Goal: Information Seeking & Learning: Learn about a topic

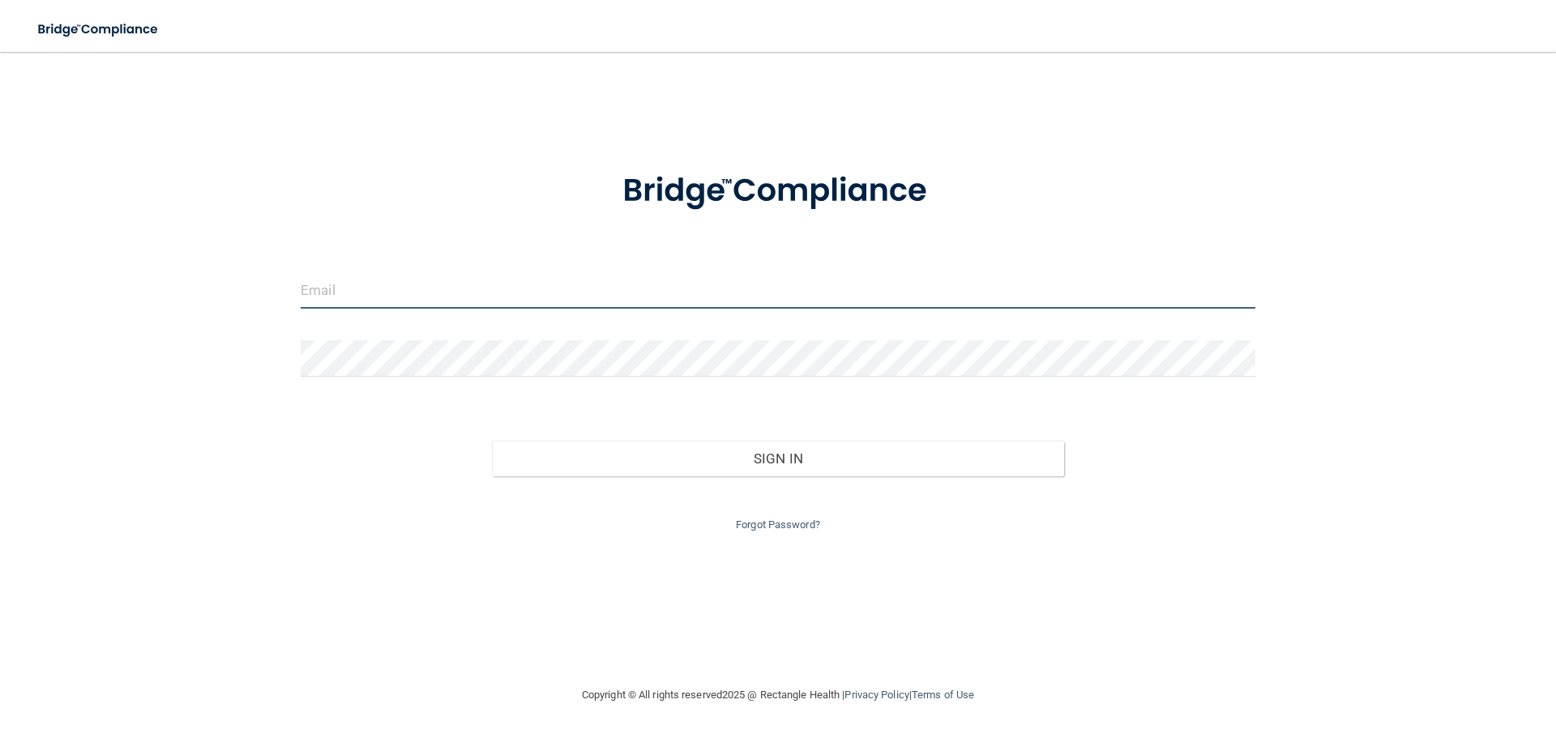
type input "[EMAIL_ADDRESS][DOMAIN_NAME]"
drag, startPoint x: 553, startPoint y: 299, endPoint x: 83, endPoint y: 288, distance: 470.1
click at [88, 288] on div "[EMAIL_ADDRESS][DOMAIN_NAME] Invalid email/password. You don't have permission …" at bounding box center [777, 368] width 1491 height 601
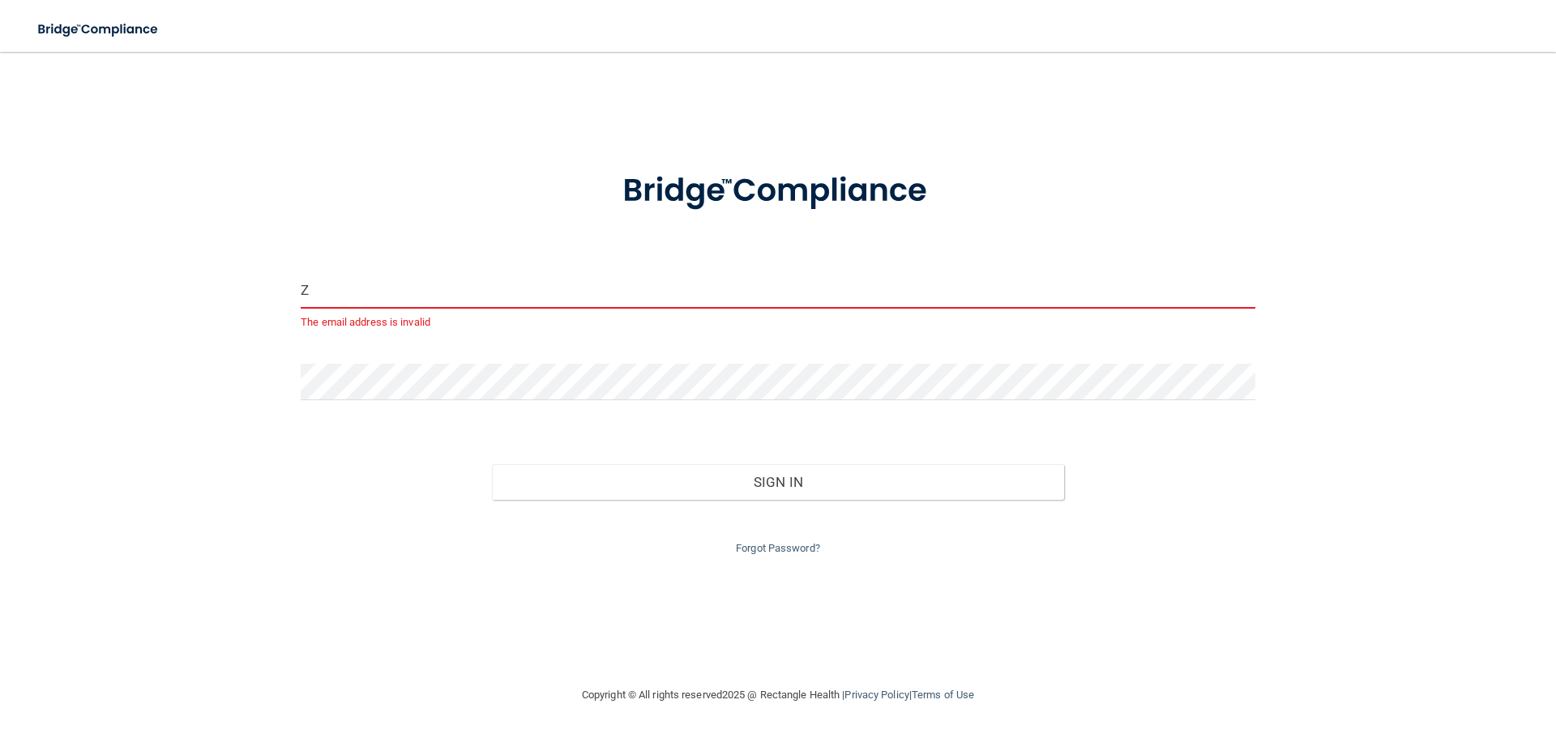
type input "[EMAIL_ADDRESS][DOMAIN_NAME]"
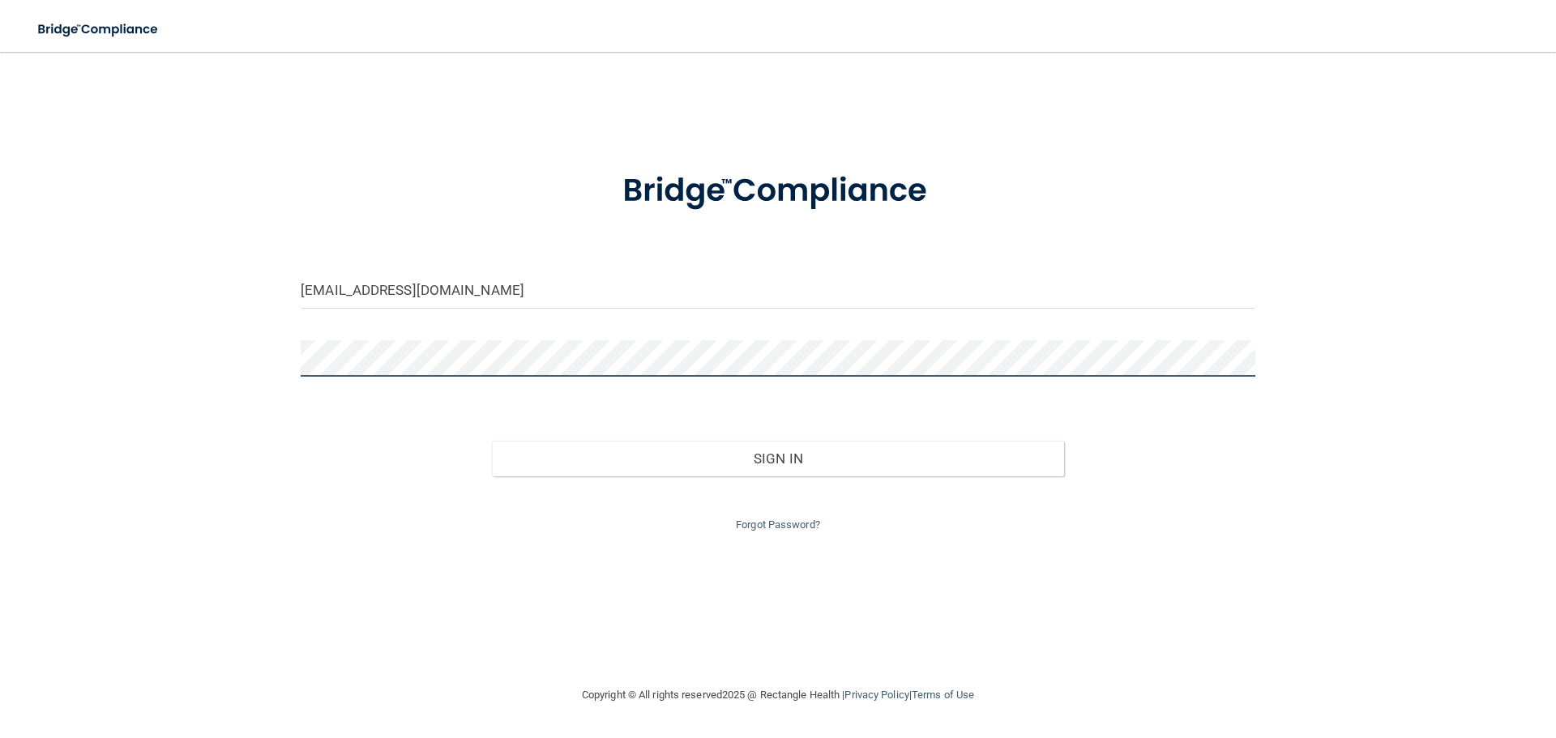
click at [125, 355] on div "[EMAIL_ADDRESS][DOMAIN_NAME] Invalid email/password. You don't have permission …" at bounding box center [777, 368] width 1491 height 601
click at [492, 441] on button "Sign In" at bounding box center [778, 459] width 573 height 36
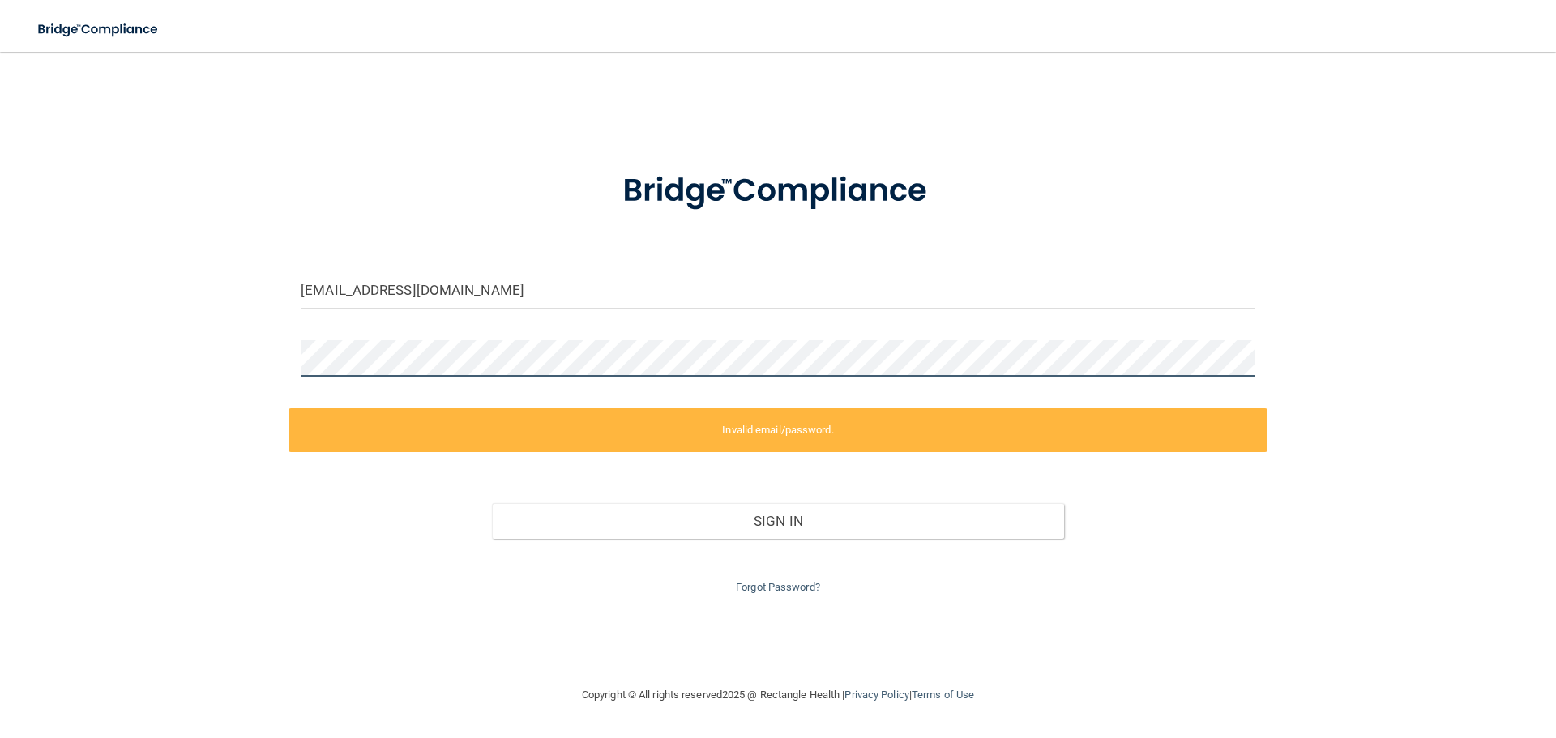
click at [265, 358] on div "[EMAIL_ADDRESS][DOMAIN_NAME] Invalid email/password. You don't have permission …" at bounding box center [777, 368] width 1491 height 601
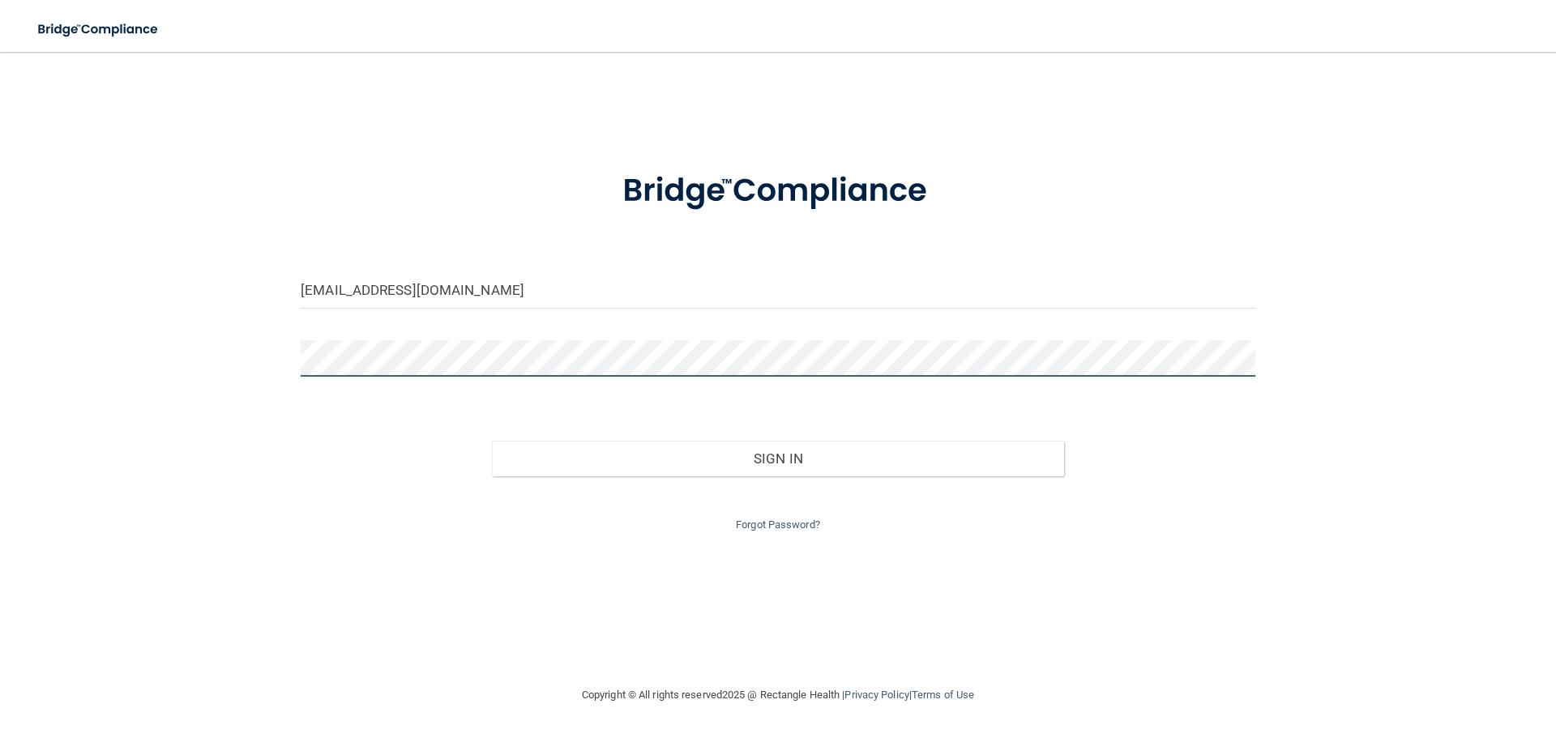
click at [492, 441] on button "Sign In" at bounding box center [778, 459] width 573 height 36
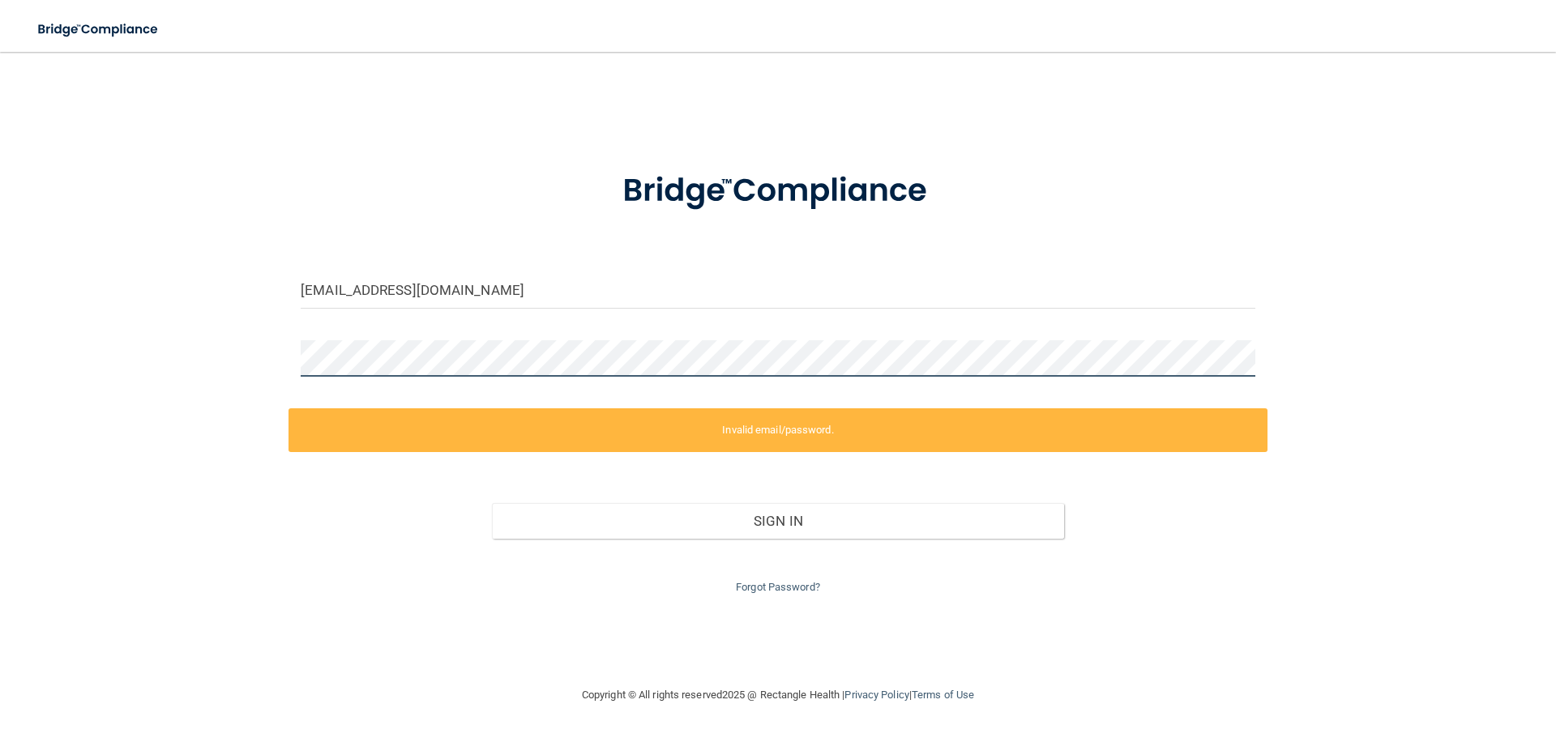
click at [45, 348] on div "[EMAIL_ADDRESS][DOMAIN_NAME] Invalid email/password. You don't have permission …" at bounding box center [777, 368] width 1491 height 601
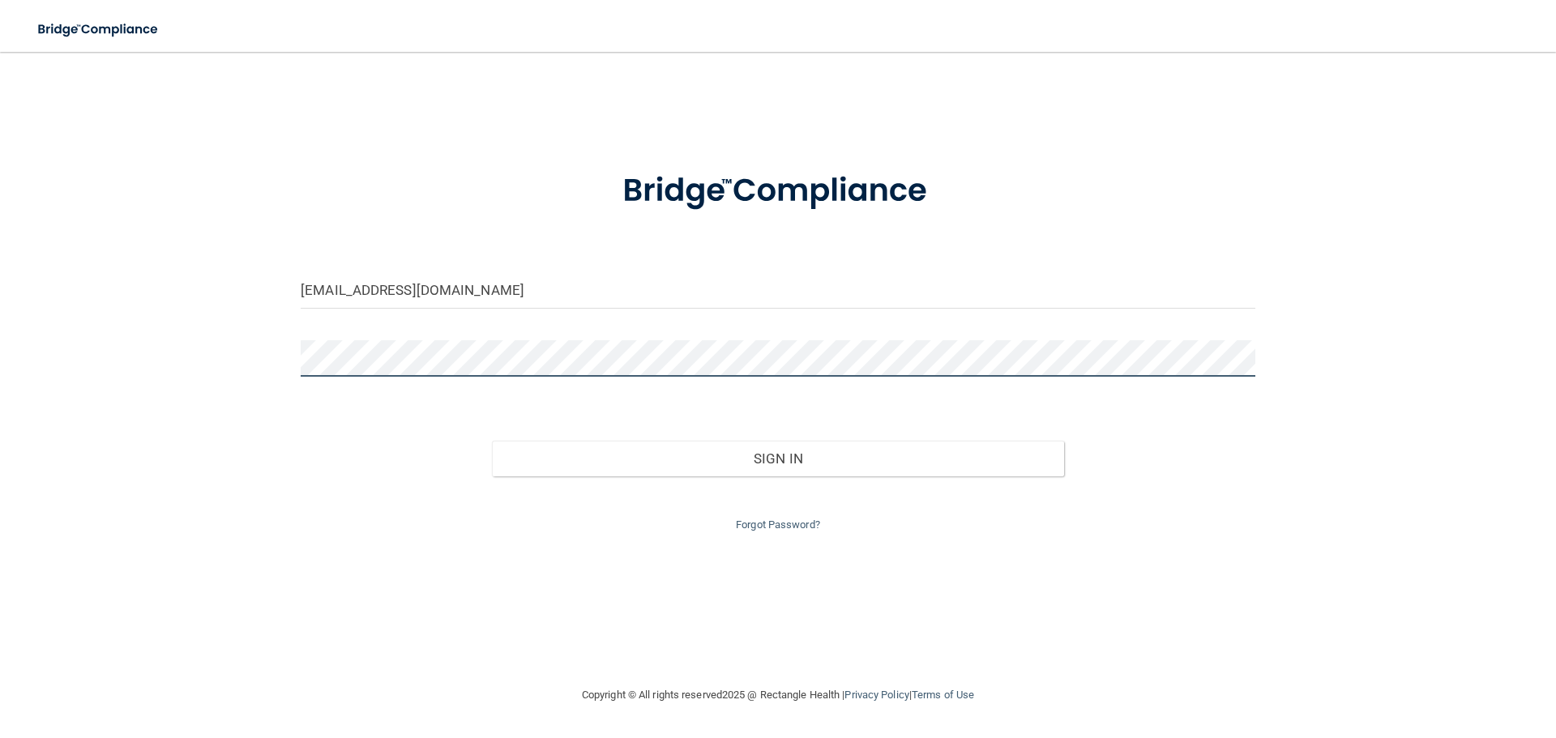
click at [492, 441] on button "Sign In" at bounding box center [778, 459] width 573 height 36
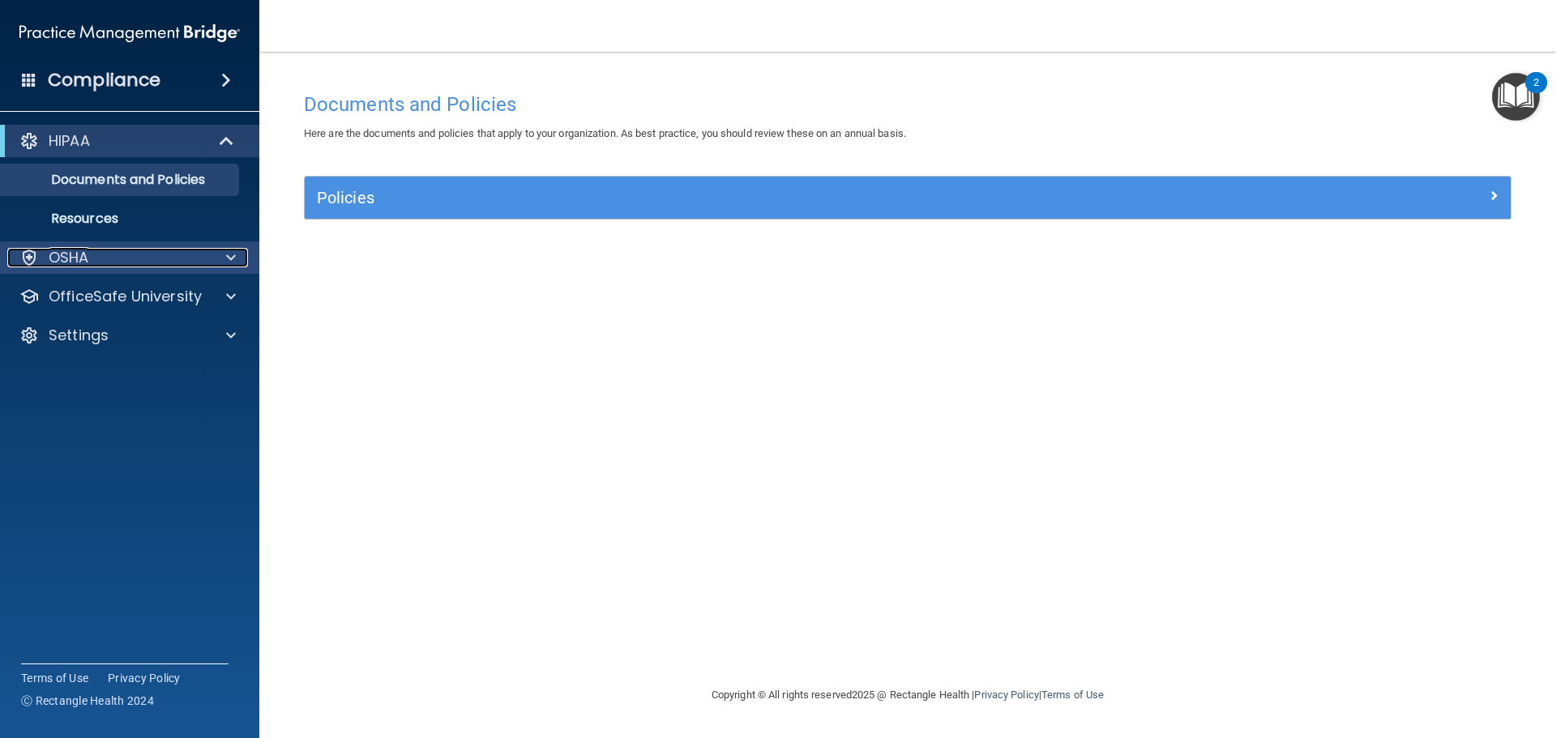
click at [226, 260] on span at bounding box center [231, 257] width 10 height 19
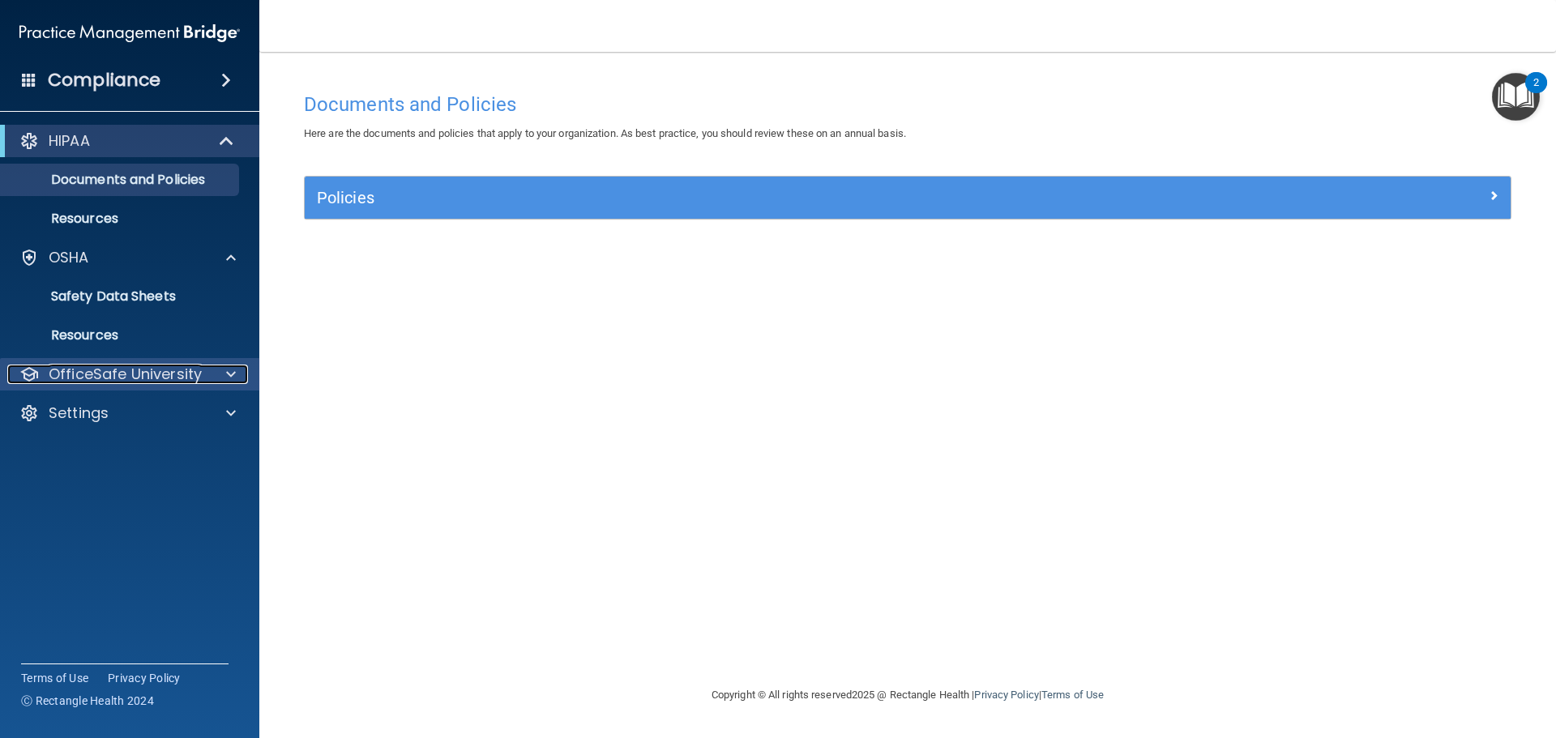
click at [114, 381] on p "OfficeSafe University" at bounding box center [125, 374] width 153 height 19
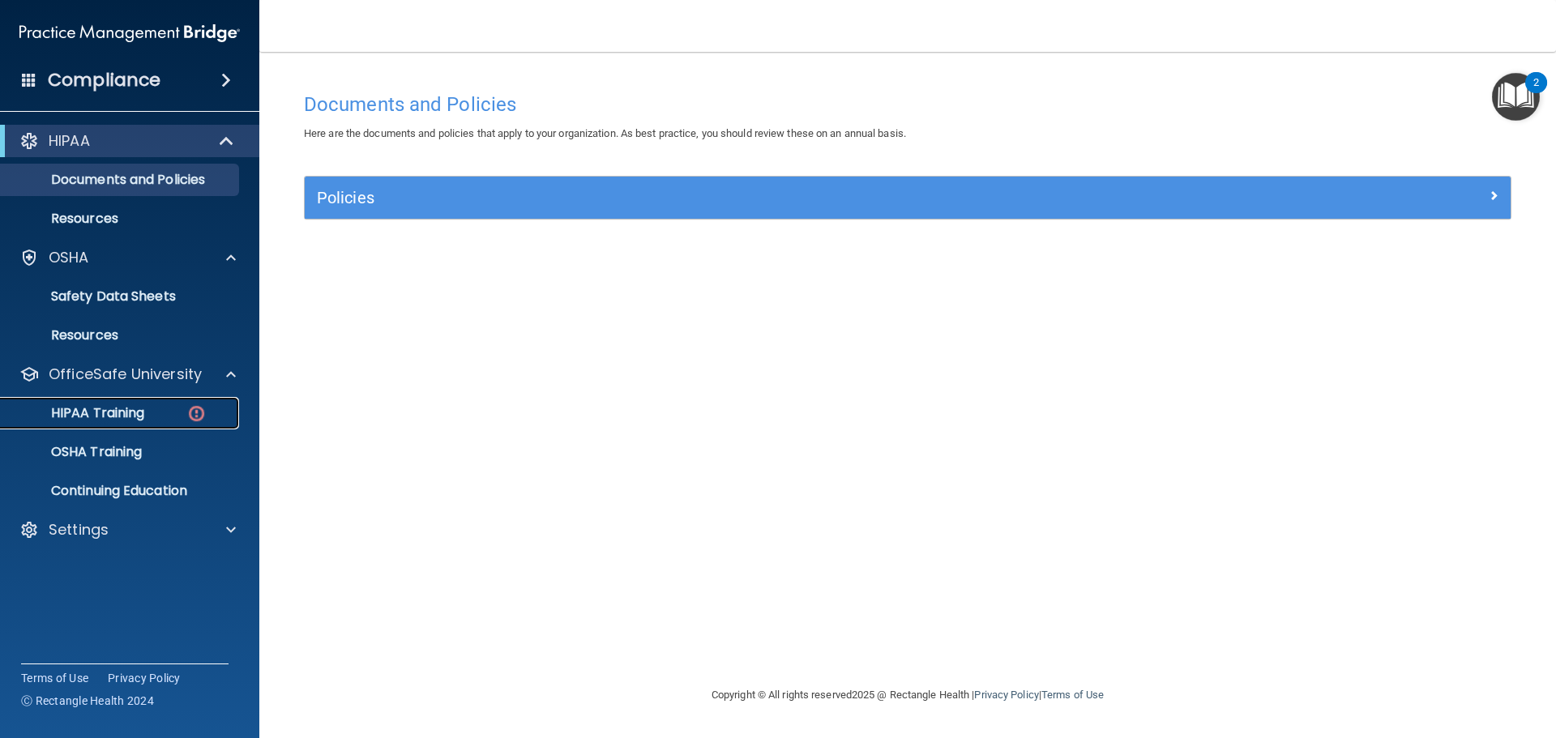
click at [126, 418] on p "HIPAA Training" at bounding box center [78, 413] width 134 height 16
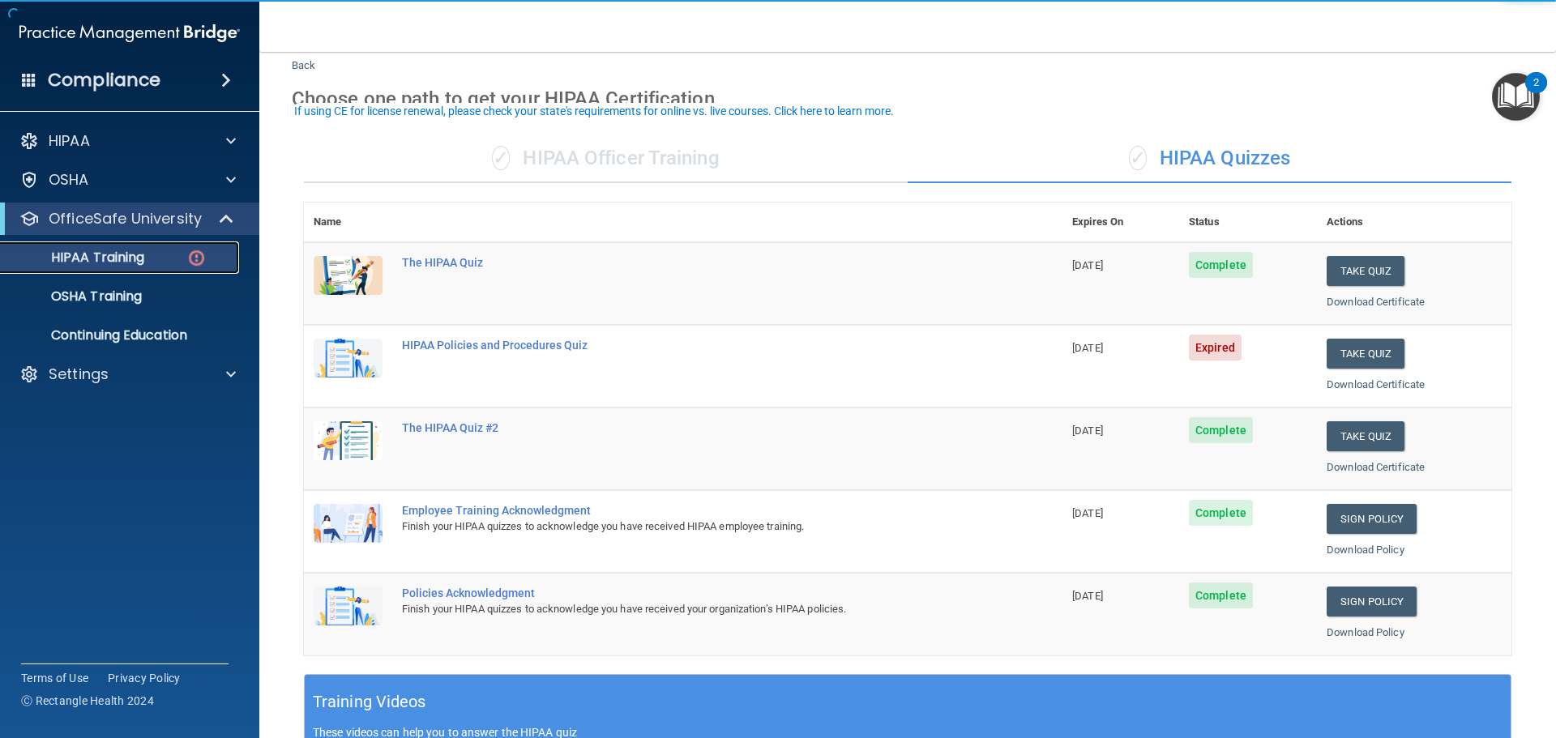
scroll to position [81, 0]
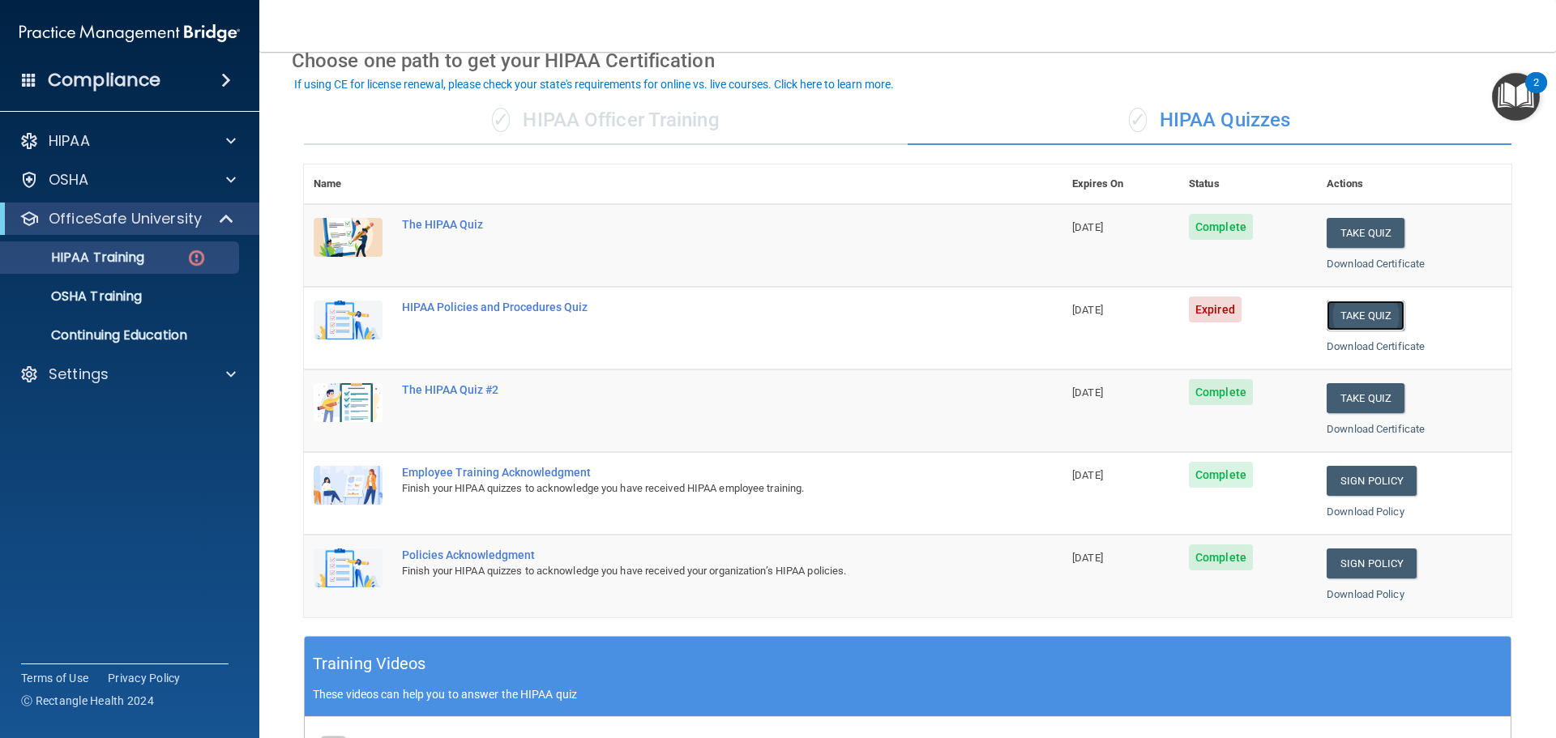
click at [1359, 311] on button "Take Quiz" at bounding box center [1365, 316] width 78 height 30
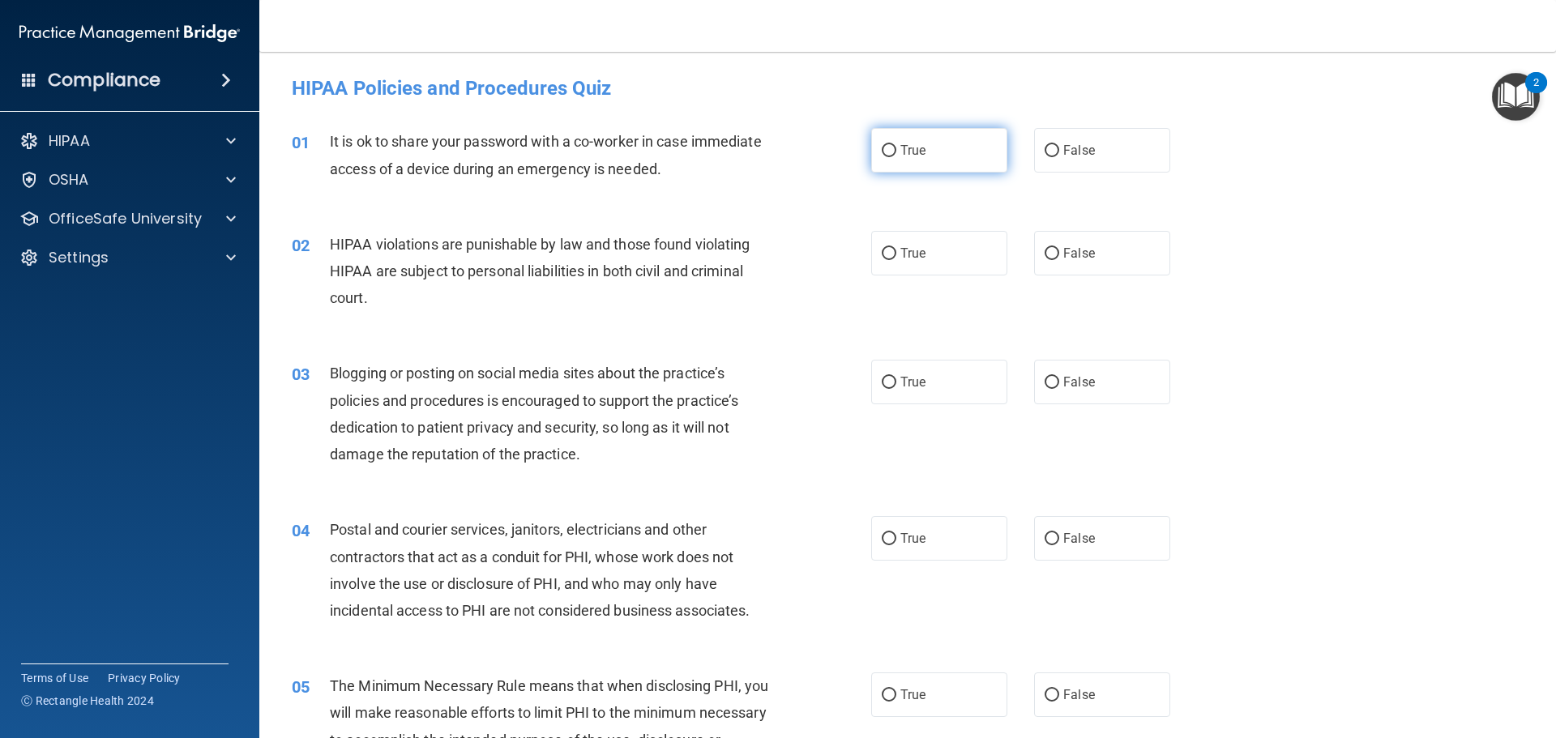
click at [906, 145] on span "True" at bounding box center [912, 150] width 25 height 15
click at [896, 145] on input "True" at bounding box center [889, 151] width 15 height 12
radio input "true"
click at [922, 251] on label "True" at bounding box center [939, 253] width 136 height 45
click at [896, 251] on input "True" at bounding box center [889, 254] width 15 height 12
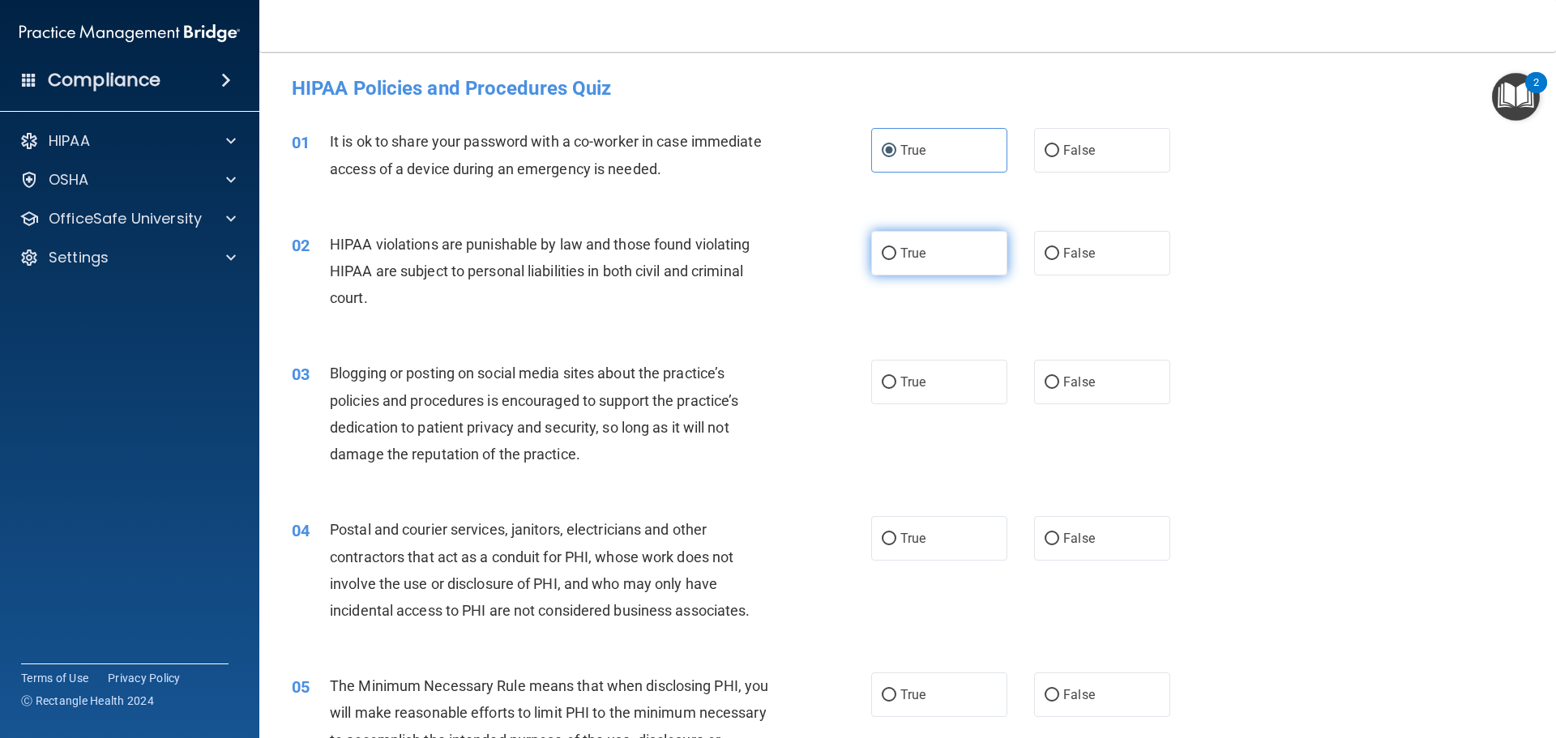
radio input "true"
click at [937, 386] on label "True" at bounding box center [939, 382] width 136 height 45
click at [896, 386] on input "True" at bounding box center [889, 383] width 15 height 12
radio input "true"
drag, startPoint x: 936, startPoint y: 542, endPoint x: 939, endPoint y: 566, distance: 23.7
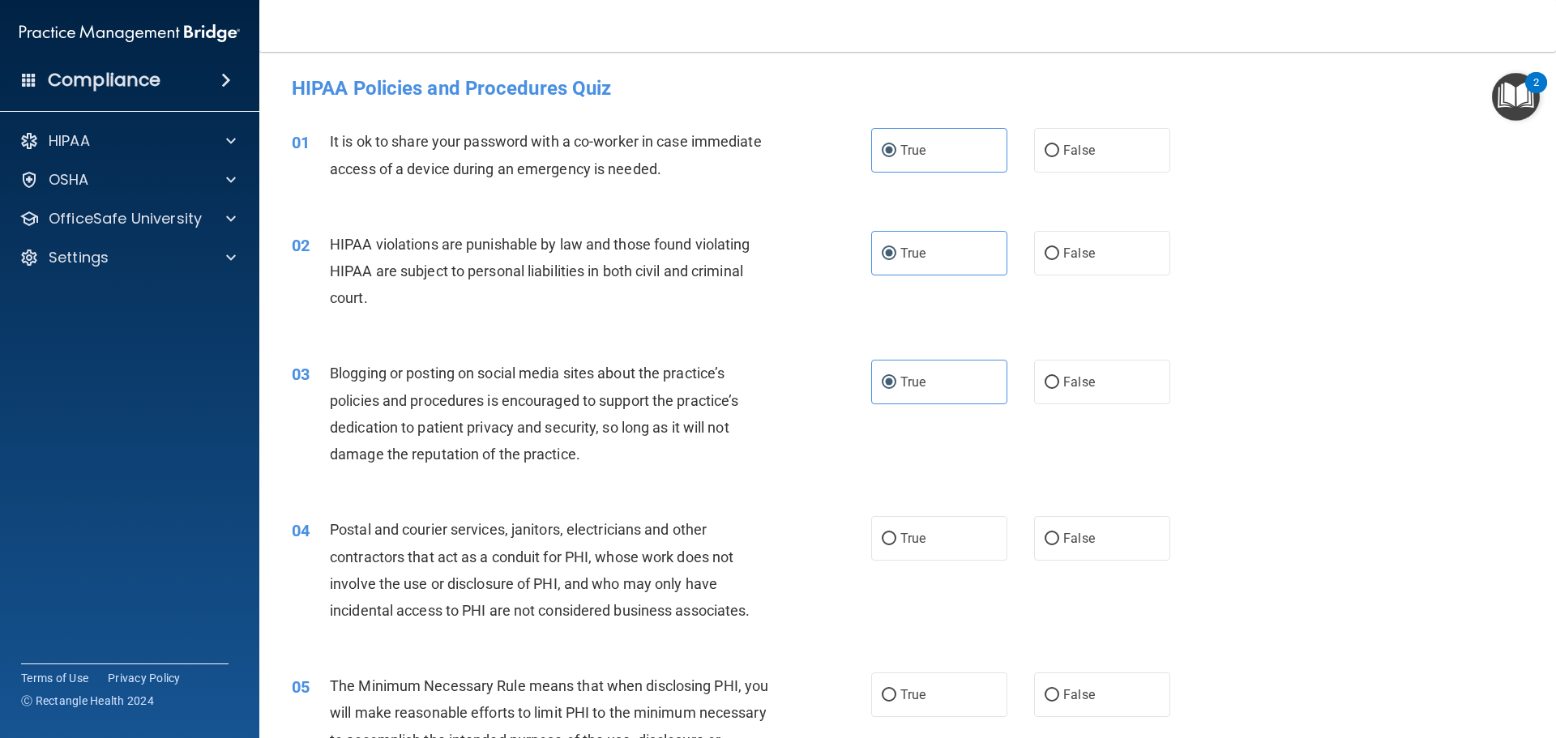
click at [935, 542] on label "True" at bounding box center [939, 538] width 136 height 45
click at [896, 542] on input "True" at bounding box center [889, 539] width 15 height 12
radio input "true"
click at [928, 694] on label "True" at bounding box center [939, 695] width 136 height 45
click at [896, 694] on input "True" at bounding box center [889, 696] width 15 height 12
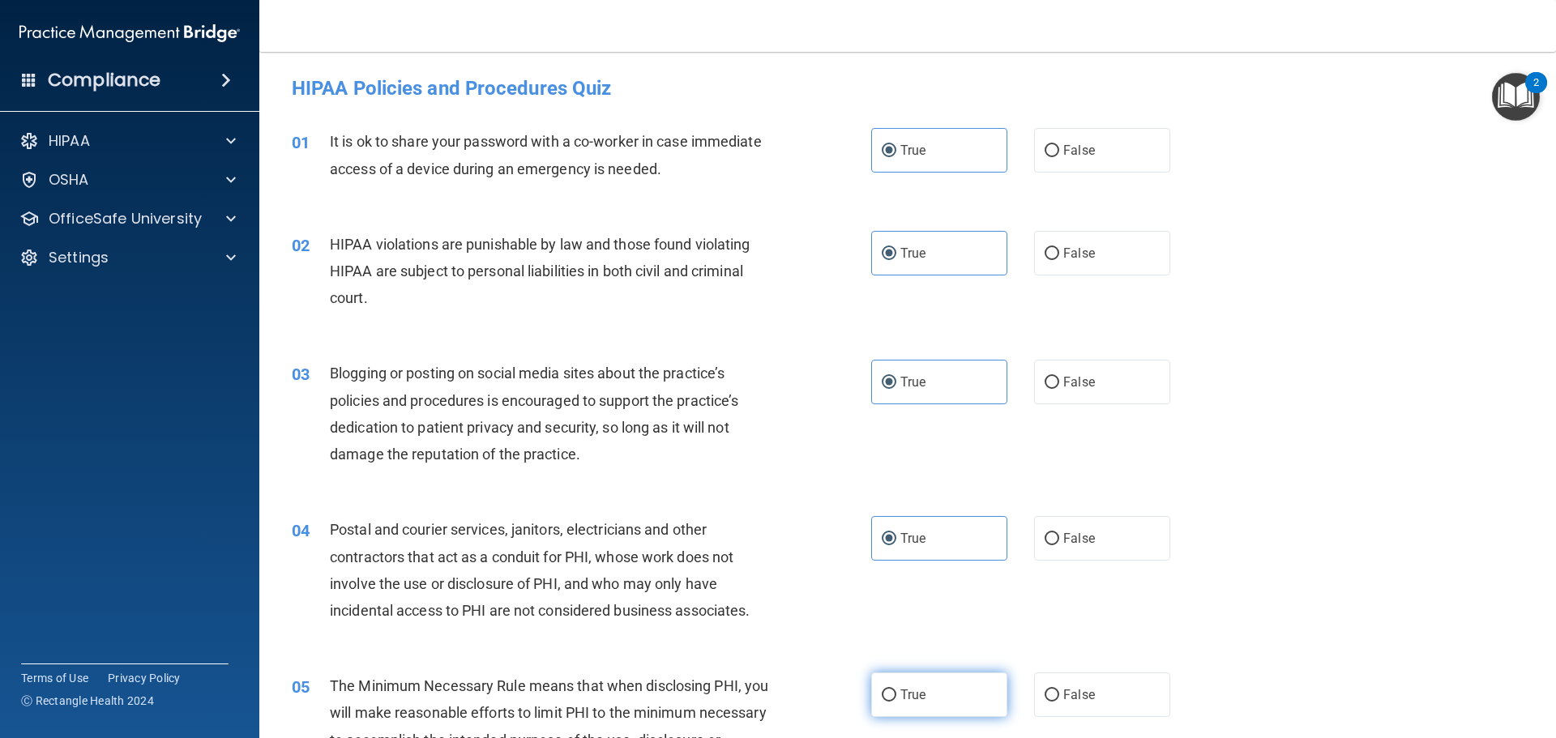
radio input "true"
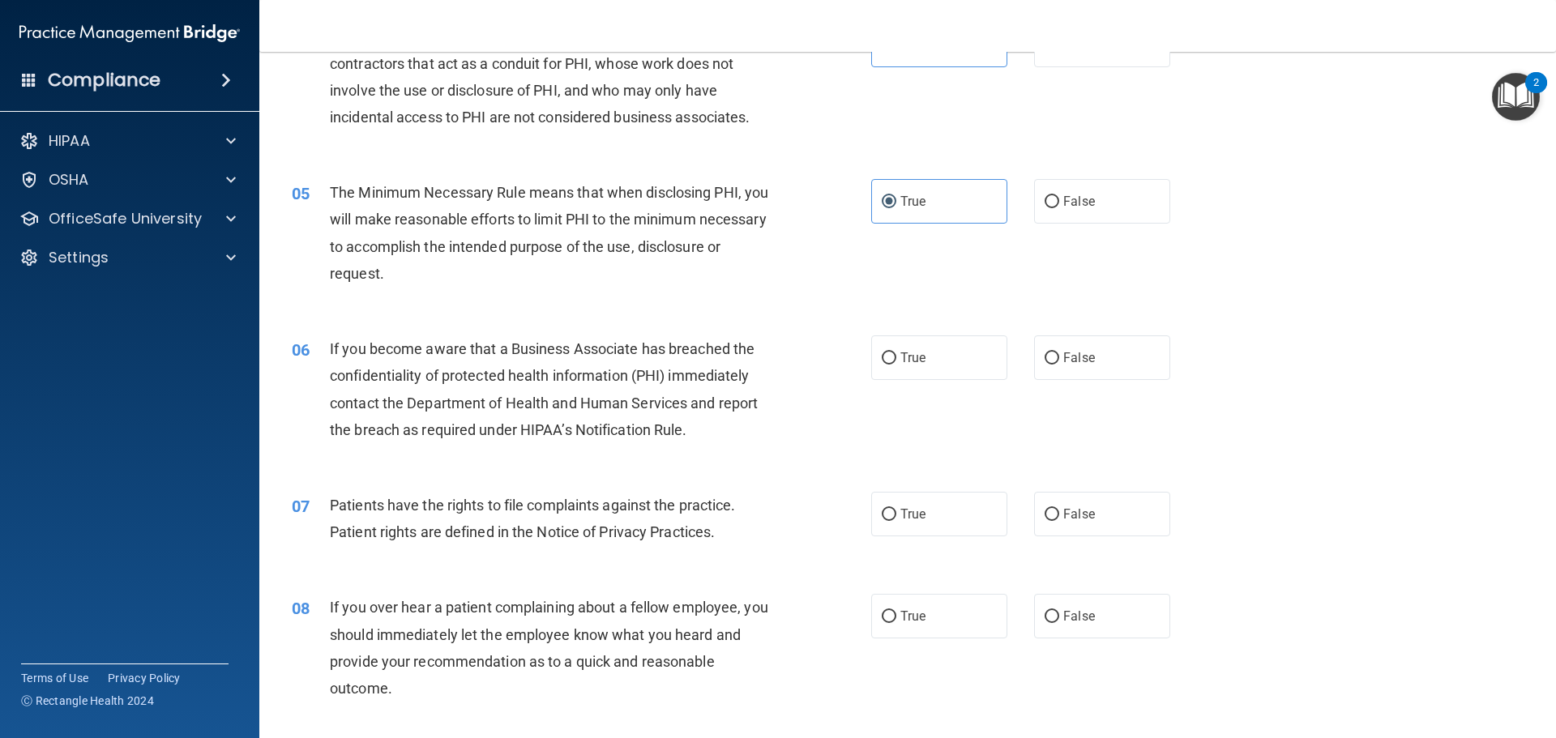
scroll to position [567, 0]
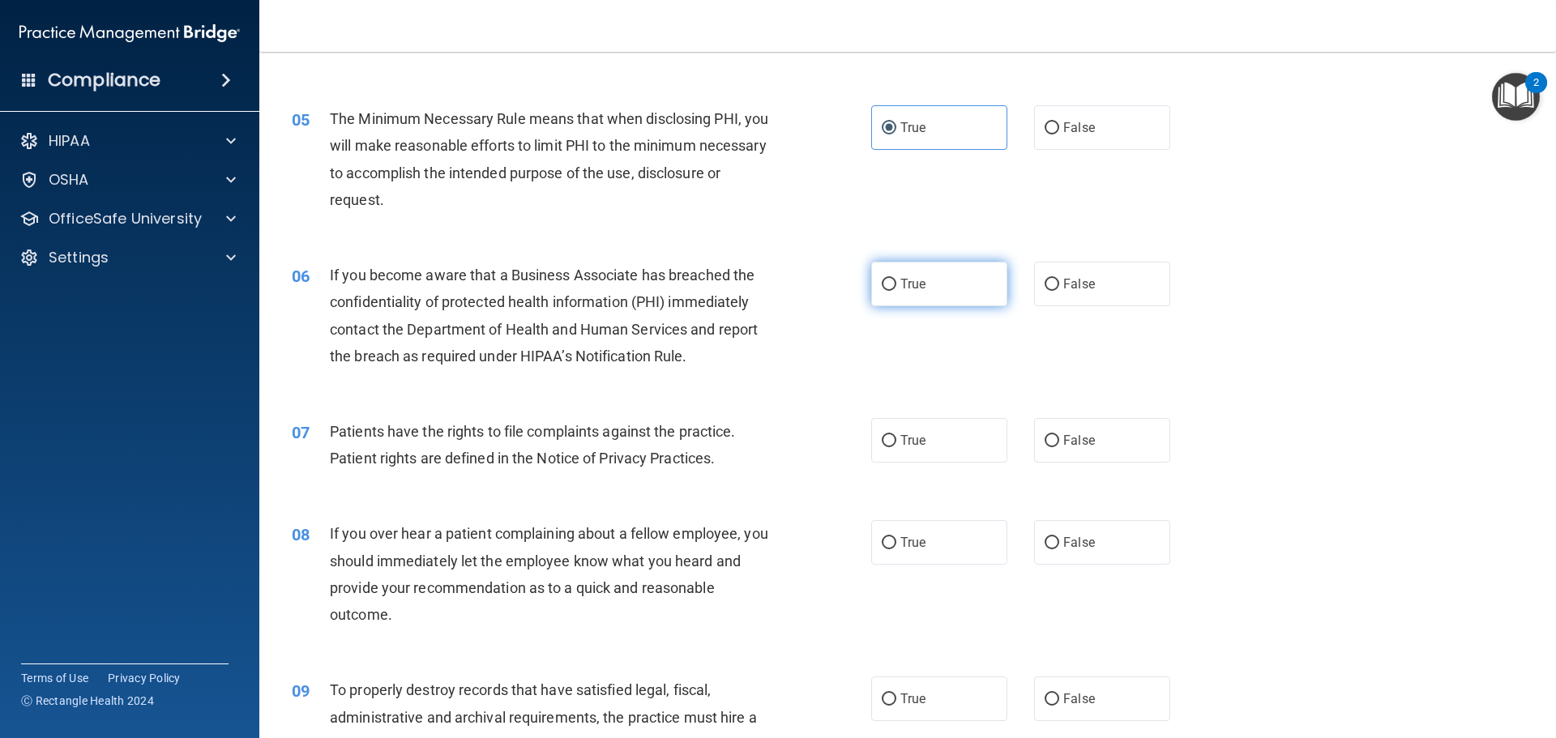
click at [933, 294] on label "True" at bounding box center [939, 284] width 136 height 45
click at [896, 291] on input "True" at bounding box center [889, 285] width 15 height 12
radio input "true"
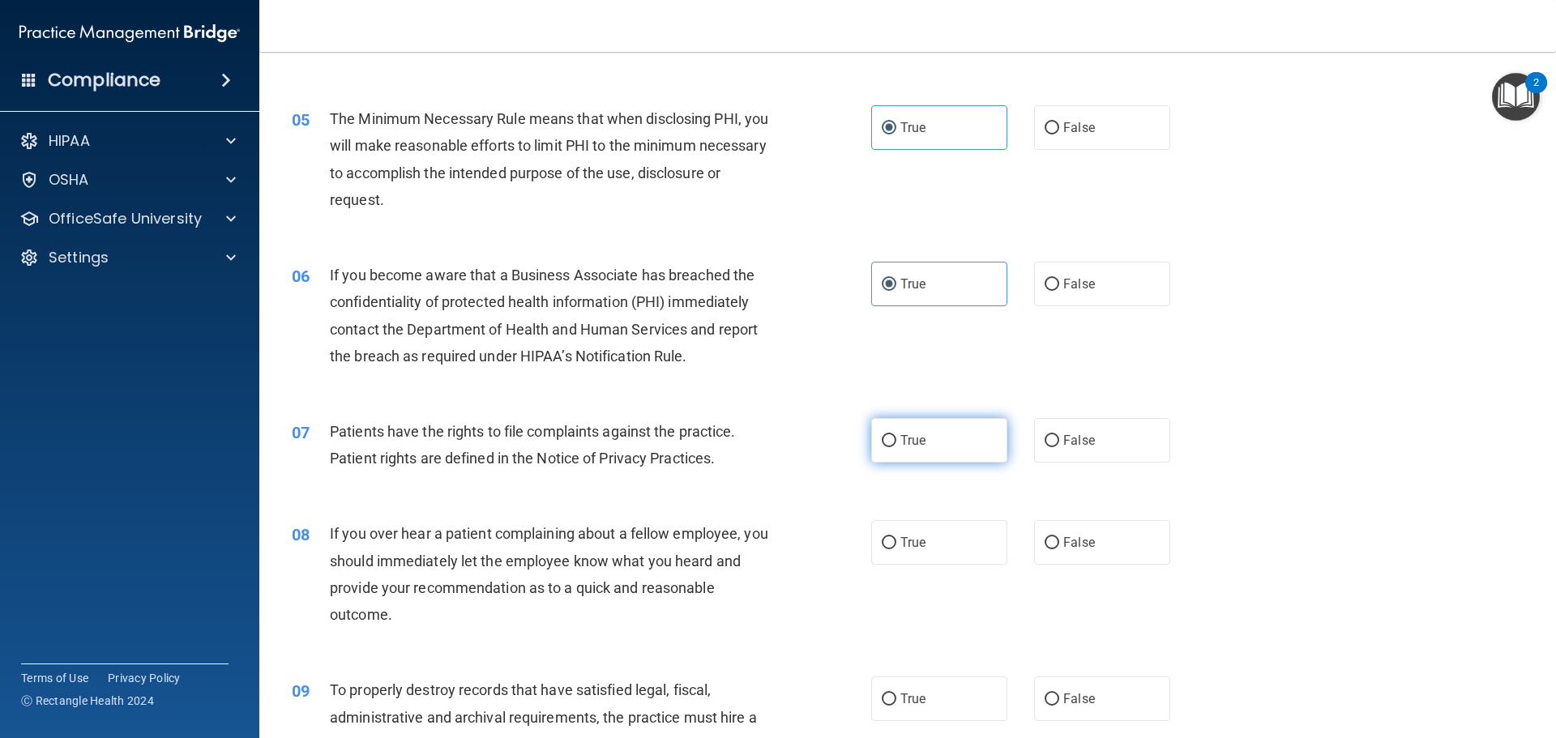
click at [924, 428] on label "True" at bounding box center [939, 440] width 136 height 45
click at [896, 435] on input "True" at bounding box center [889, 441] width 15 height 12
radio input "true"
click at [929, 527] on label "True" at bounding box center [939, 542] width 136 height 45
click at [896, 537] on input "True" at bounding box center [889, 543] width 15 height 12
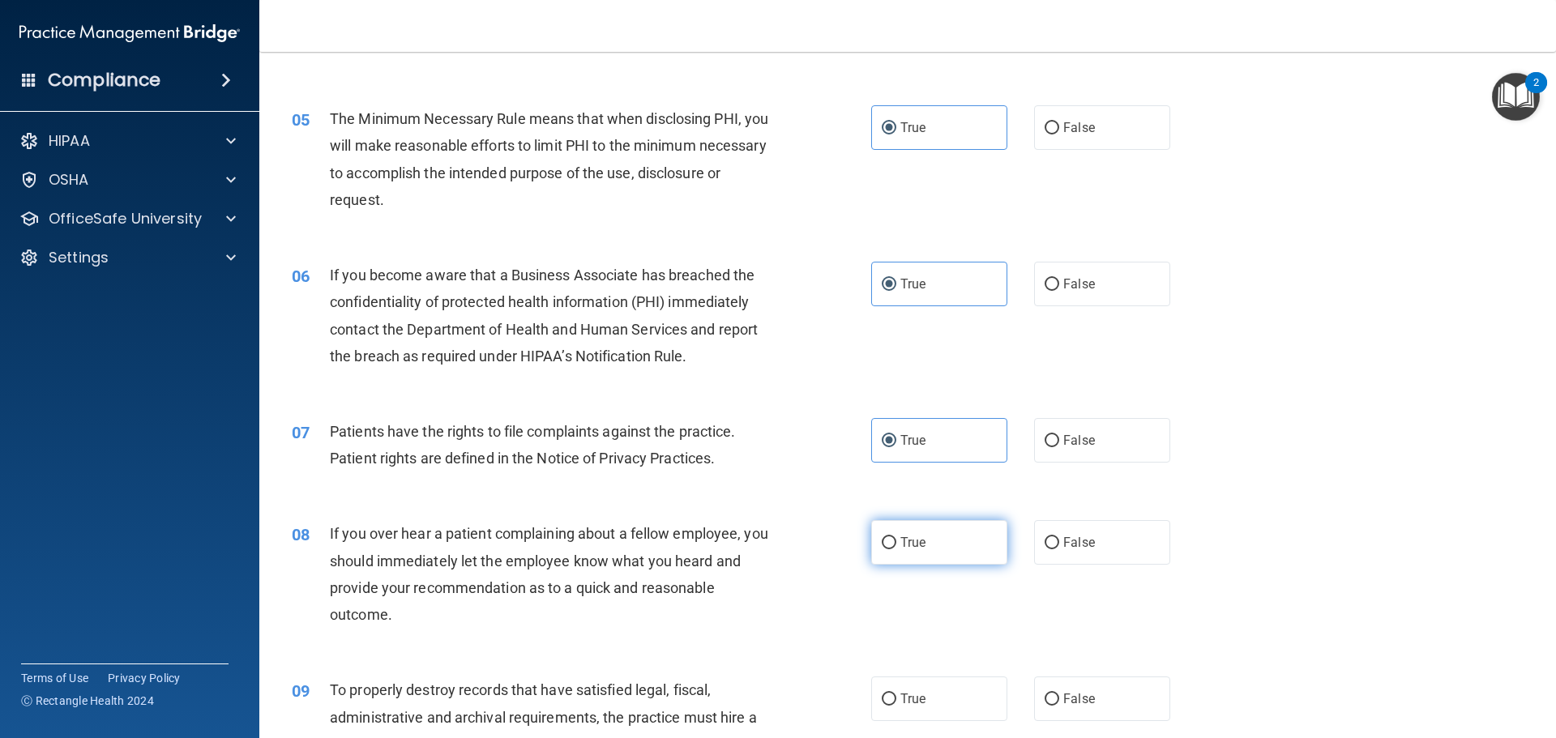
radio input "true"
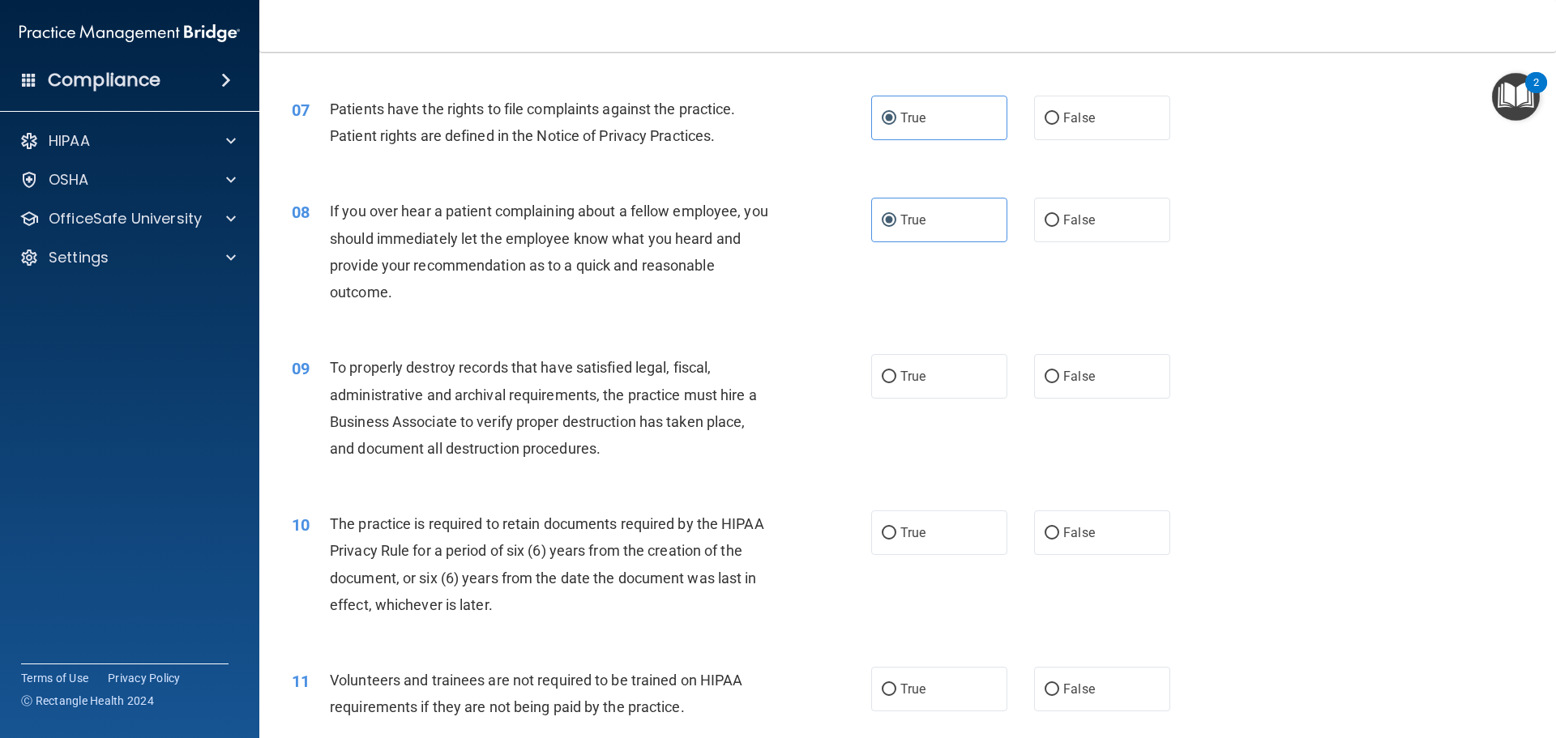
scroll to position [891, 0]
click at [910, 380] on span "True" at bounding box center [912, 374] width 25 height 15
click at [896, 380] on input "True" at bounding box center [889, 375] width 15 height 12
radio input "true"
click at [921, 515] on label "True" at bounding box center [939, 531] width 136 height 45
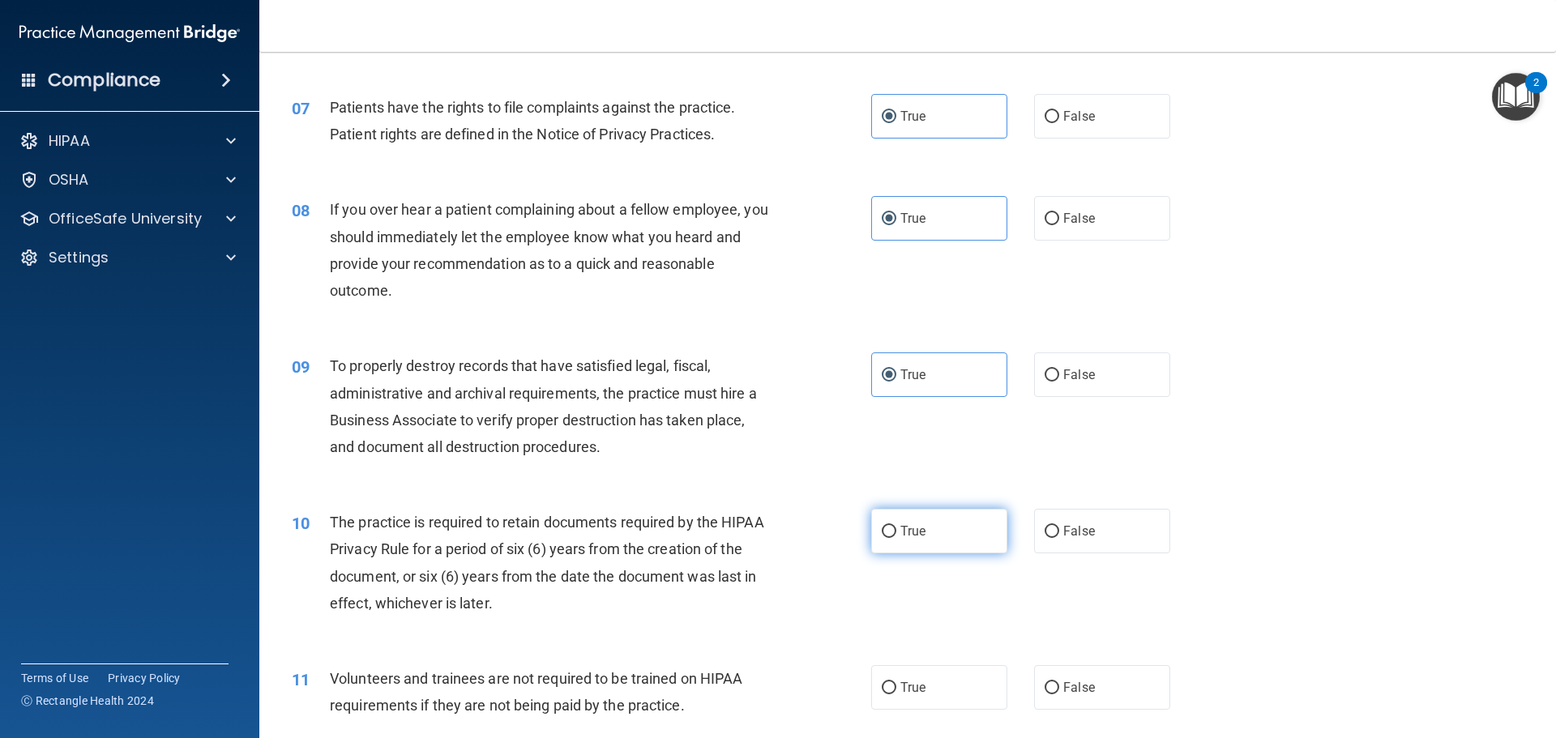
click at [896, 526] on input "True" at bounding box center [889, 532] width 15 height 12
radio input "true"
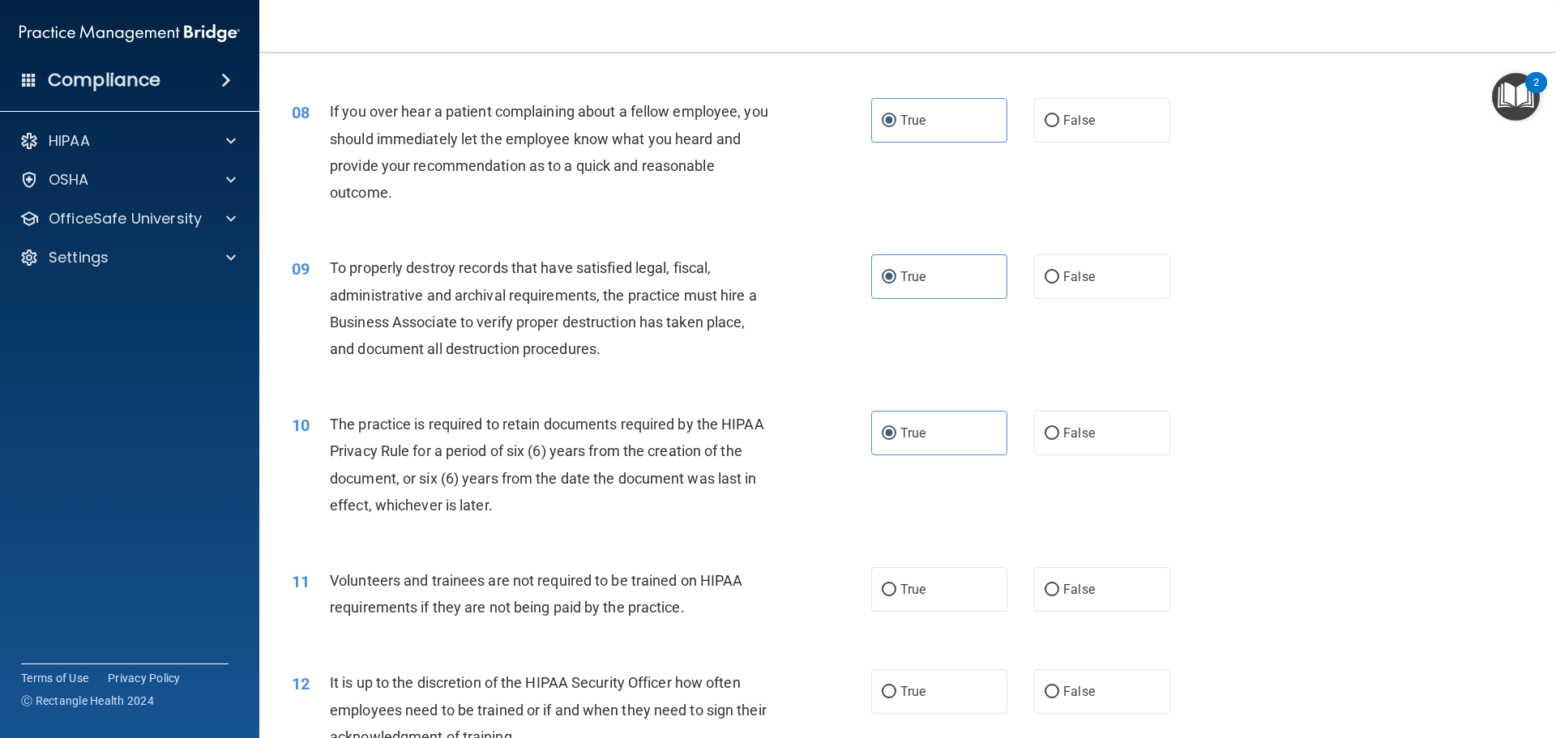
scroll to position [1134, 0]
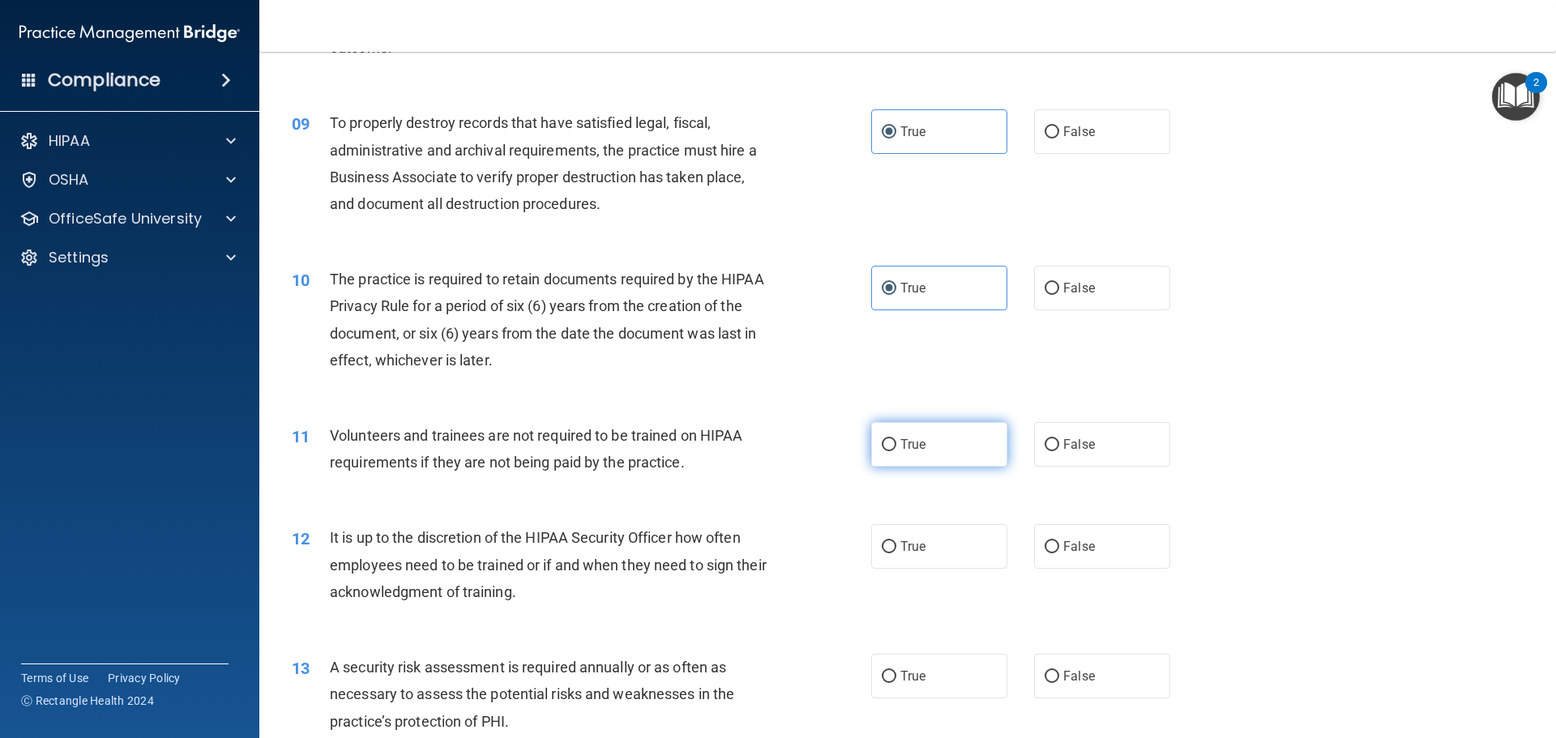
click at [932, 450] on label "True" at bounding box center [939, 444] width 136 height 45
click at [896, 450] on input "True" at bounding box center [889, 445] width 15 height 12
radio input "true"
click at [917, 535] on label "True" at bounding box center [939, 546] width 136 height 45
click at [896, 541] on input "True" at bounding box center [889, 547] width 15 height 12
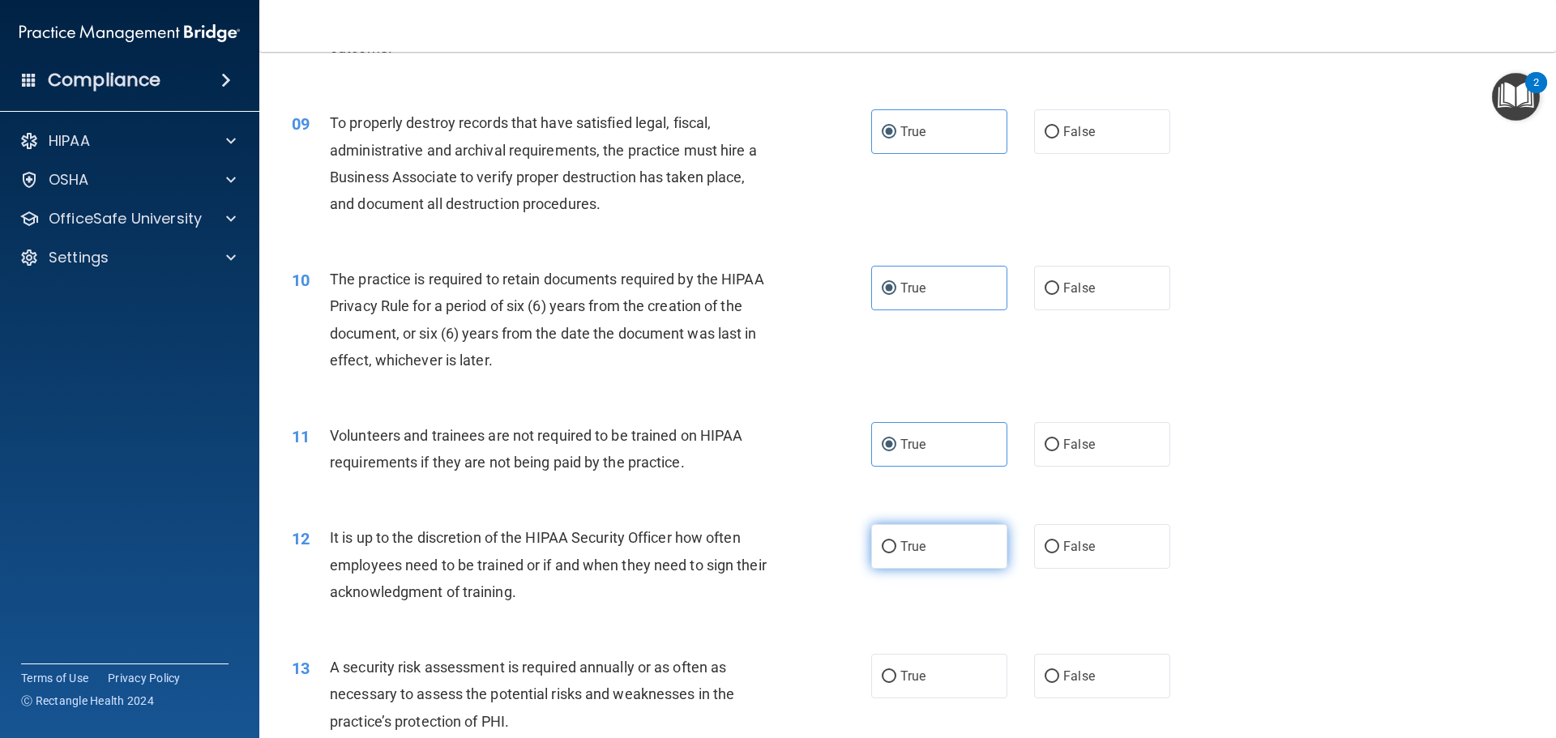
radio input "true"
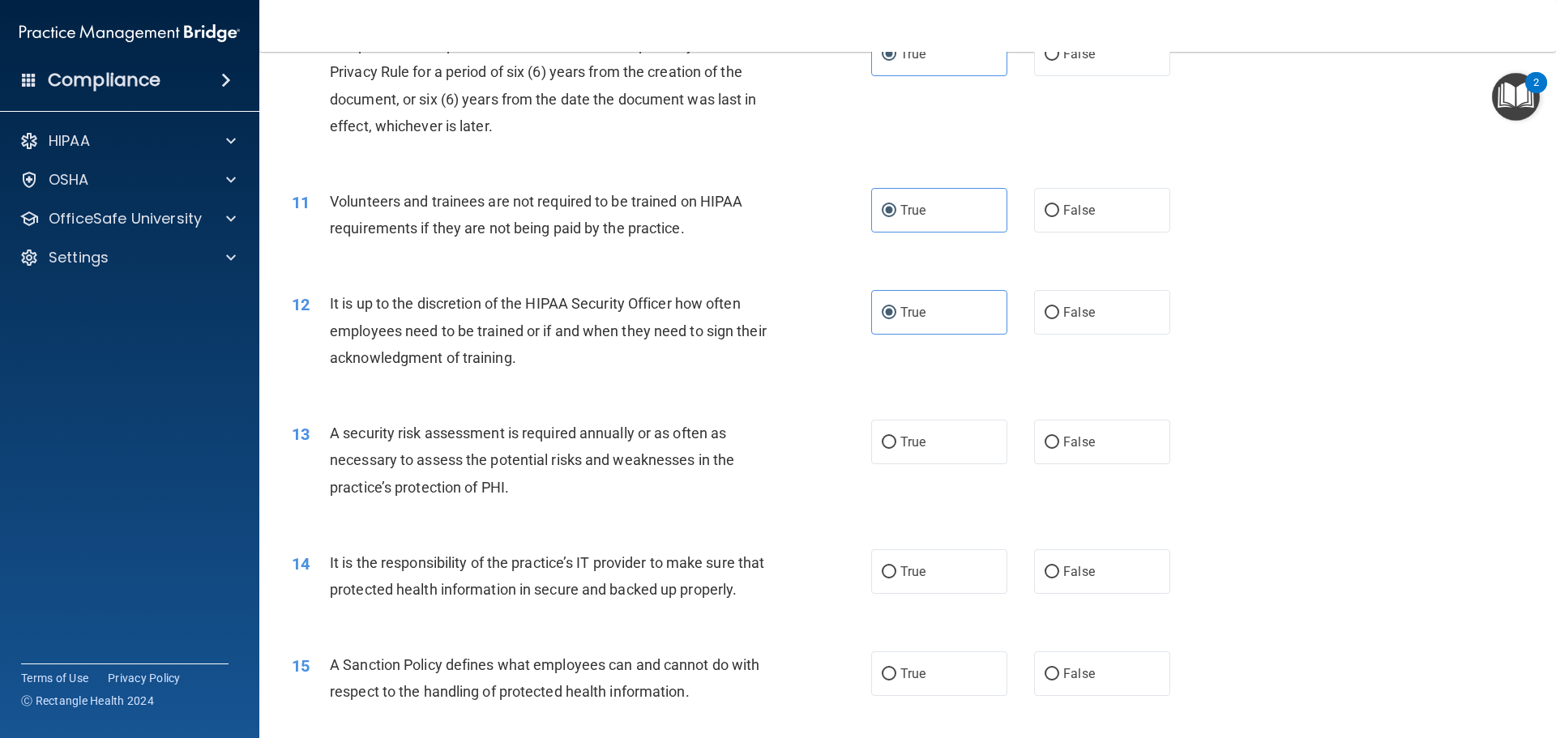
scroll to position [1377, 0]
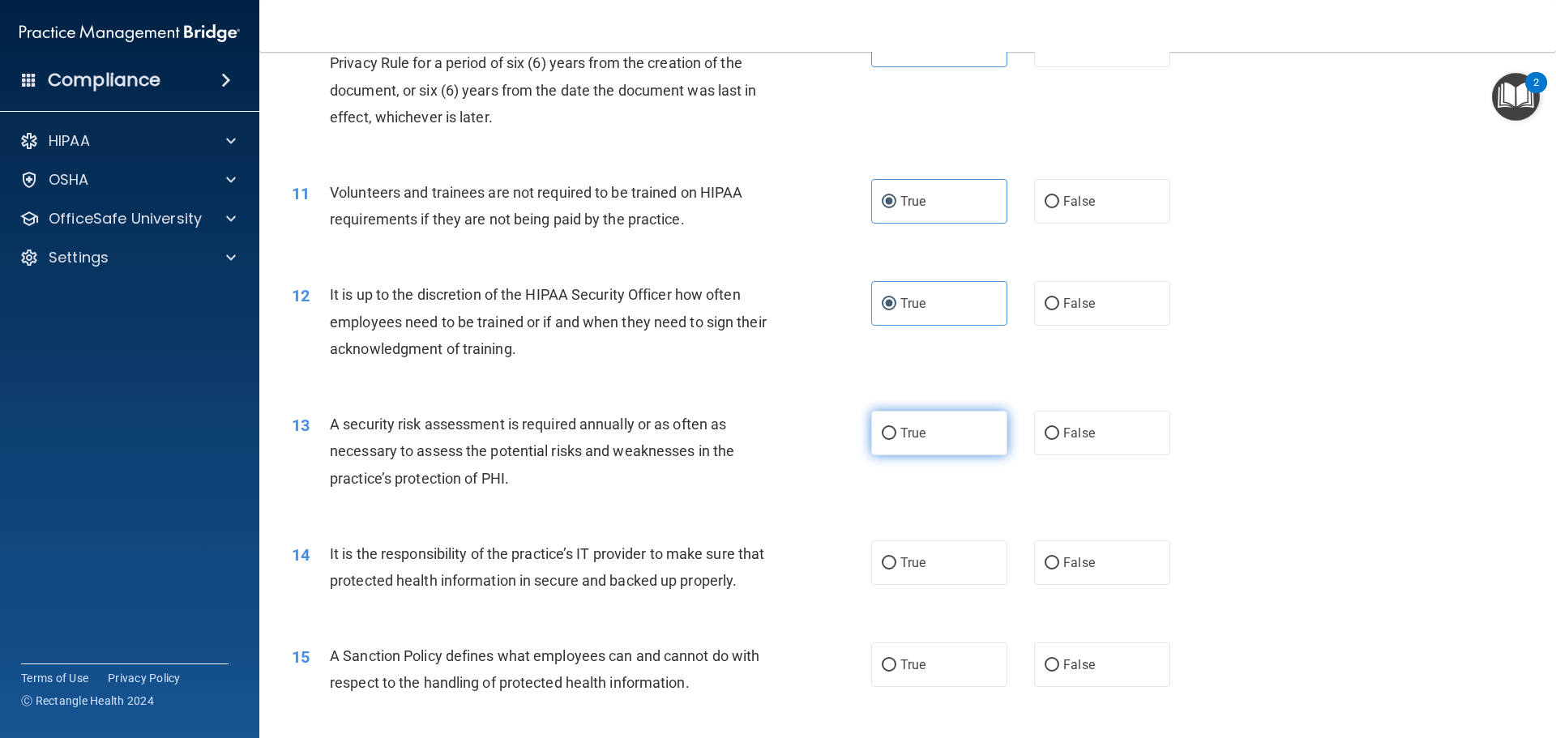
click at [920, 440] on label "True" at bounding box center [939, 433] width 136 height 45
click at [896, 440] on input "True" at bounding box center [889, 434] width 15 height 12
radio input "true"
click at [914, 546] on label "True" at bounding box center [939, 562] width 136 height 45
click at [896, 557] on input "True" at bounding box center [889, 563] width 15 height 12
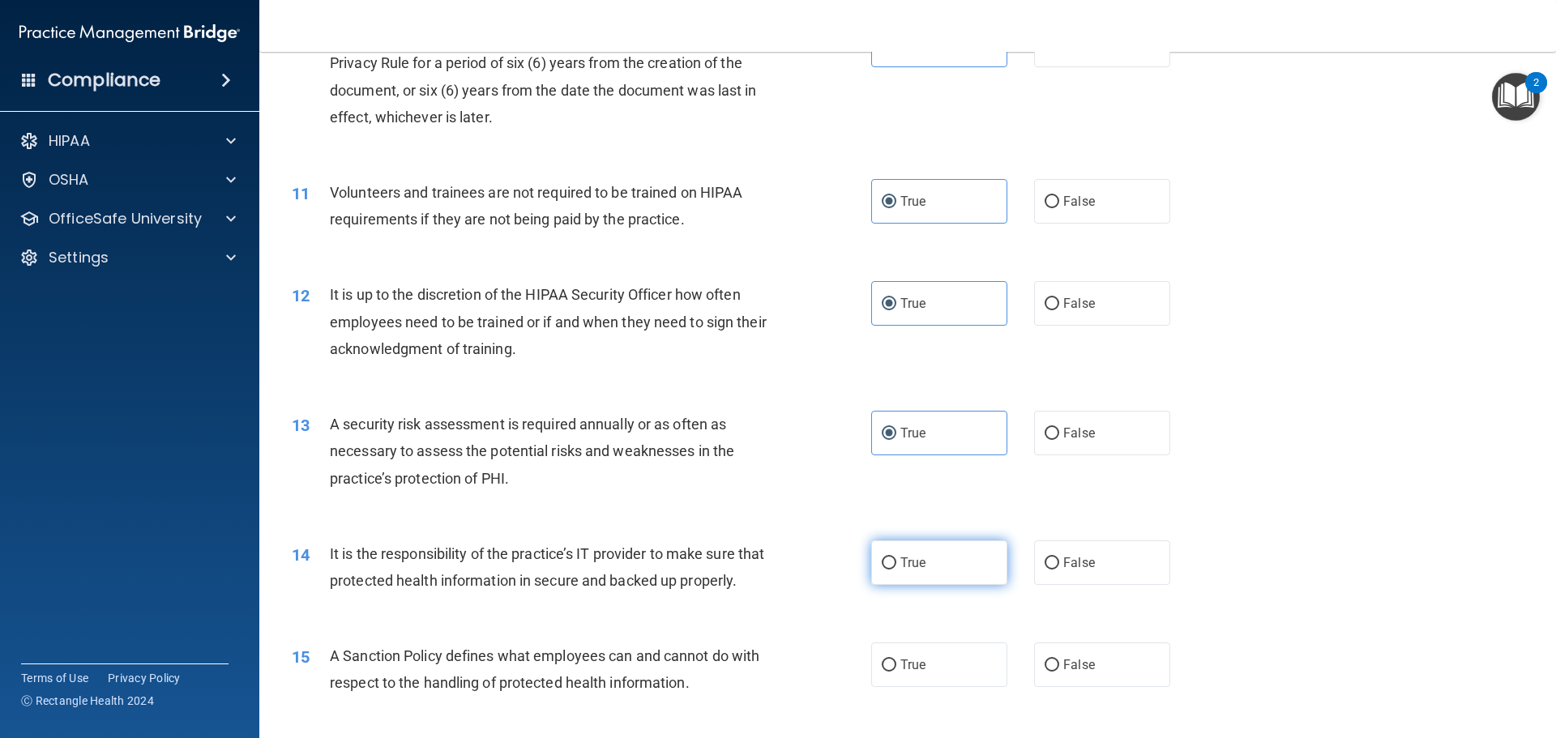
radio input "true"
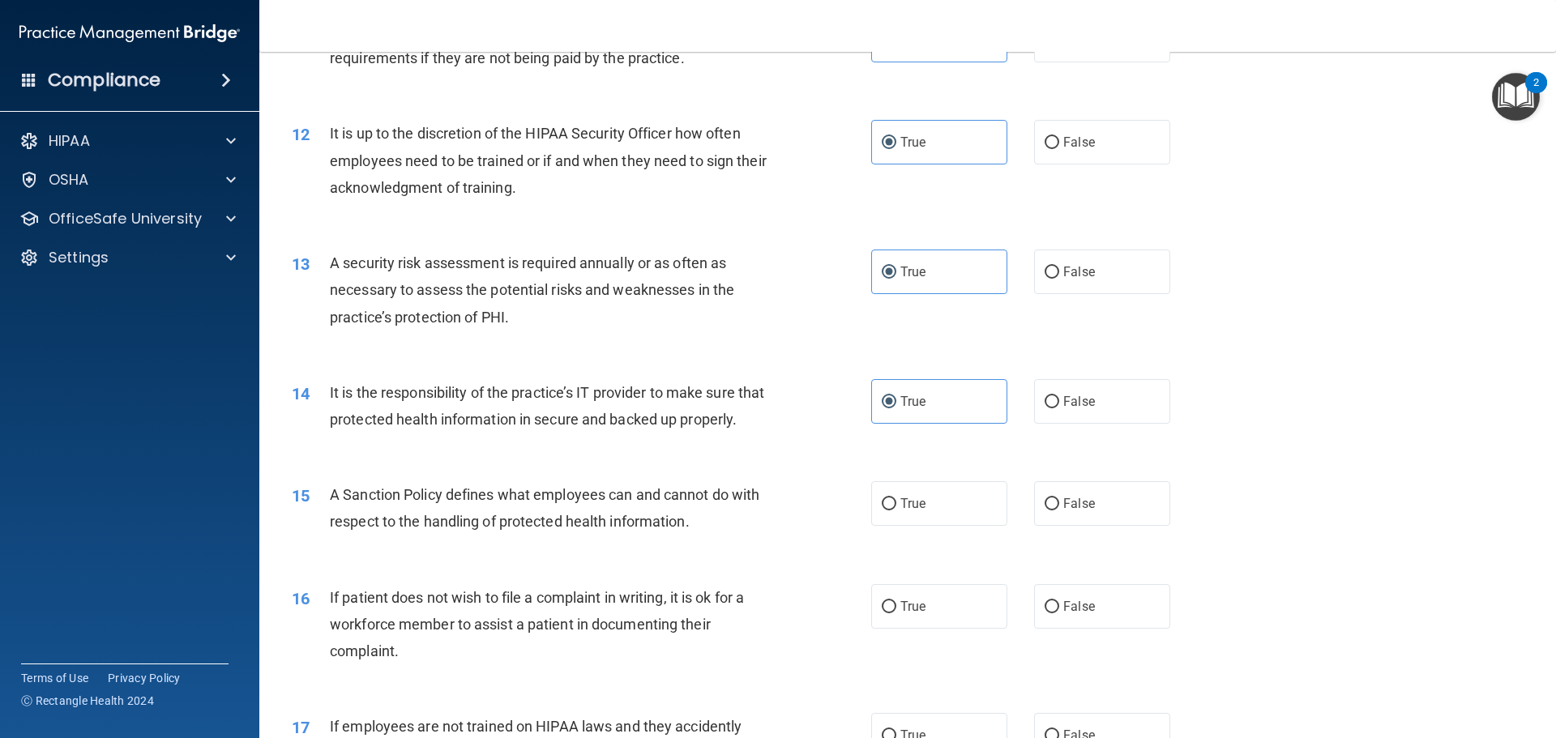
scroll to position [1540, 0]
click at [919, 519] on label "True" at bounding box center [939, 503] width 136 height 45
click at [896, 510] on input "True" at bounding box center [889, 504] width 15 height 12
radio input "true"
click at [926, 628] on label "True" at bounding box center [939, 605] width 136 height 45
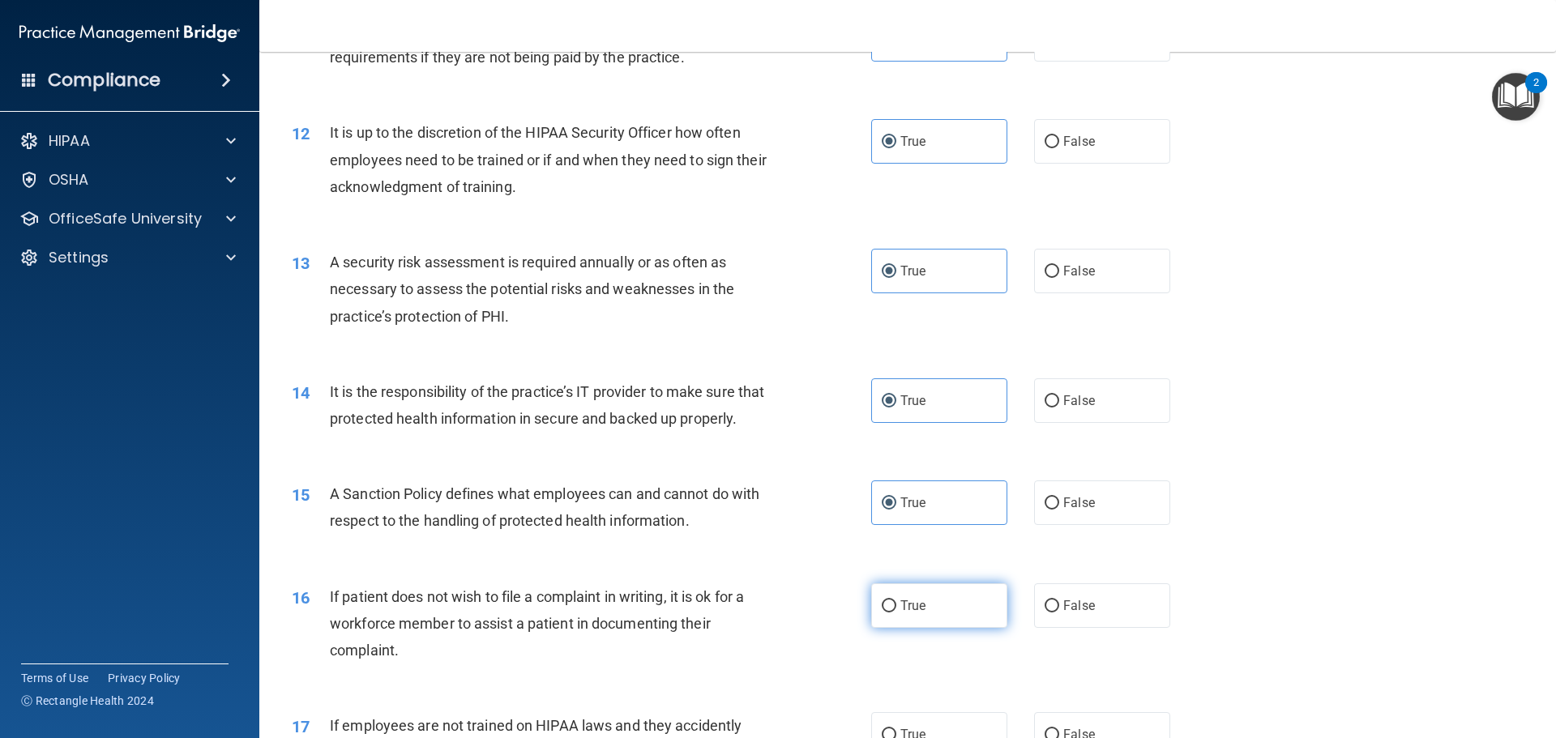
click at [896, 613] on input "True" at bounding box center [889, 606] width 15 height 12
radio input "true"
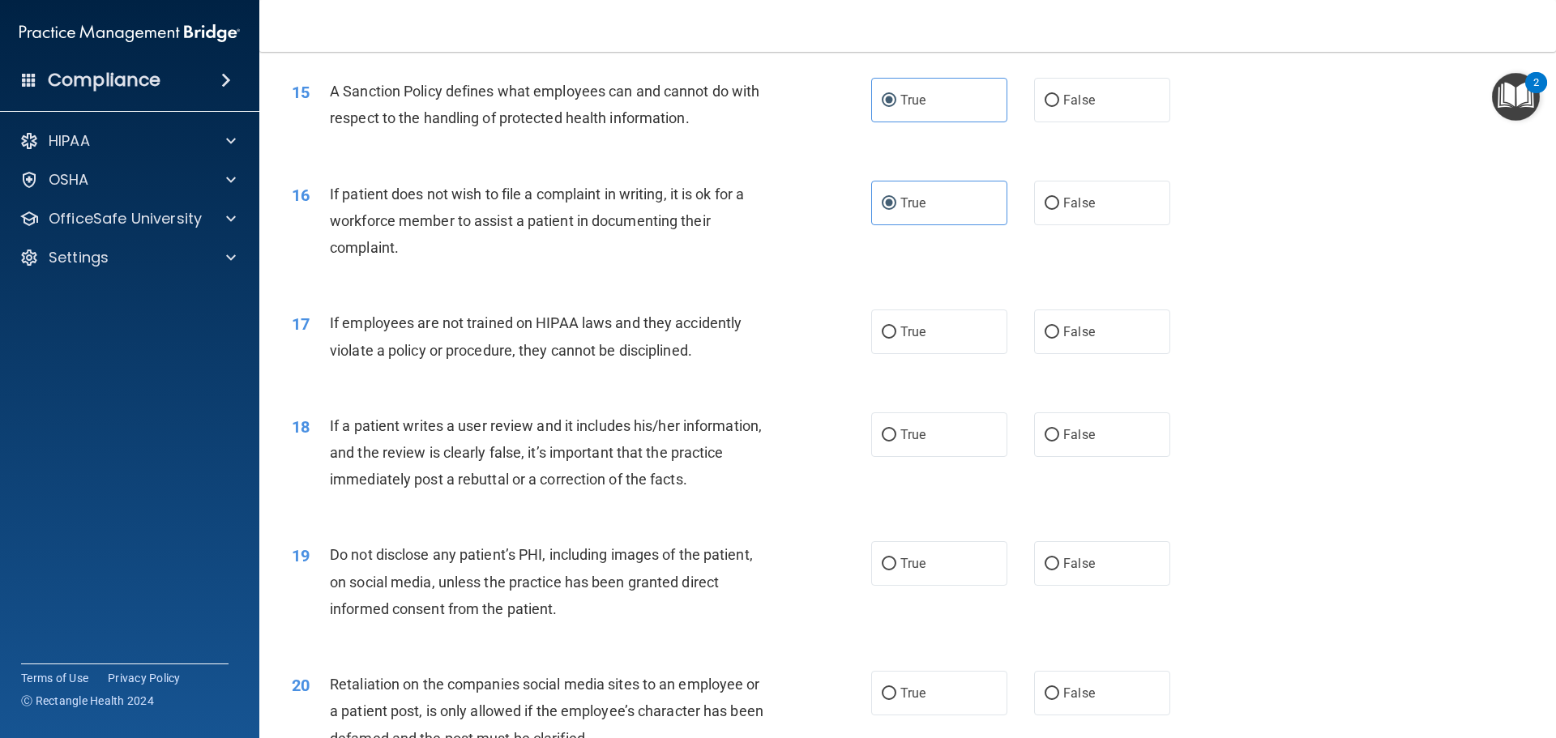
scroll to position [1945, 0]
click at [925, 352] on label "True" at bounding box center [939, 329] width 136 height 45
click at [896, 336] on input "True" at bounding box center [889, 330] width 15 height 12
radio input "true"
click at [920, 440] on span "True" at bounding box center [912, 432] width 25 height 15
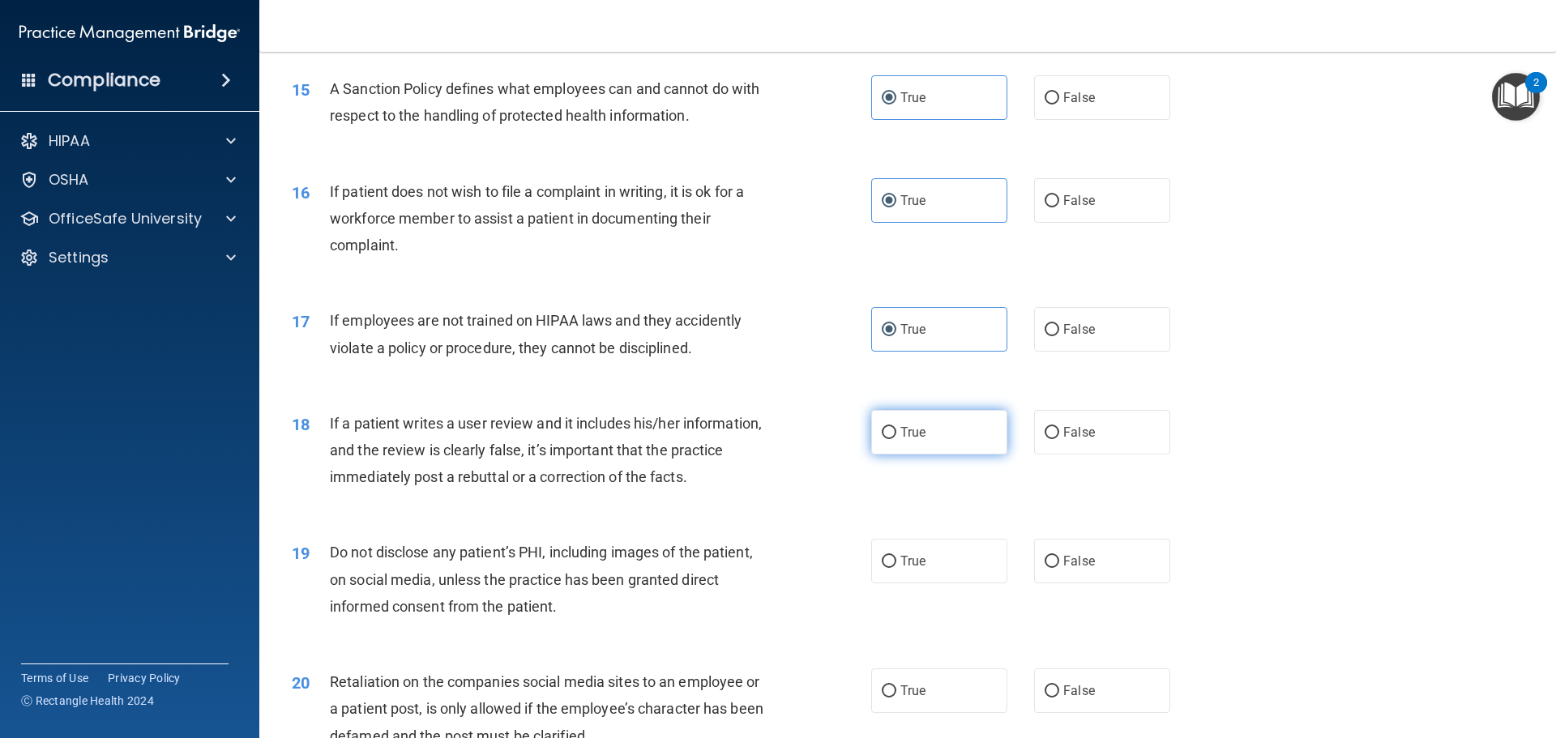
click at [896, 439] on input "True" at bounding box center [889, 433] width 15 height 12
radio input "true"
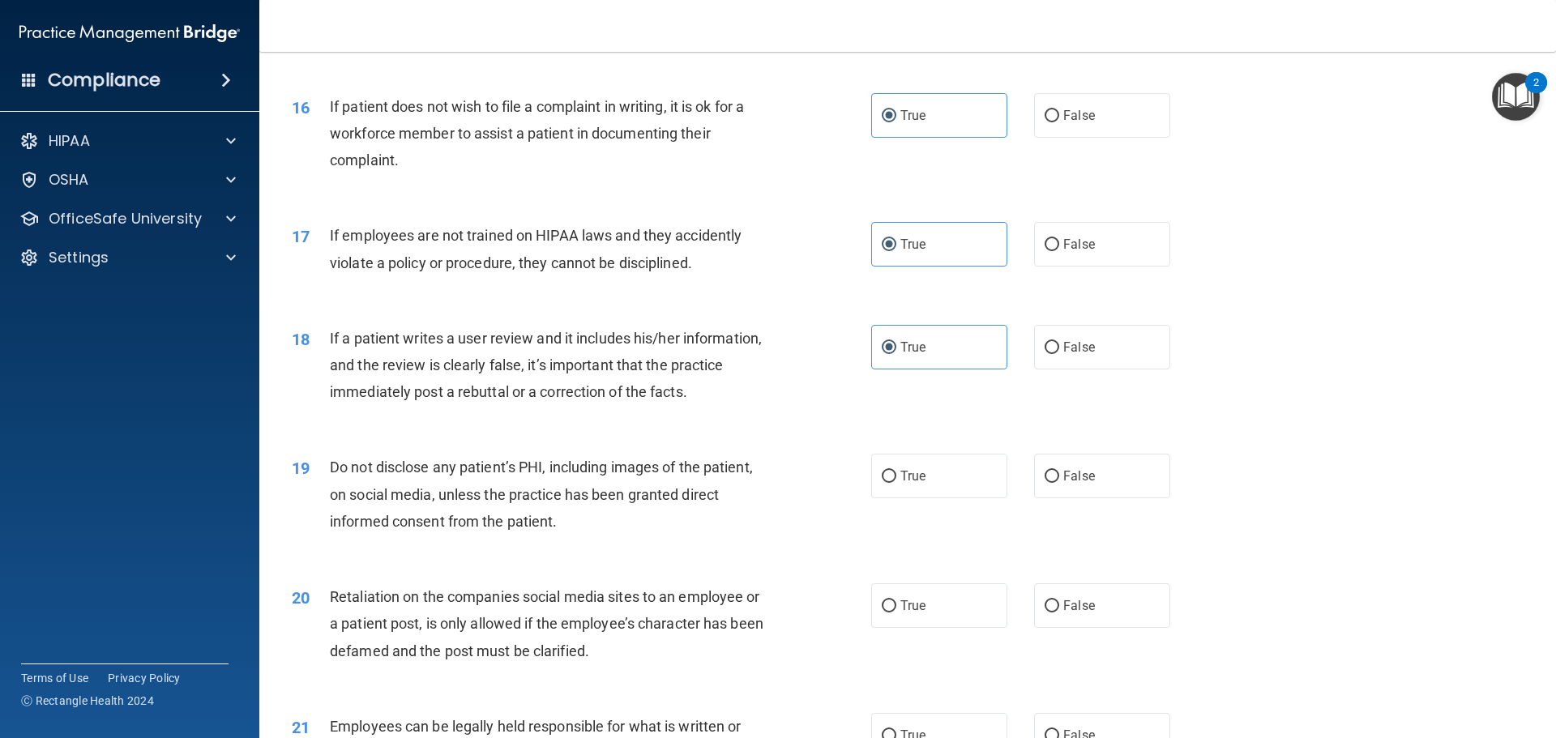
scroll to position [2107, 0]
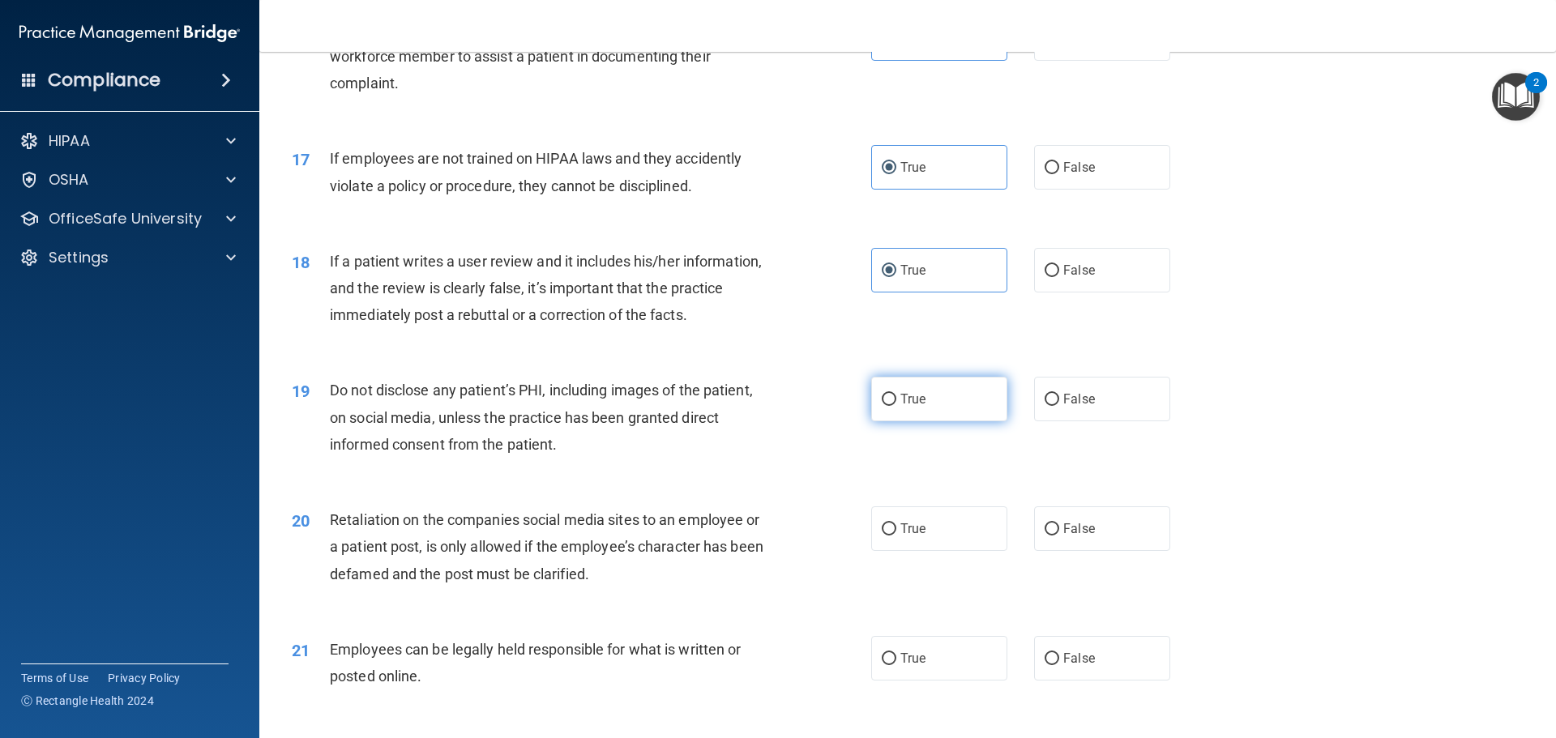
click at [920, 421] on label "True" at bounding box center [939, 399] width 136 height 45
click at [896, 406] on input "True" at bounding box center [889, 400] width 15 height 12
radio input "true"
click at [923, 551] on label "True" at bounding box center [939, 528] width 136 height 45
click at [896, 536] on input "True" at bounding box center [889, 529] width 15 height 12
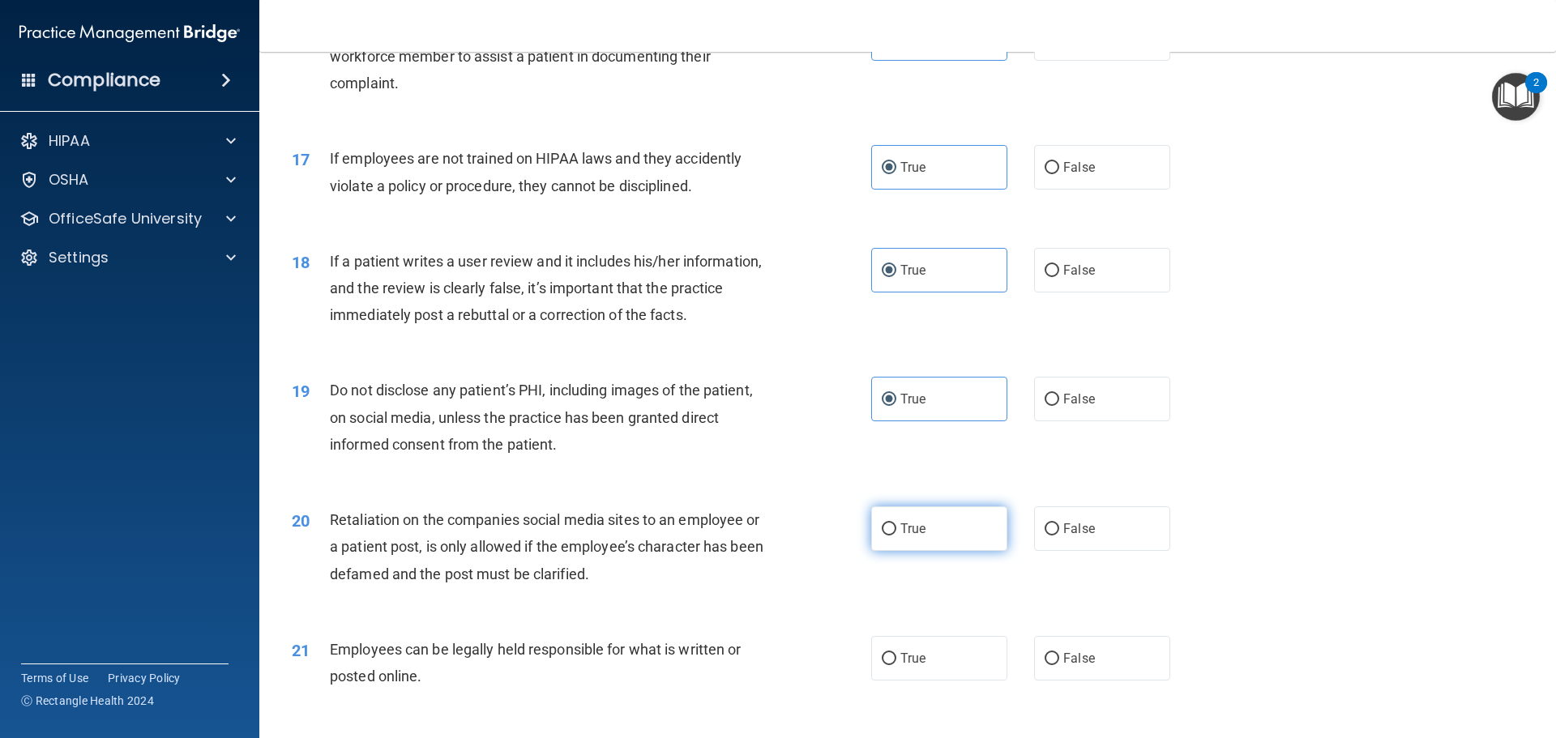
radio input "true"
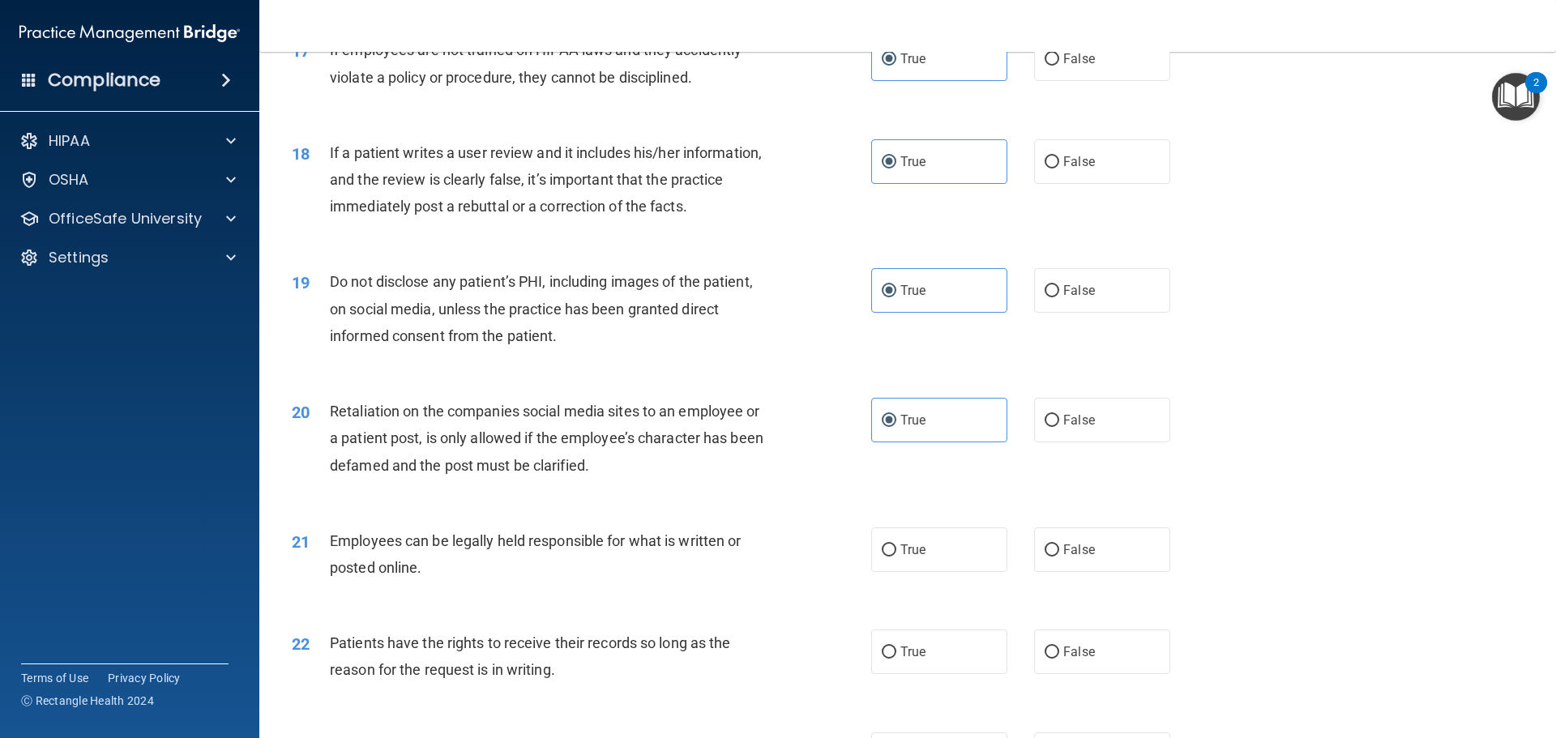
scroll to position [2431, 0]
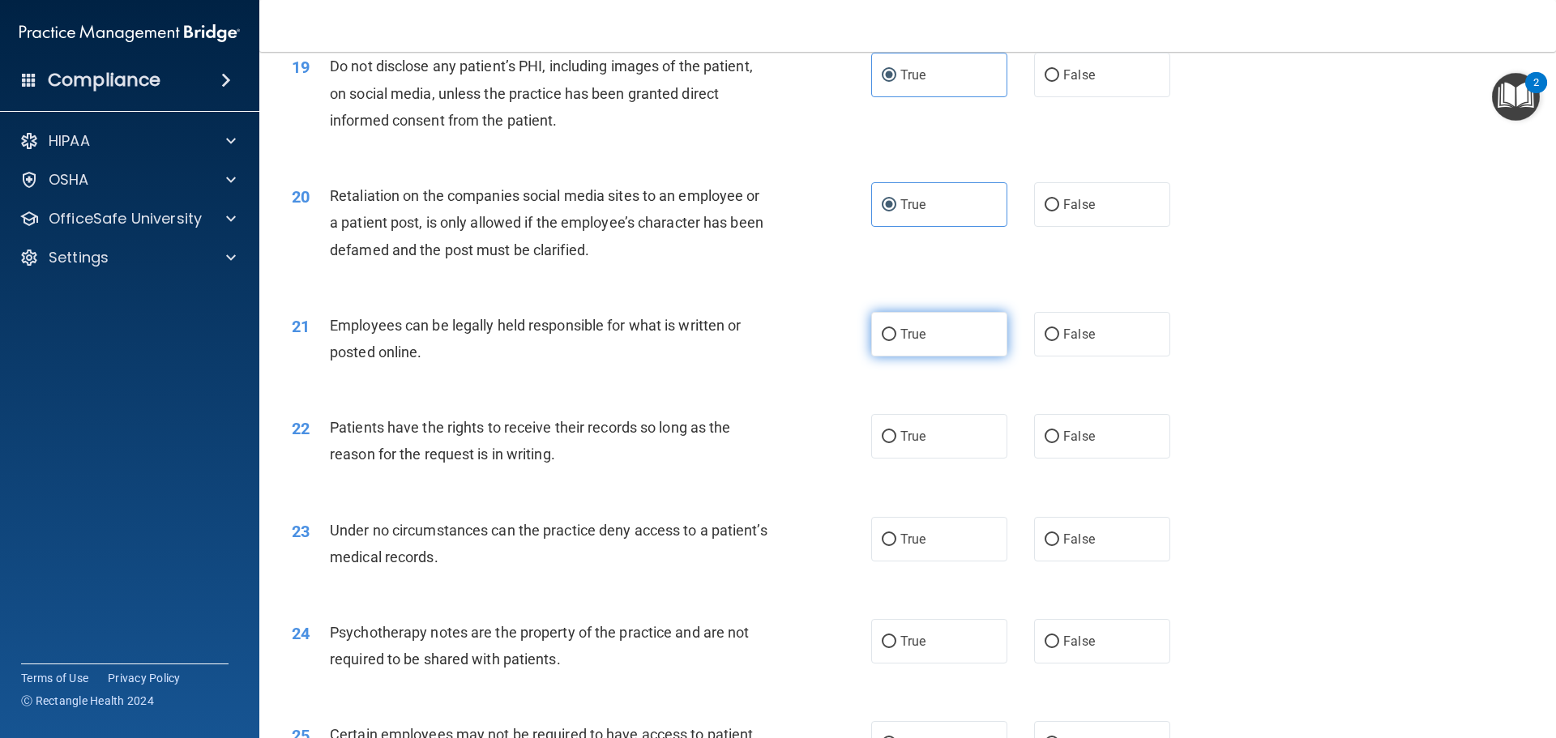
click at [927, 357] on label "True" at bounding box center [939, 334] width 136 height 45
click at [896, 341] on input "True" at bounding box center [889, 335] width 15 height 12
radio input "true"
click at [925, 459] on label "True" at bounding box center [939, 436] width 136 height 45
click at [896, 443] on input "True" at bounding box center [889, 437] width 15 height 12
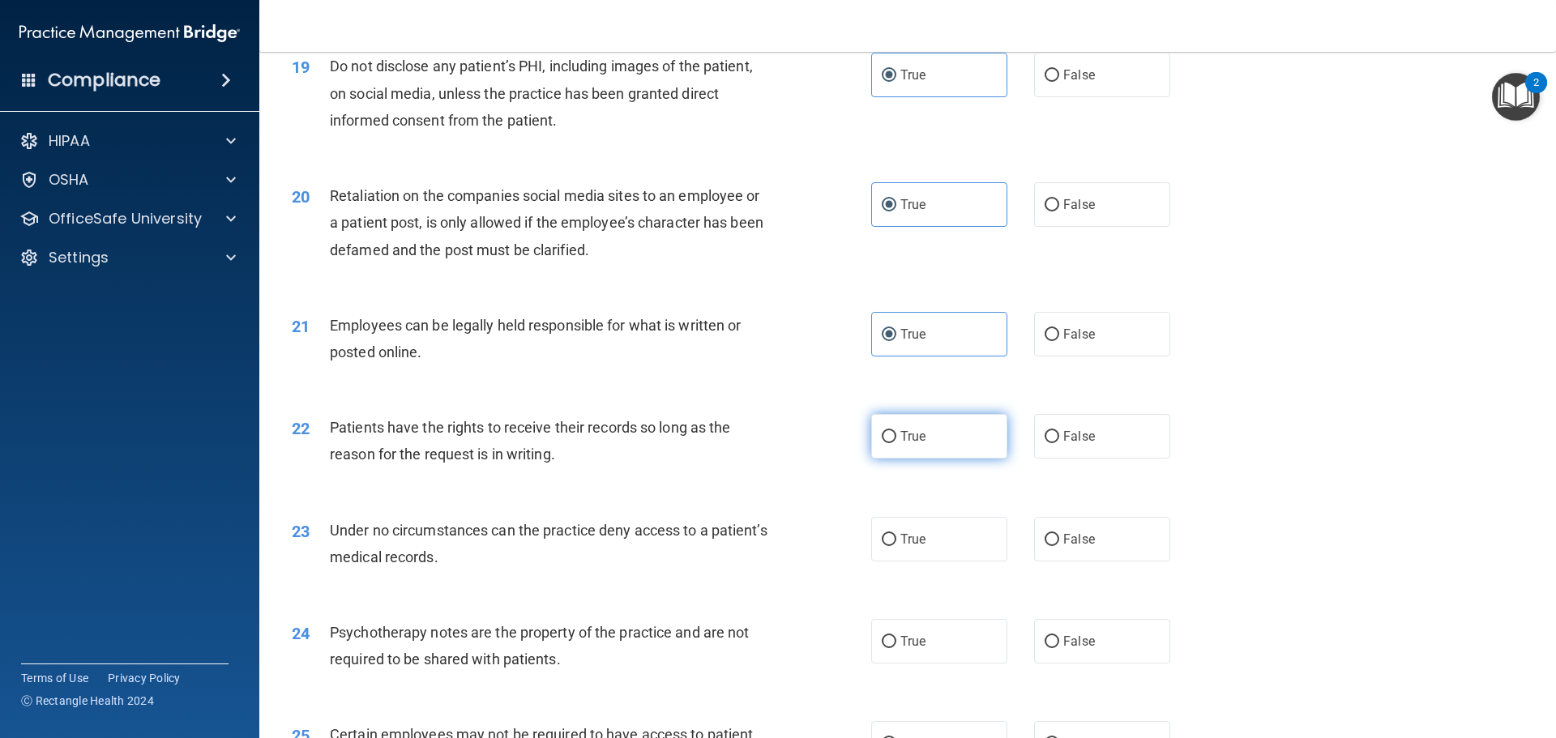
radio input "true"
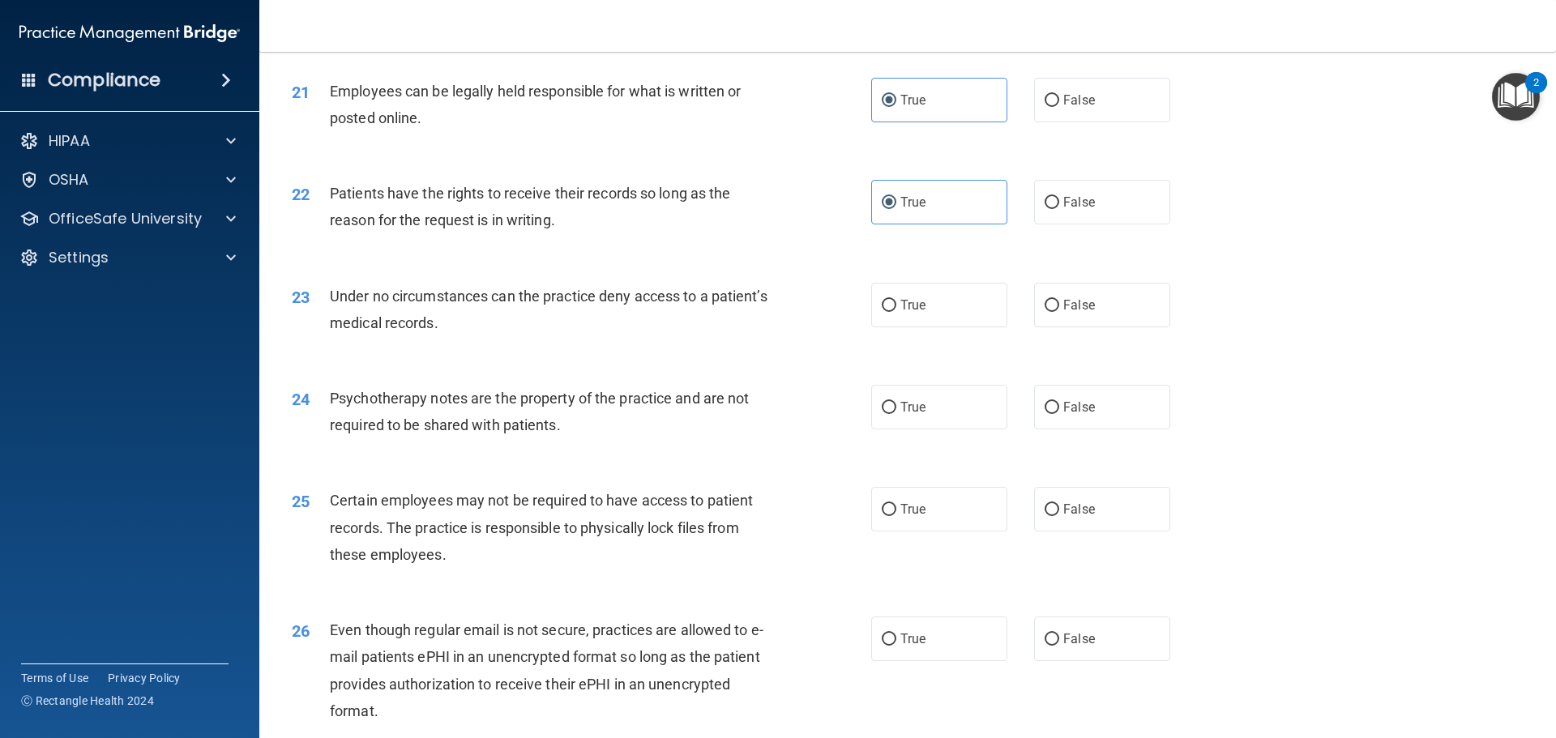
scroll to position [2674, 0]
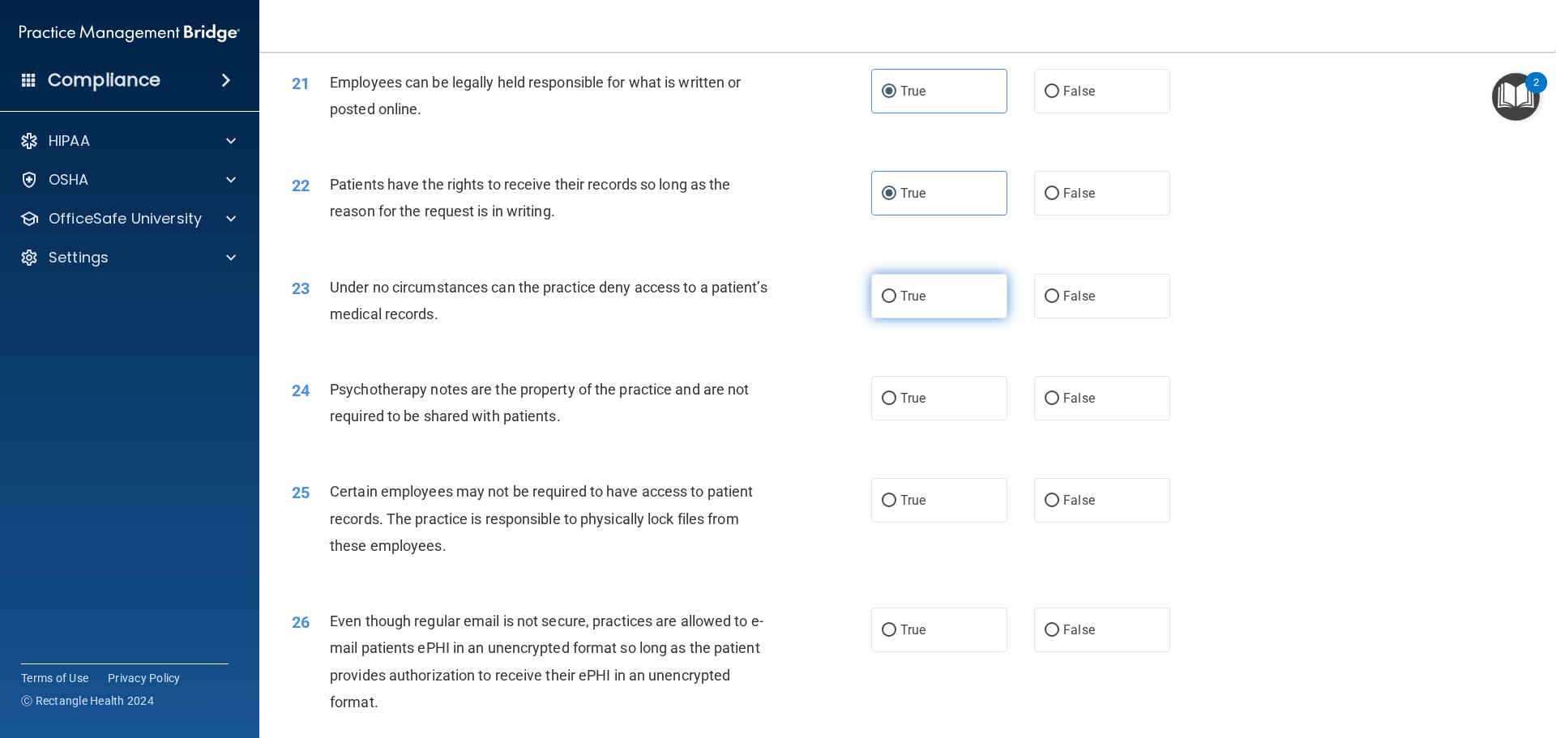
click at [919, 318] on label "True" at bounding box center [939, 296] width 136 height 45
click at [896, 303] on input "True" at bounding box center [889, 297] width 15 height 12
radio input "true"
click at [908, 421] on label "True" at bounding box center [939, 398] width 136 height 45
click at [896, 405] on input "True" at bounding box center [889, 399] width 15 height 12
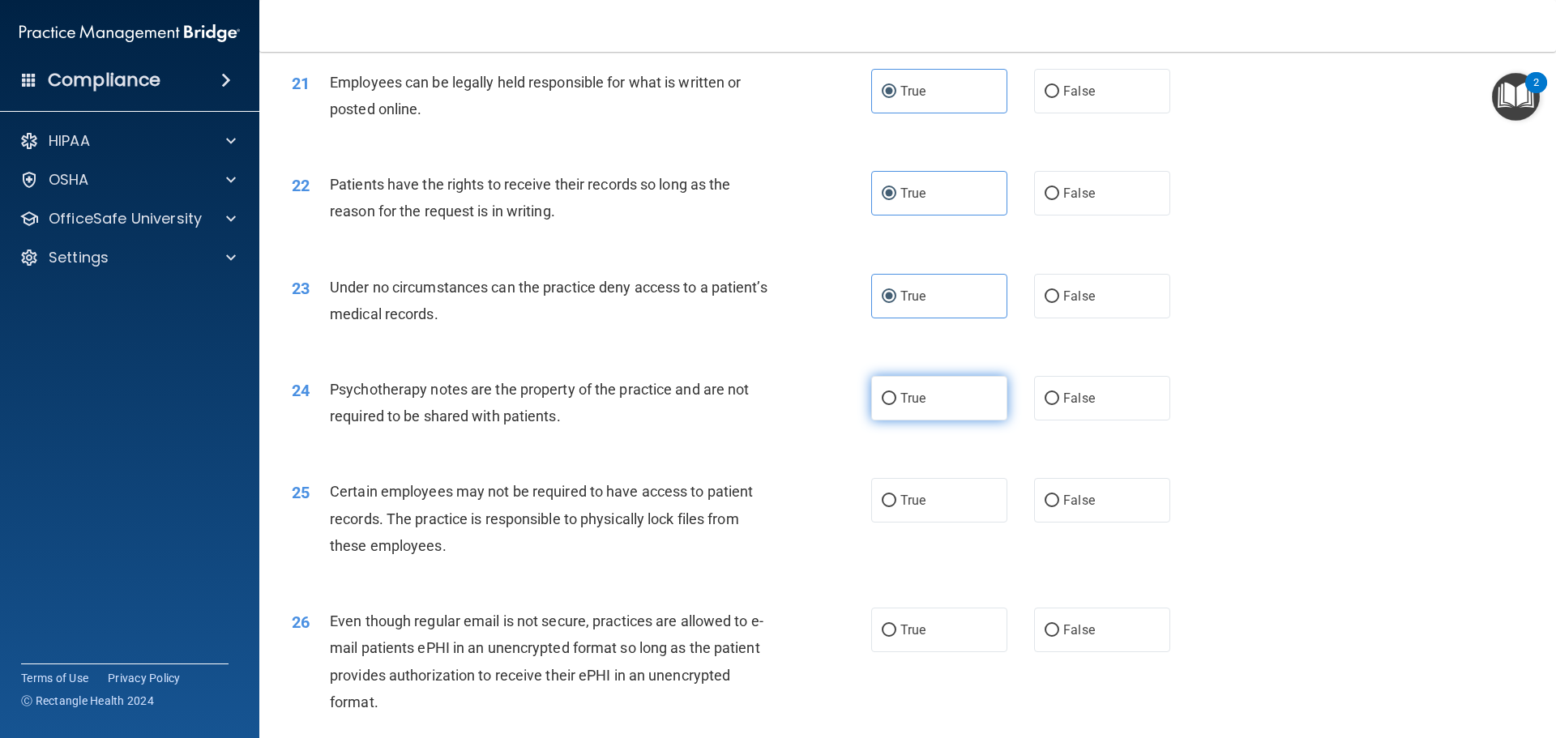
radio input "true"
click at [908, 508] on span "True" at bounding box center [912, 500] width 25 height 15
click at [896, 507] on input "True" at bounding box center [889, 501] width 15 height 12
radio input "true"
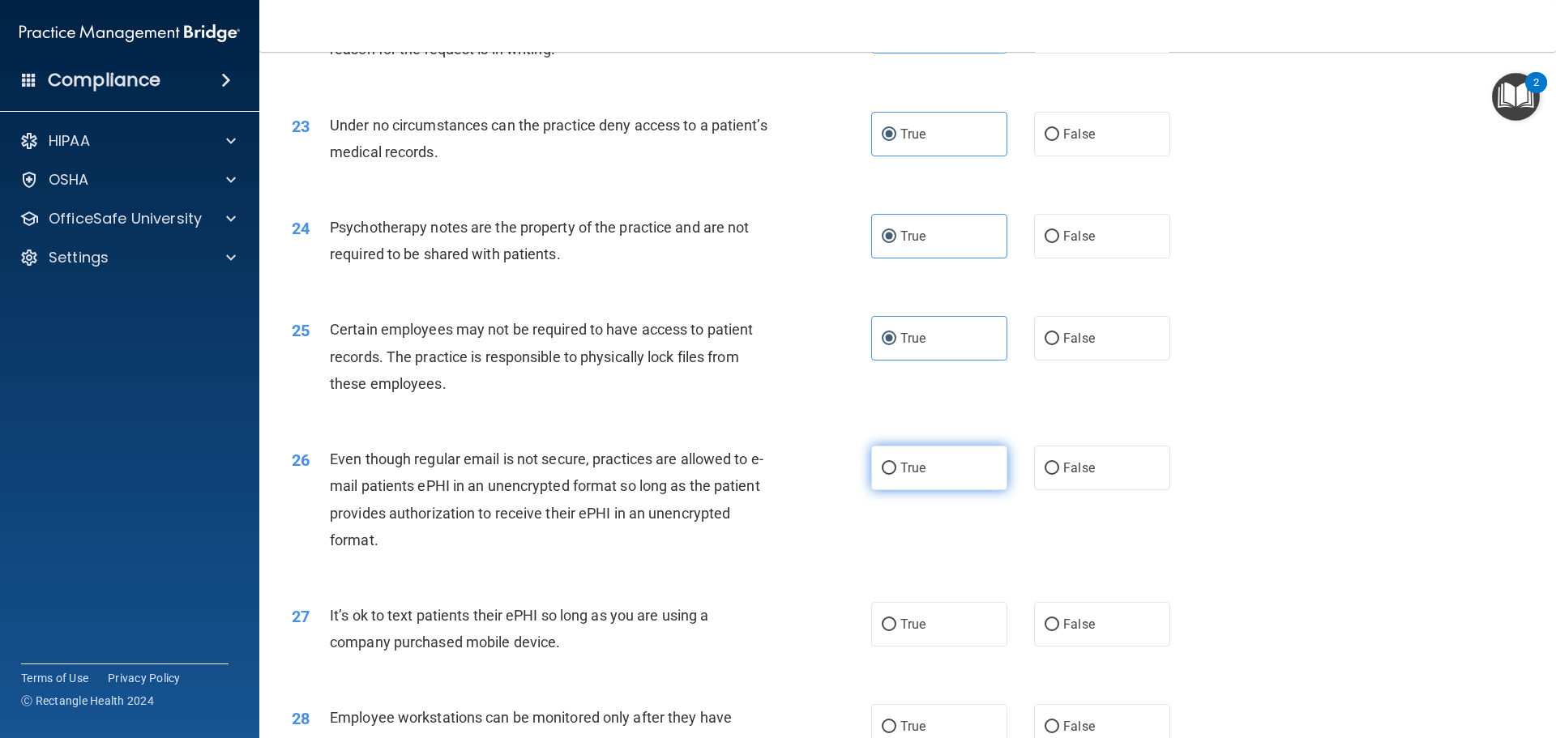
click at [947, 490] on label "True" at bounding box center [939, 468] width 136 height 45
click at [896, 475] on input "True" at bounding box center [889, 469] width 15 height 12
radio input "true"
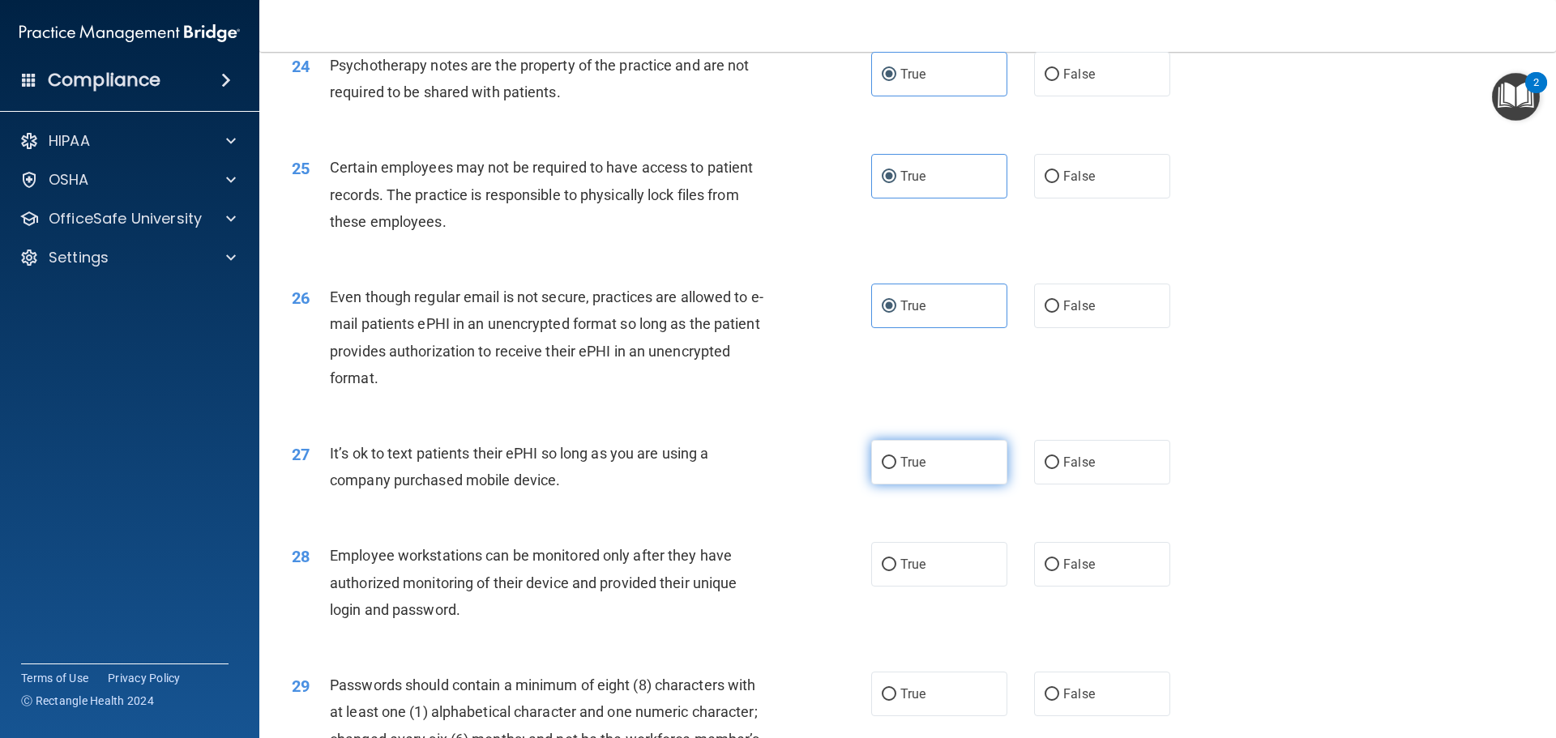
click at [924, 485] on label "True" at bounding box center [939, 462] width 136 height 45
click at [896, 469] on input "True" at bounding box center [889, 463] width 15 height 12
radio input "true"
click at [924, 587] on label "True" at bounding box center [939, 564] width 136 height 45
click at [896, 571] on input "True" at bounding box center [889, 565] width 15 height 12
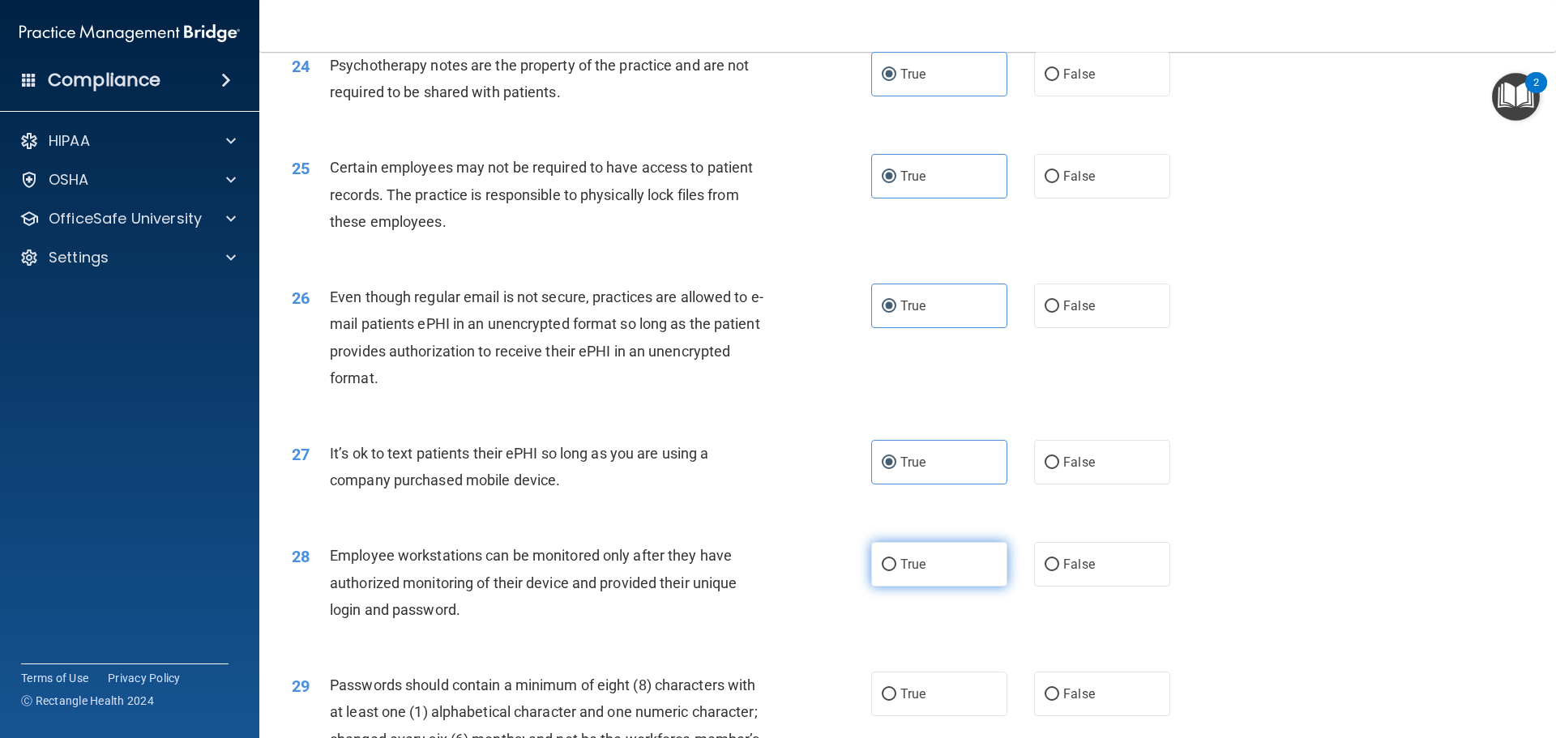
radio input "true"
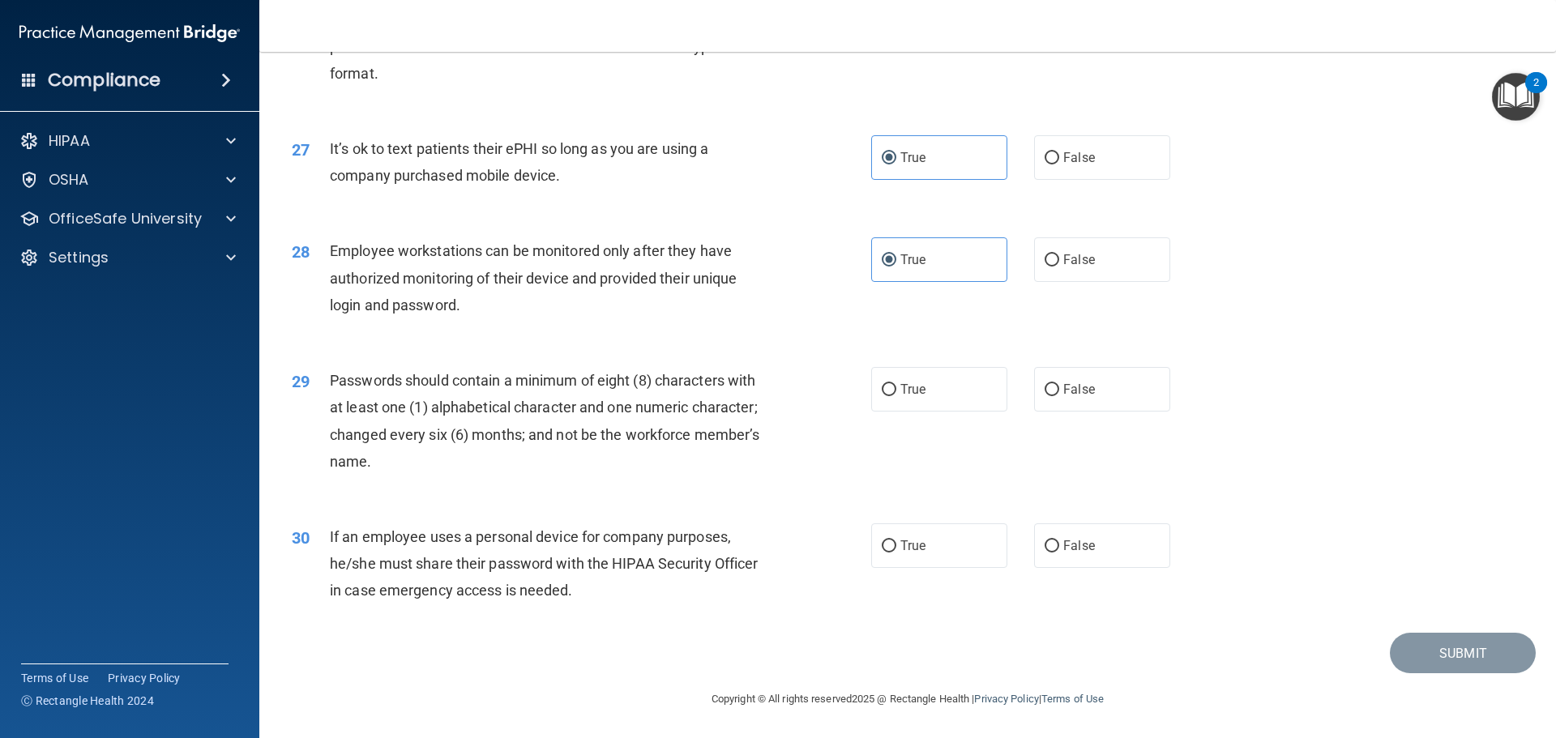
scroll to position [3322, 0]
click at [922, 404] on label "True" at bounding box center [939, 389] width 136 height 45
click at [896, 396] on input "True" at bounding box center [889, 390] width 15 height 12
radio input "true"
click at [908, 552] on span "True" at bounding box center [912, 545] width 25 height 15
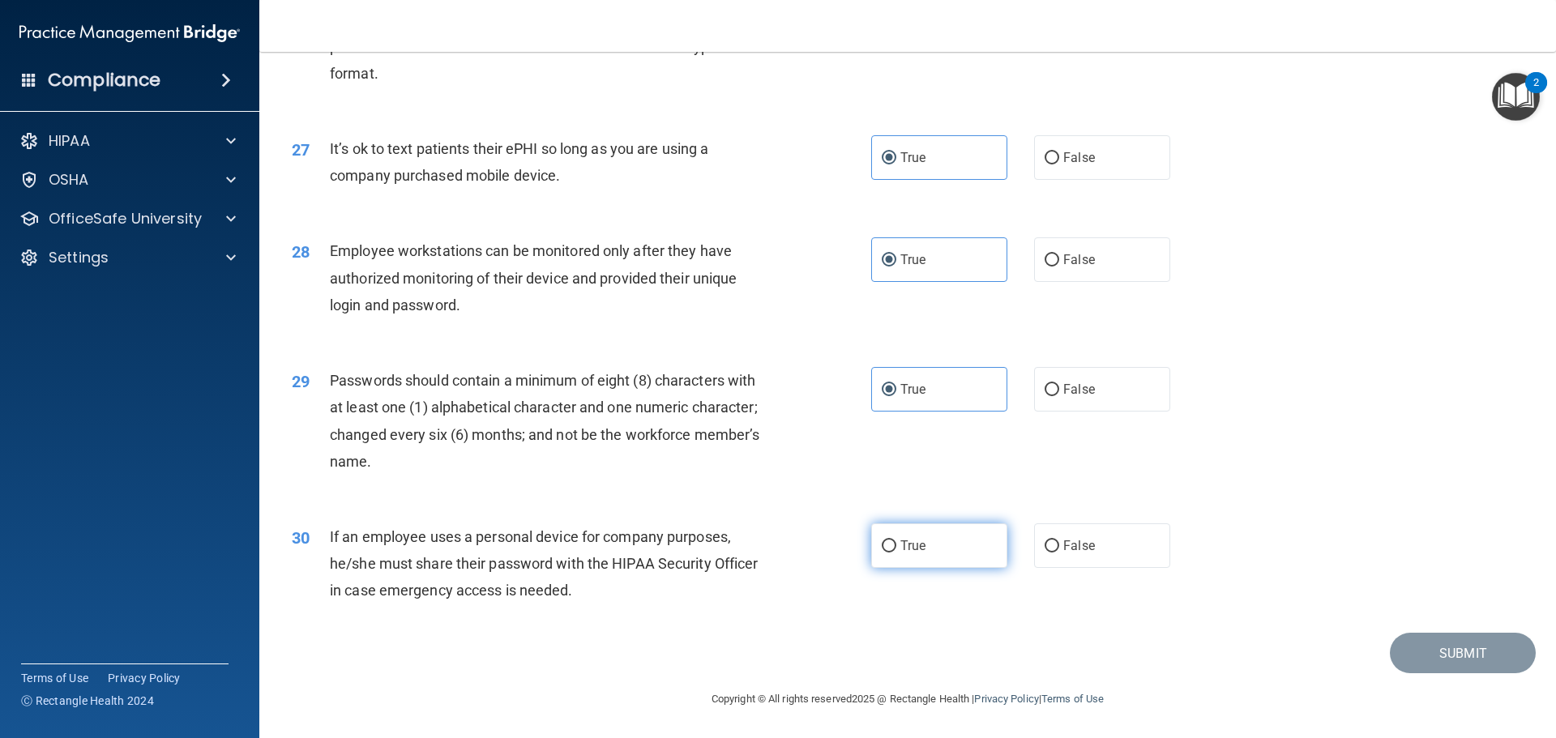
click at [896, 552] on input "True" at bounding box center [889, 546] width 15 height 12
radio input "true"
click at [1422, 645] on button "Submit" at bounding box center [1463, 653] width 146 height 41
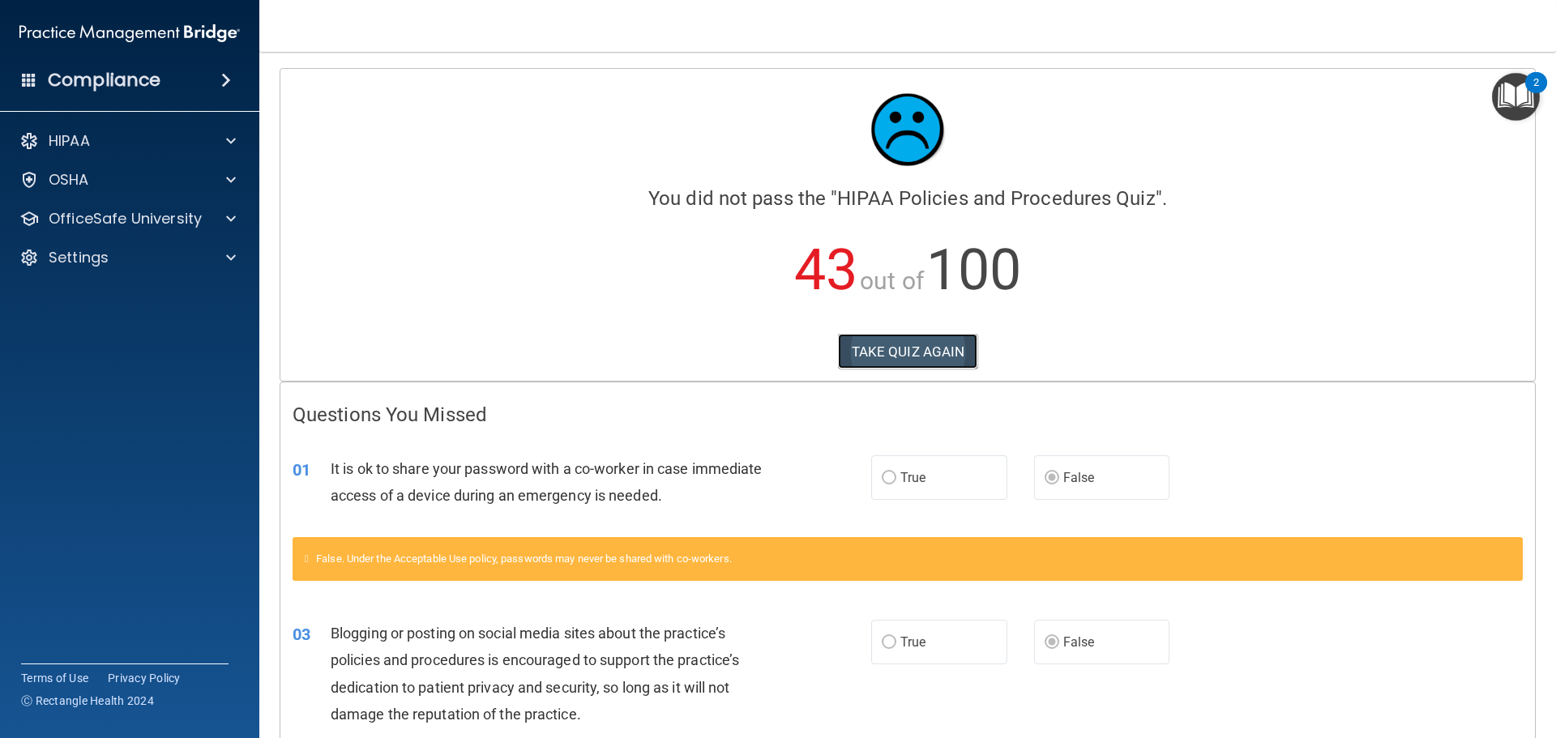
click at [960, 355] on button "TAKE QUIZ AGAIN" at bounding box center [908, 352] width 140 height 36
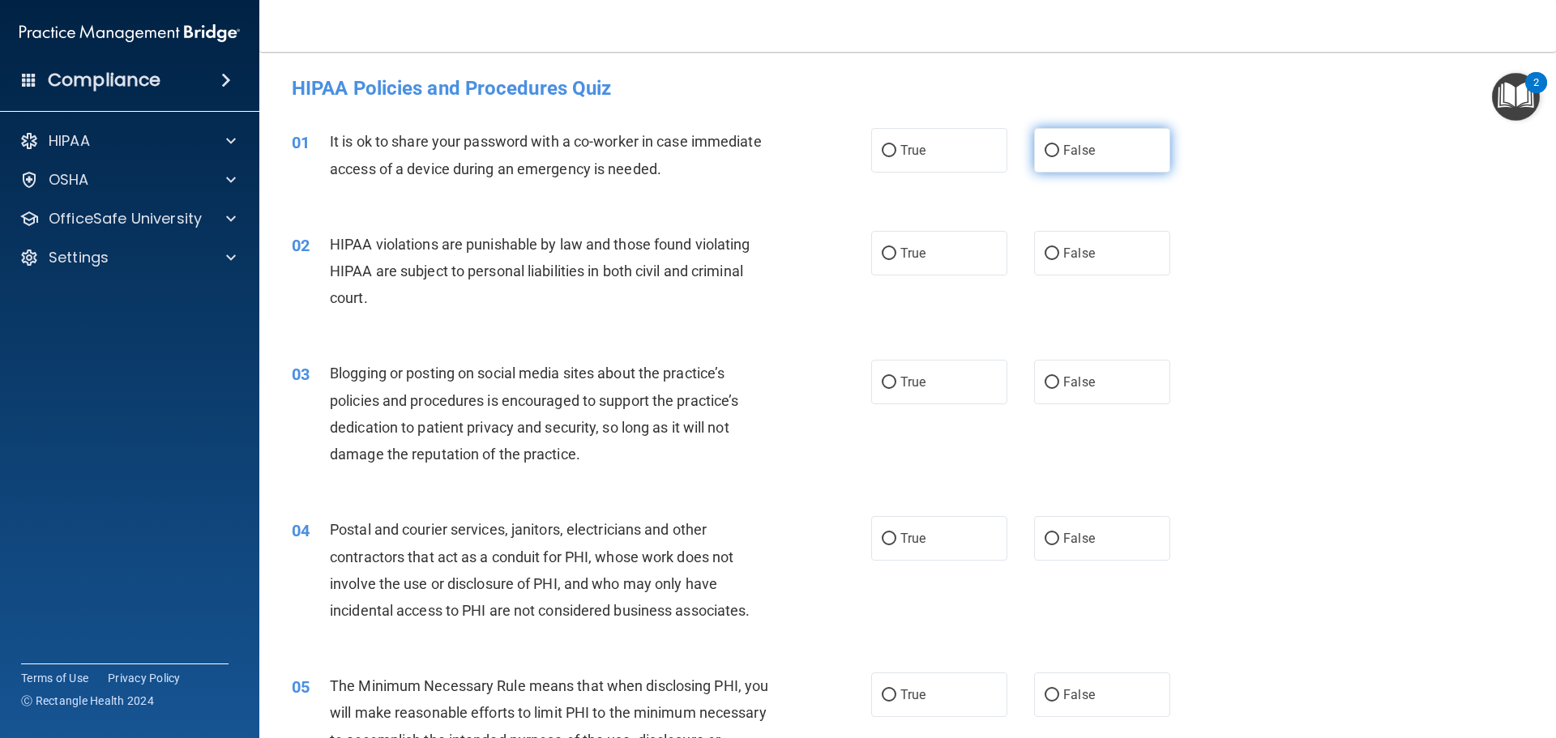
click at [1074, 160] on label "False" at bounding box center [1102, 150] width 136 height 45
click at [1059, 157] on input "False" at bounding box center [1051, 151] width 15 height 12
radio input "true"
click at [969, 245] on label "True" at bounding box center [939, 253] width 136 height 45
click at [896, 248] on input "True" at bounding box center [889, 254] width 15 height 12
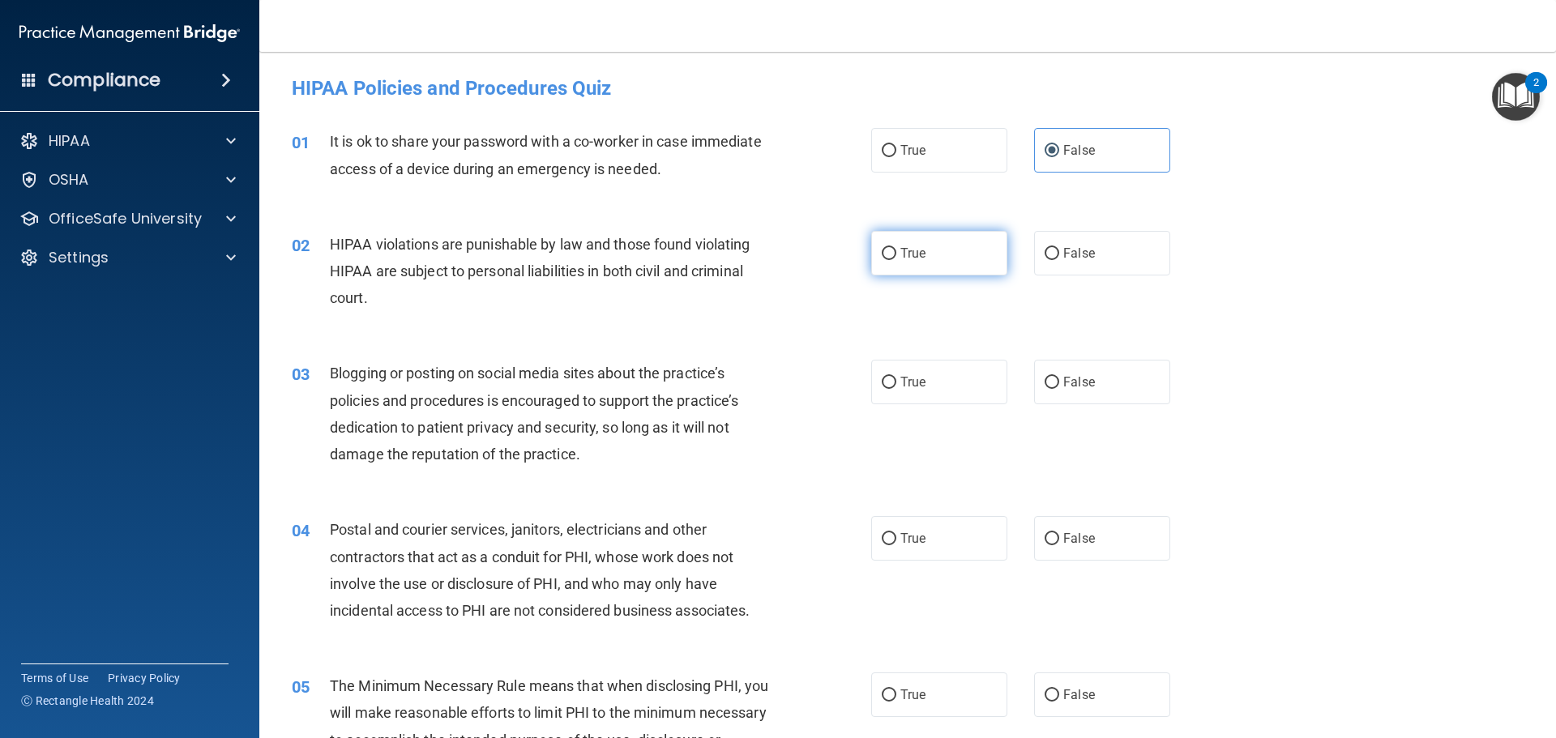
radio input "true"
click at [1083, 397] on label "False" at bounding box center [1102, 382] width 136 height 45
click at [1059, 389] on input "False" at bounding box center [1051, 383] width 15 height 12
radio input "true"
click at [923, 549] on label "True" at bounding box center [939, 538] width 136 height 45
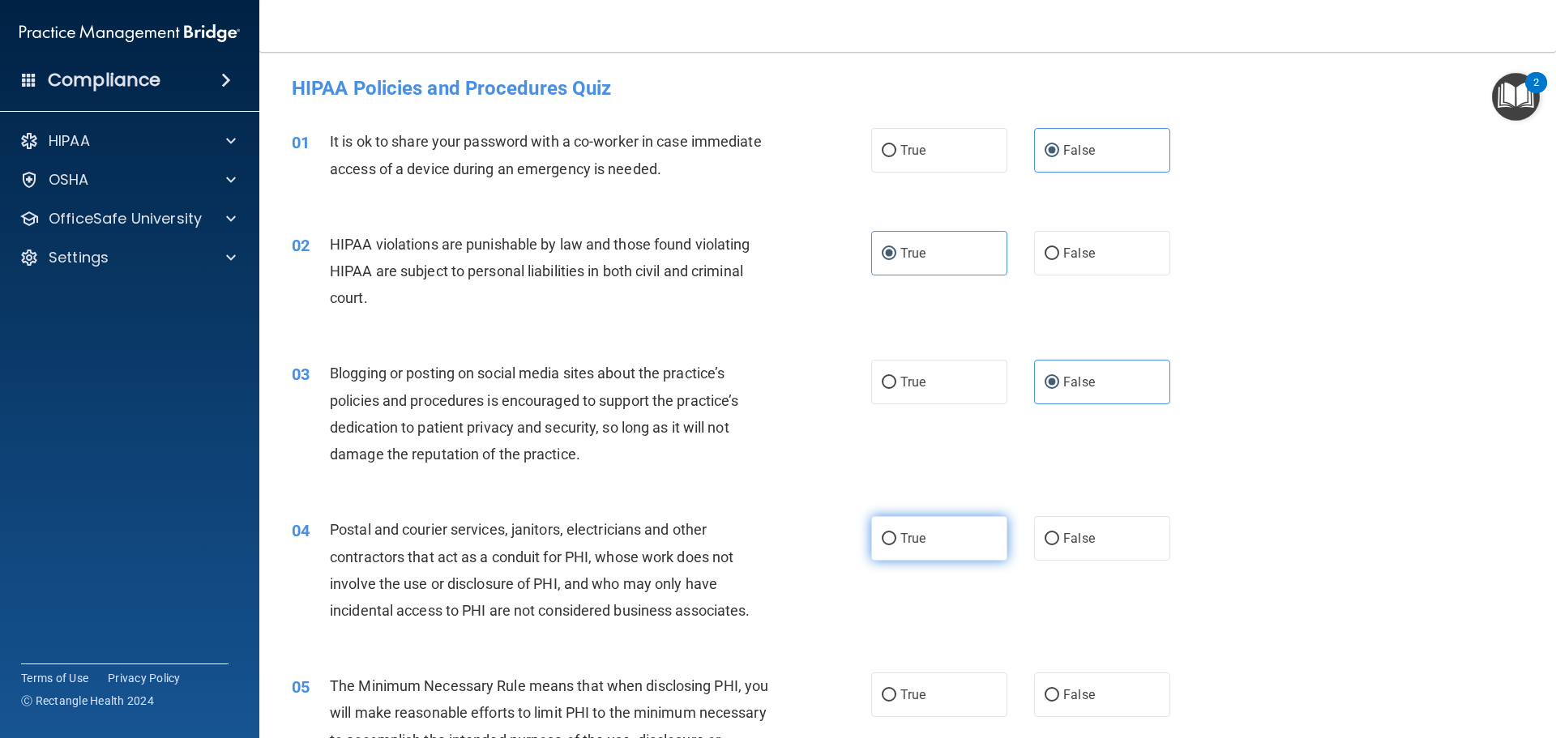
click at [896, 545] on input "True" at bounding box center [889, 539] width 15 height 12
radio input "true"
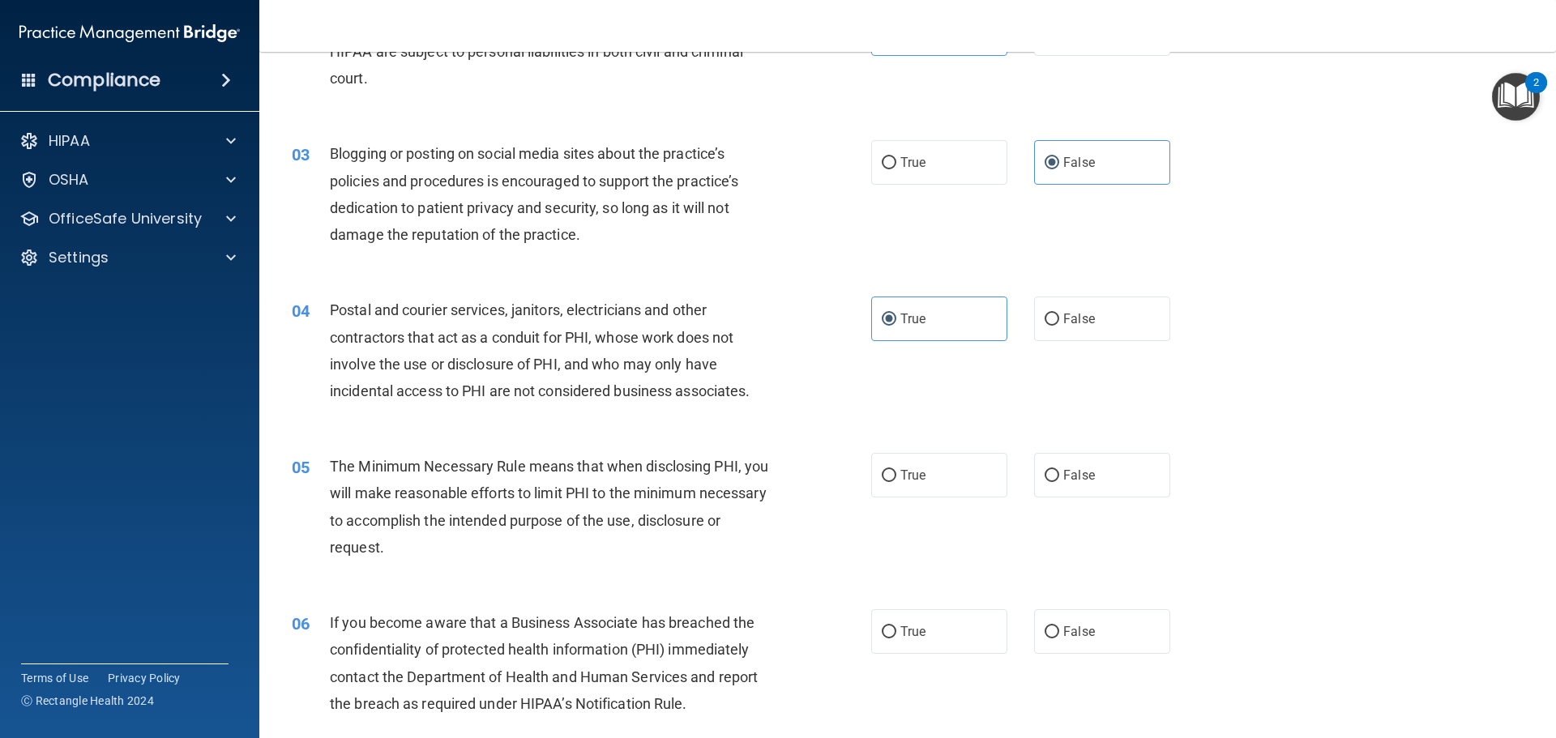
scroll to position [243, 0]
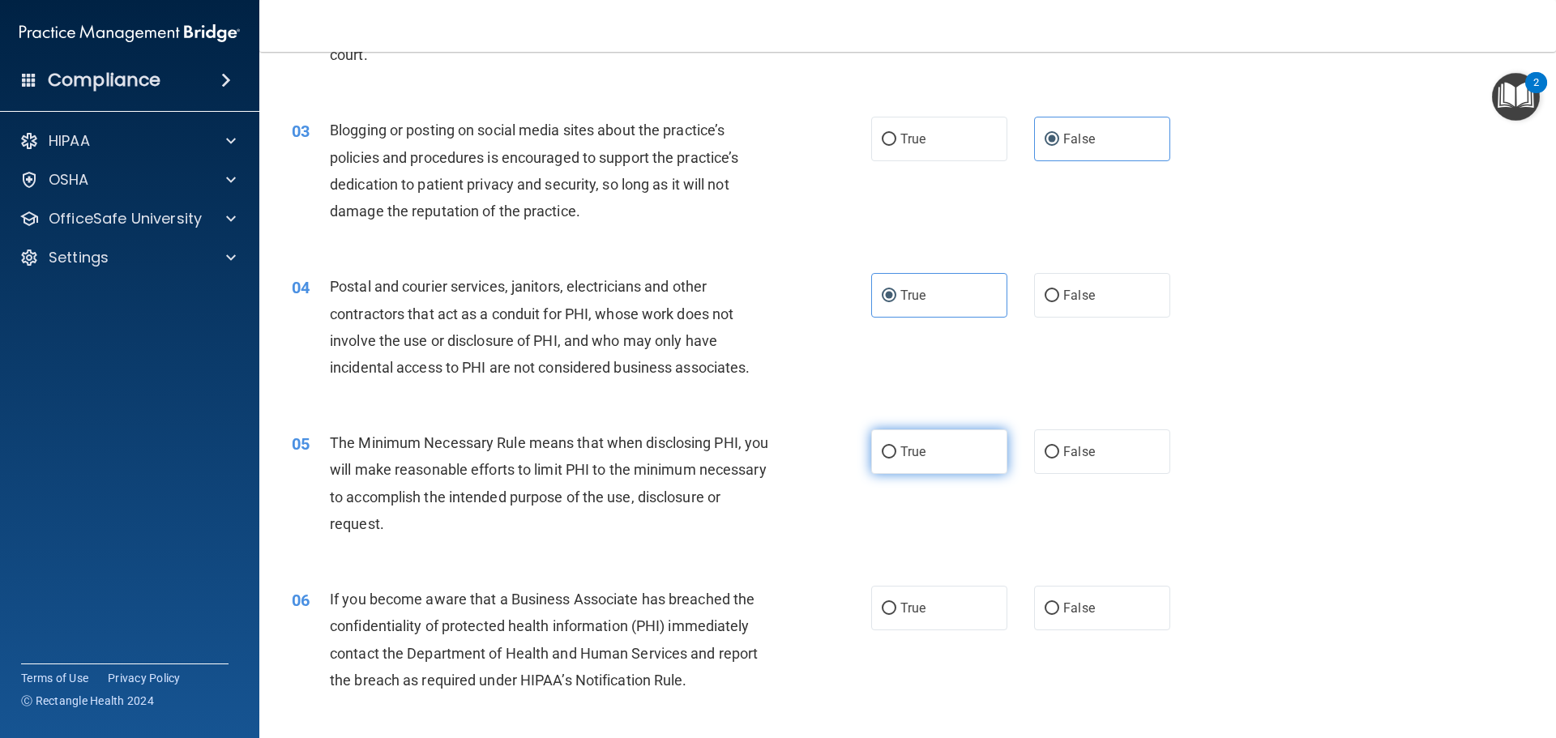
click at [928, 463] on label "True" at bounding box center [939, 451] width 136 height 45
click at [896, 459] on input "True" at bounding box center [889, 452] width 15 height 12
radio input "true"
click at [1053, 604] on label "False" at bounding box center [1102, 608] width 136 height 45
click at [1053, 604] on input "False" at bounding box center [1051, 609] width 15 height 12
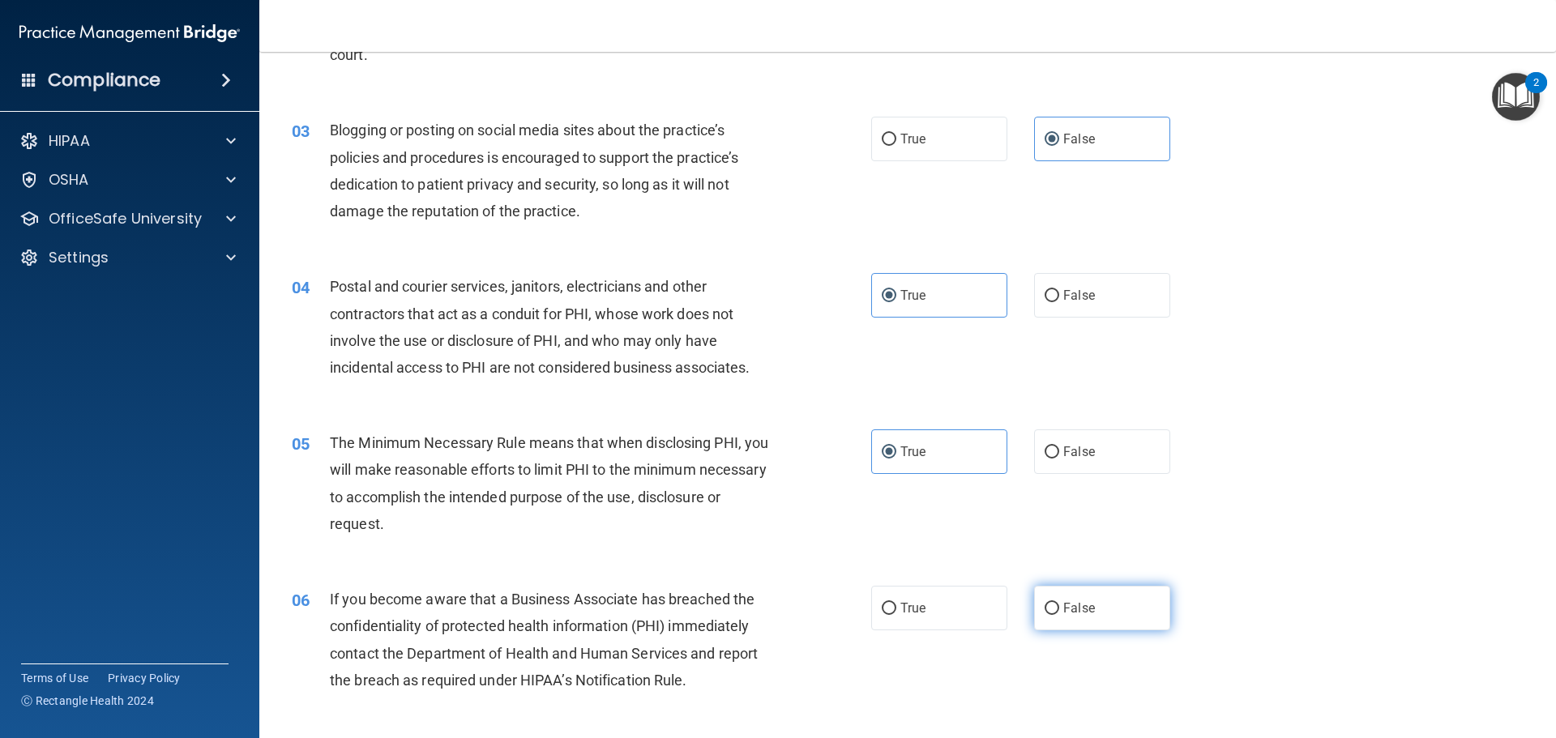
radio input "true"
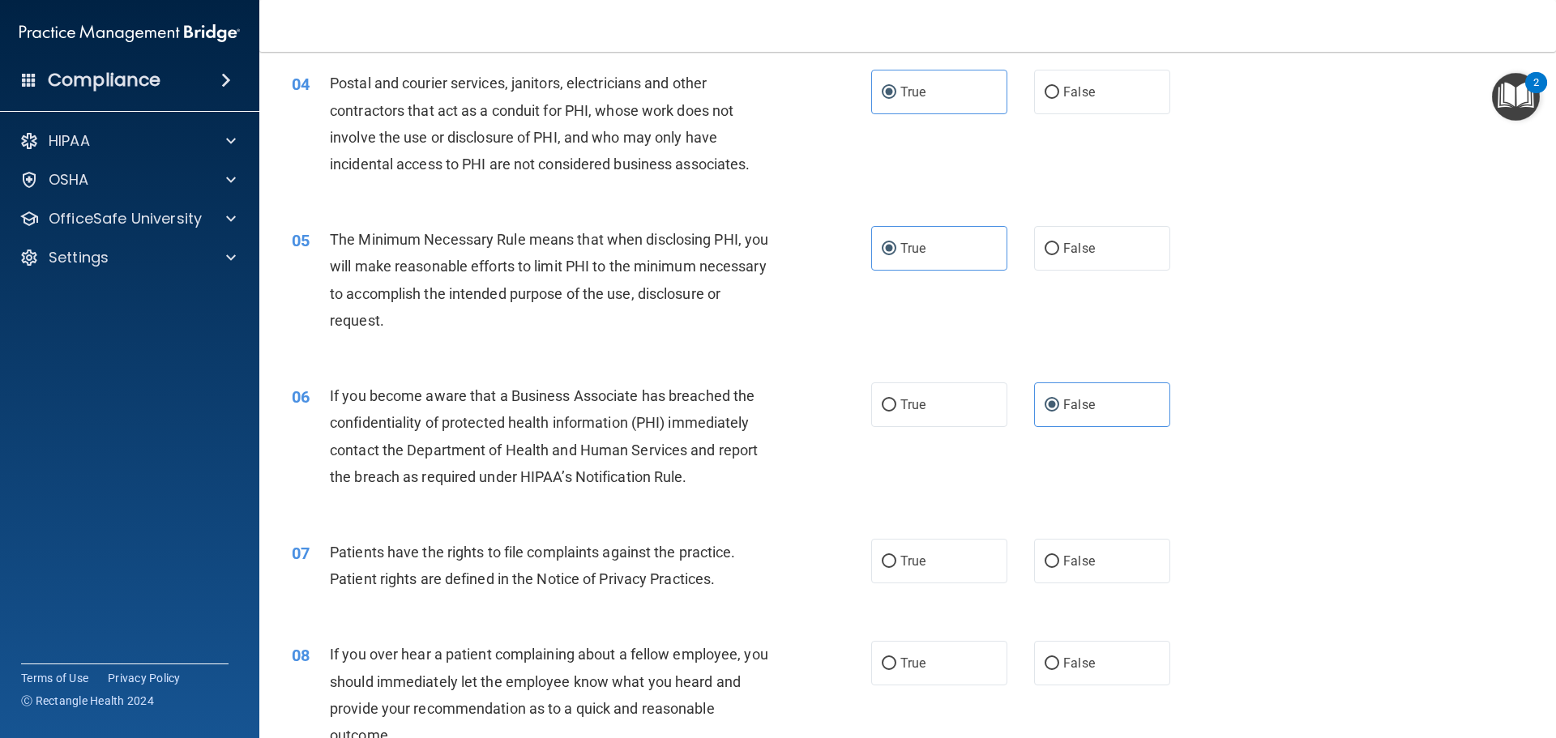
scroll to position [486, 0]
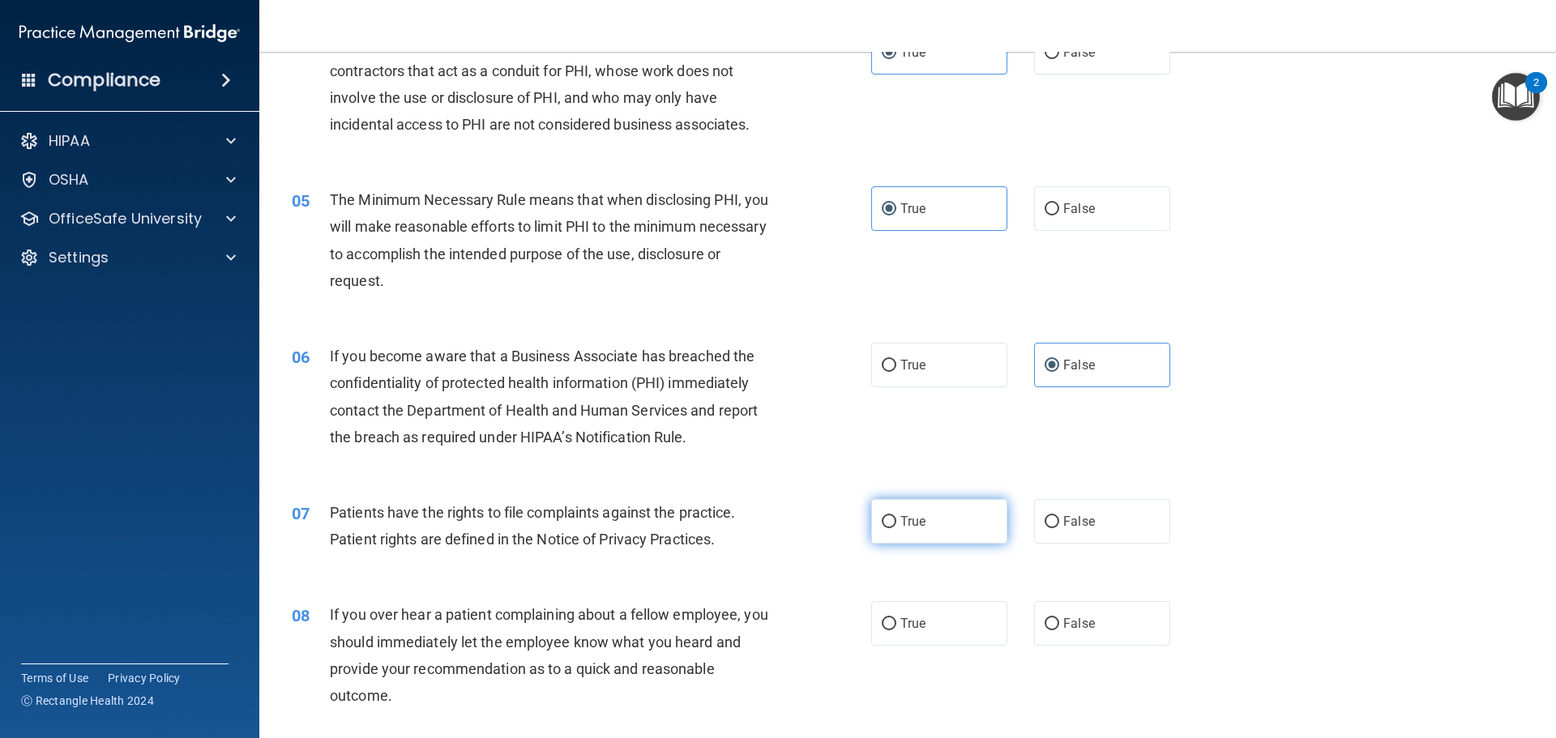
click at [953, 523] on label "True" at bounding box center [939, 521] width 136 height 45
click at [896, 523] on input "True" at bounding box center [889, 522] width 15 height 12
radio input "true"
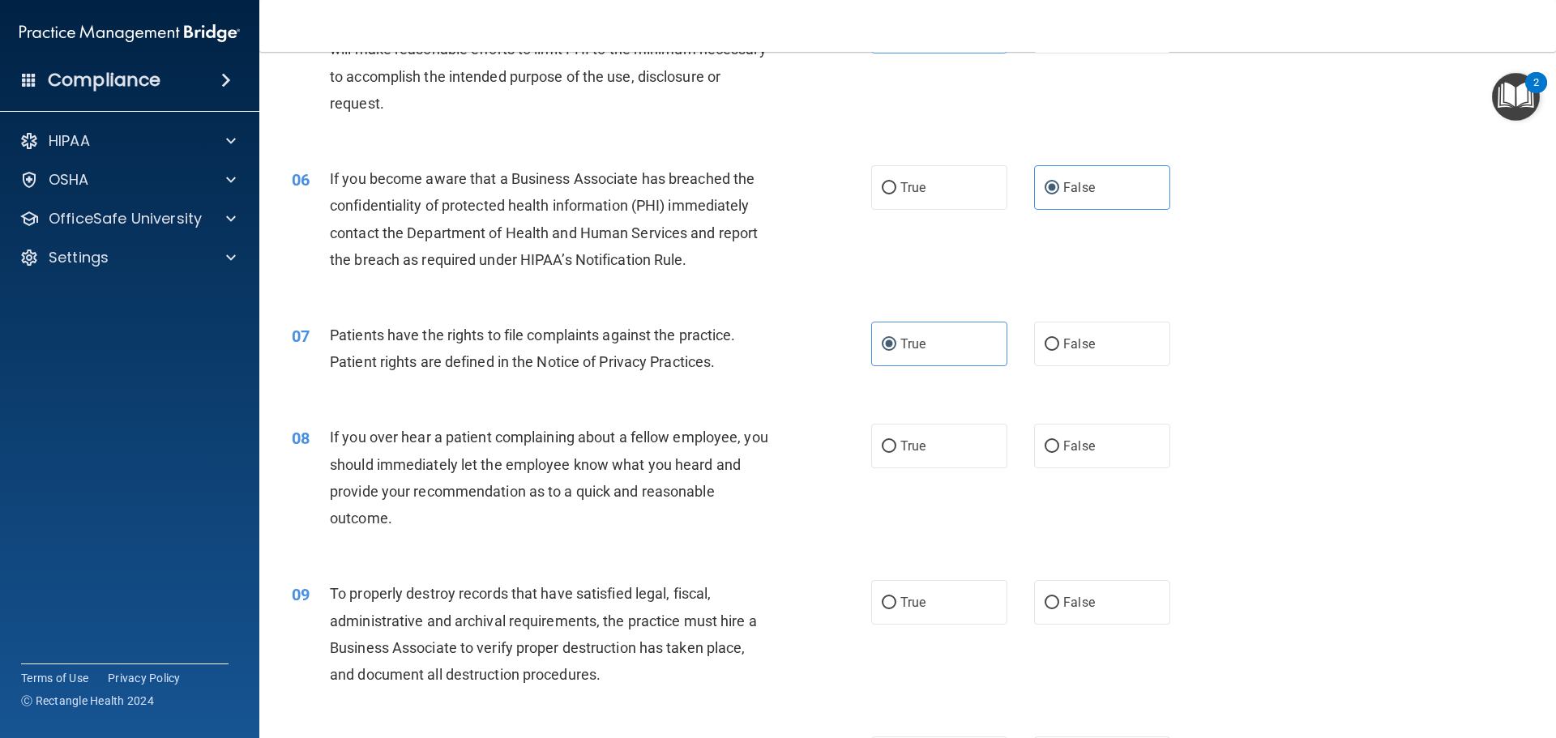
scroll to position [729, 0]
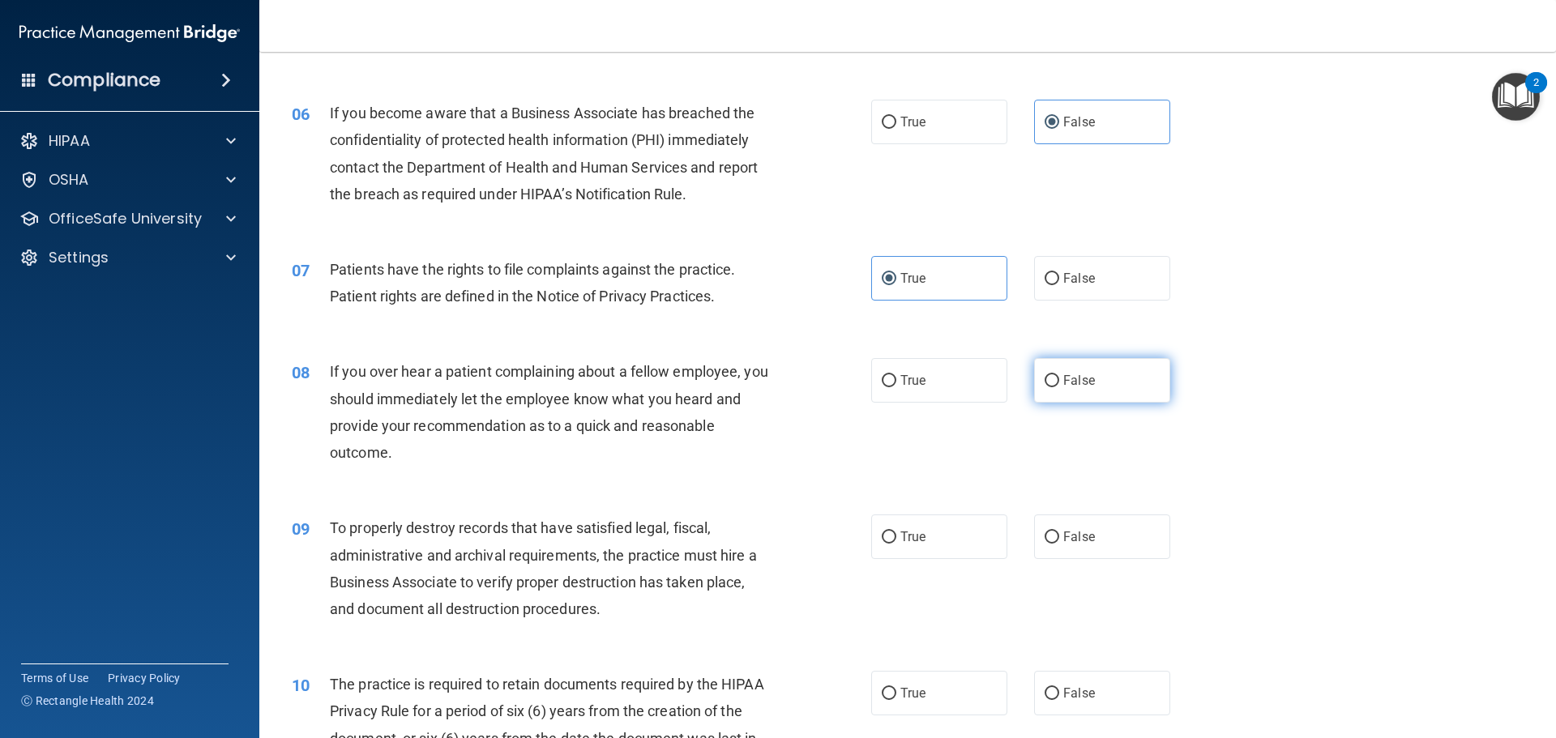
click at [1108, 382] on label "False" at bounding box center [1102, 380] width 136 height 45
click at [1059, 382] on input "False" at bounding box center [1051, 381] width 15 height 12
radio input "true"
click at [1091, 536] on label "False" at bounding box center [1102, 537] width 136 height 45
click at [1059, 536] on input "False" at bounding box center [1051, 538] width 15 height 12
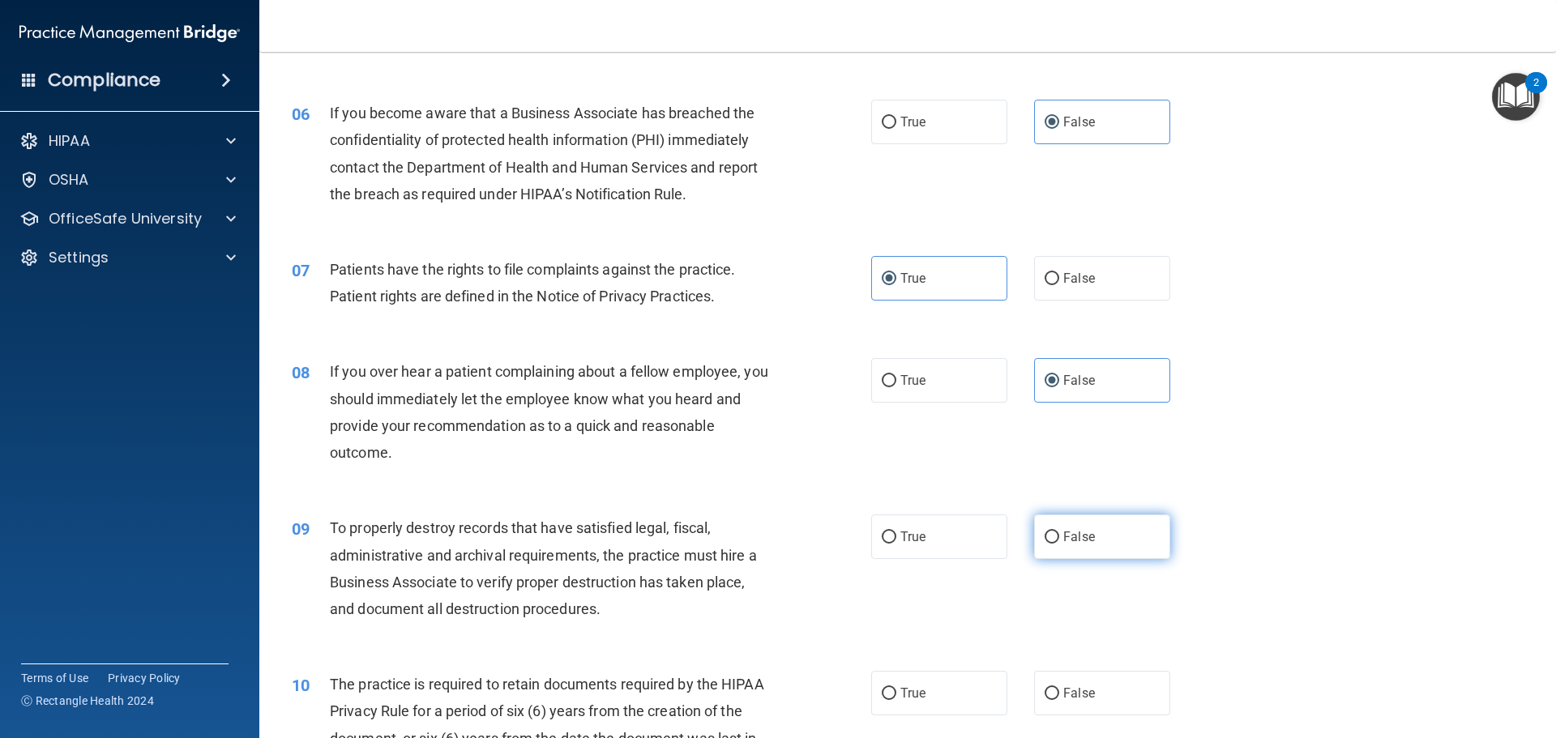
radio input "true"
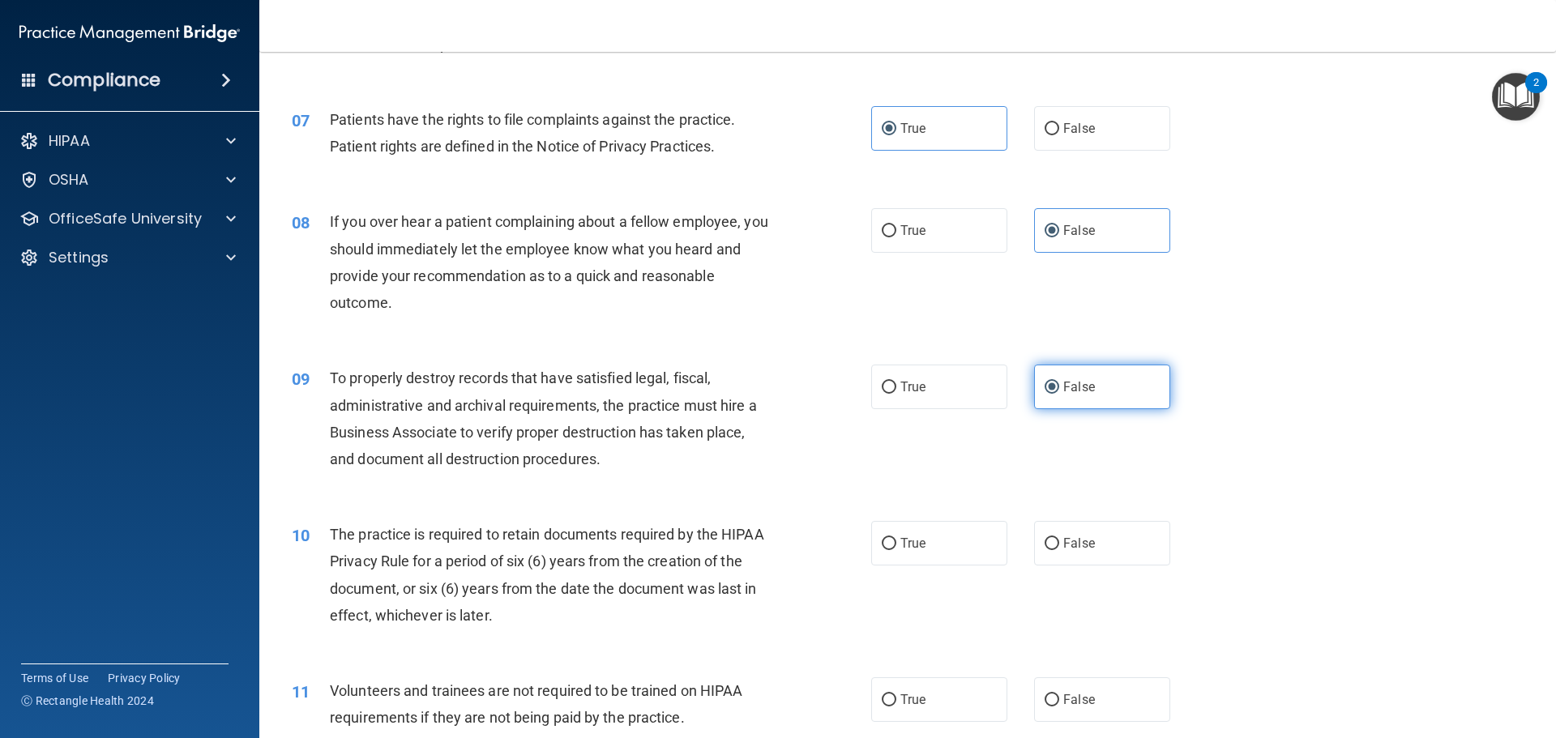
scroll to position [891, 0]
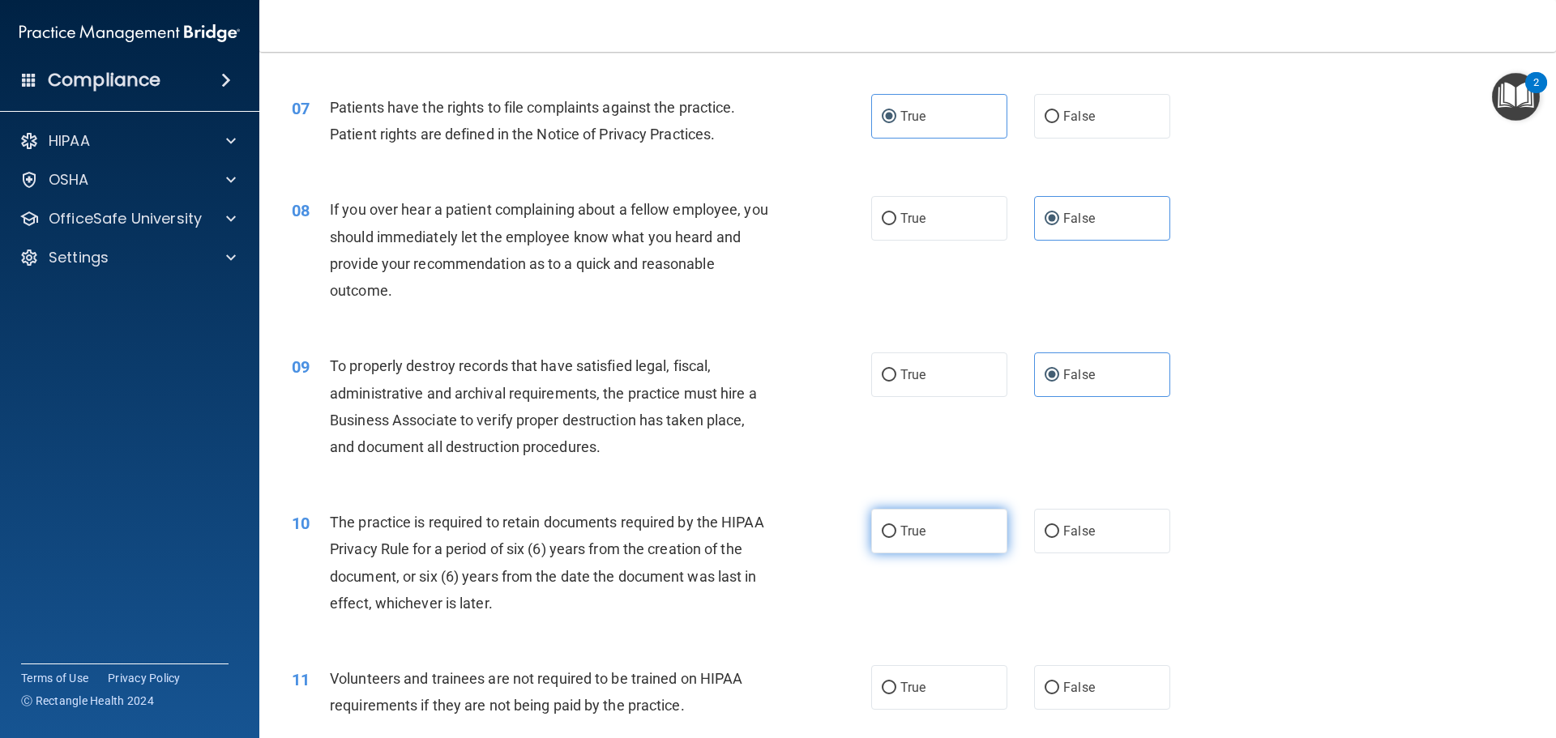
click at [963, 536] on label "True" at bounding box center [939, 531] width 136 height 45
click at [896, 536] on input "True" at bounding box center [889, 532] width 15 height 12
radio input "true"
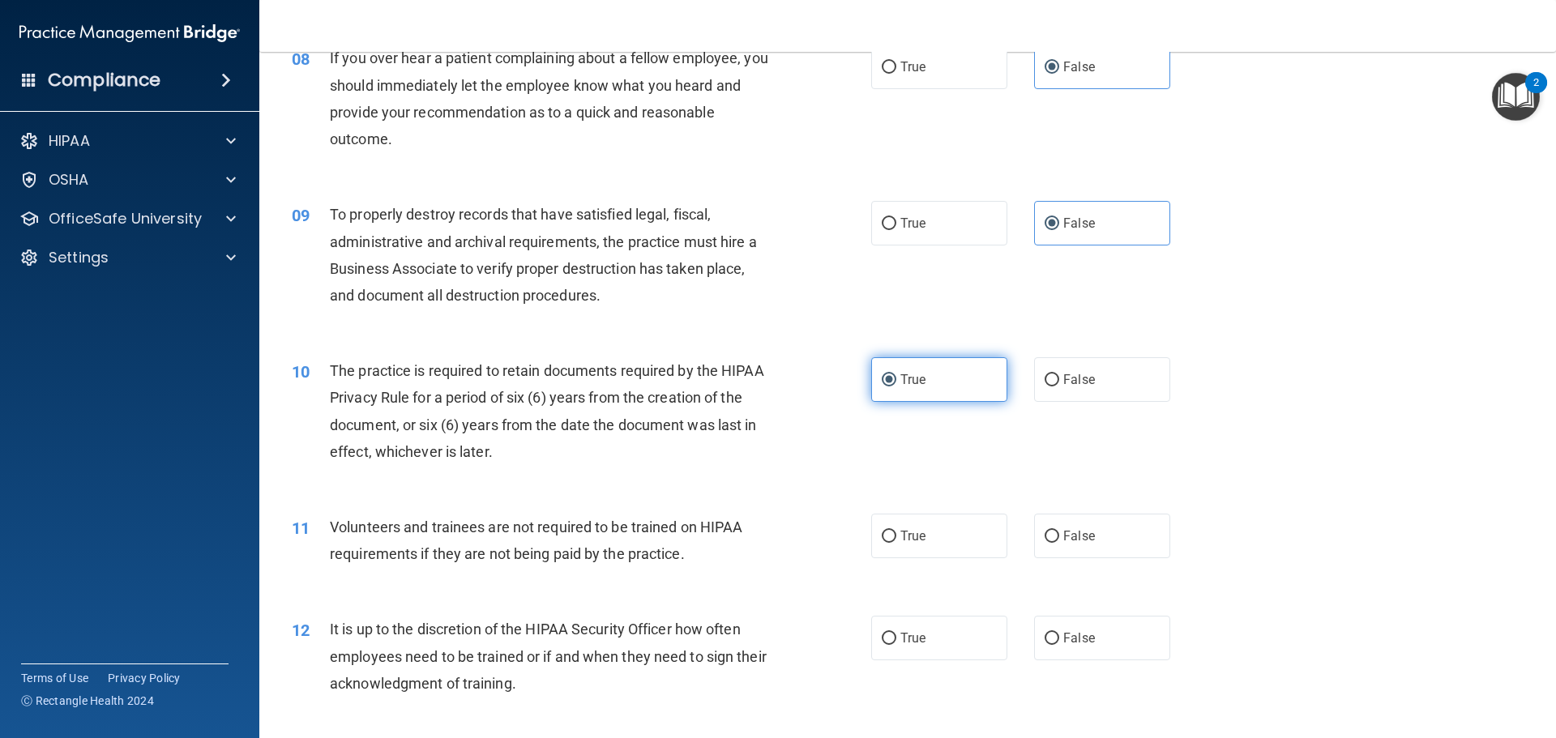
scroll to position [1053, 0]
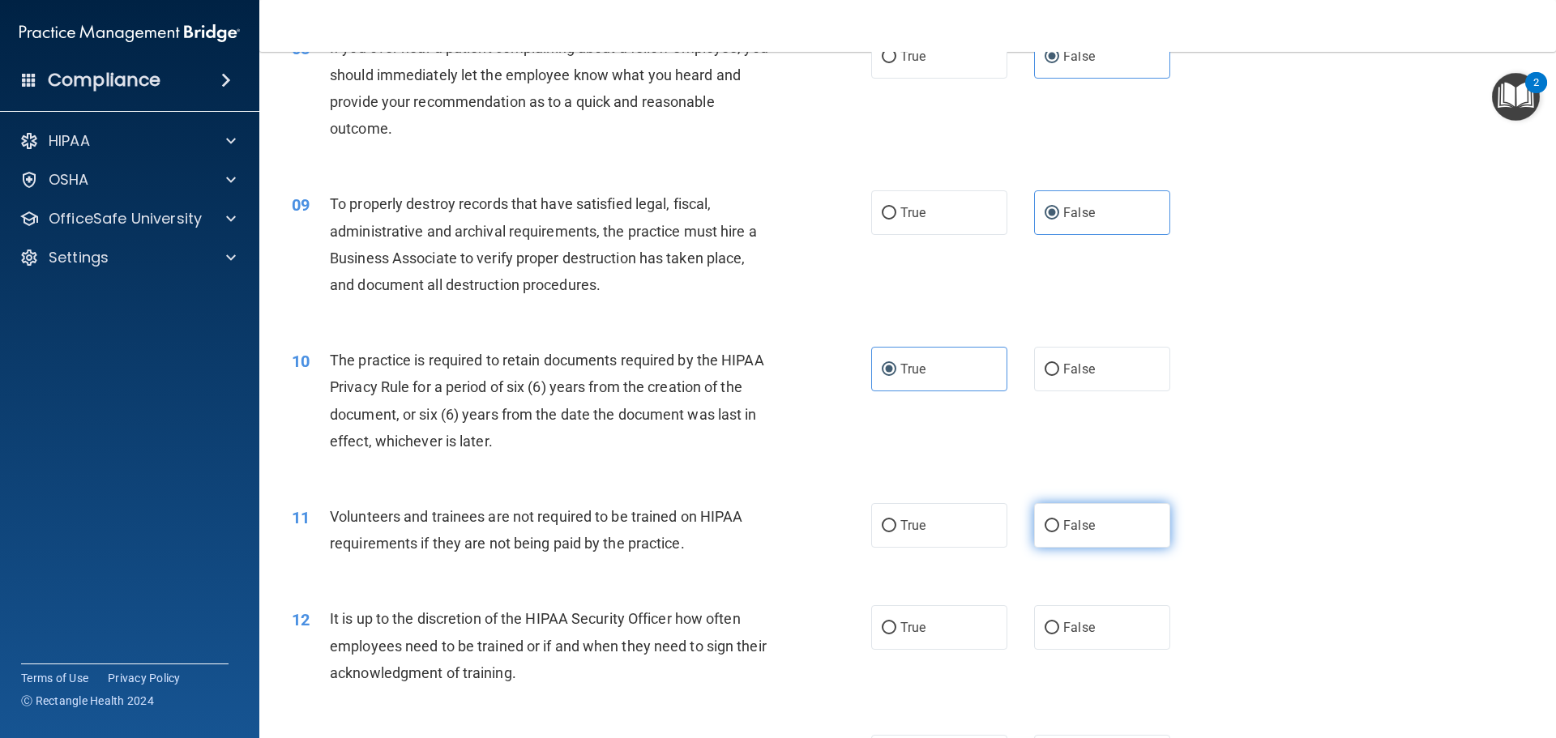
click at [1117, 538] on label "False" at bounding box center [1102, 525] width 136 height 45
click at [1059, 532] on input "False" at bounding box center [1051, 526] width 15 height 12
radio input "true"
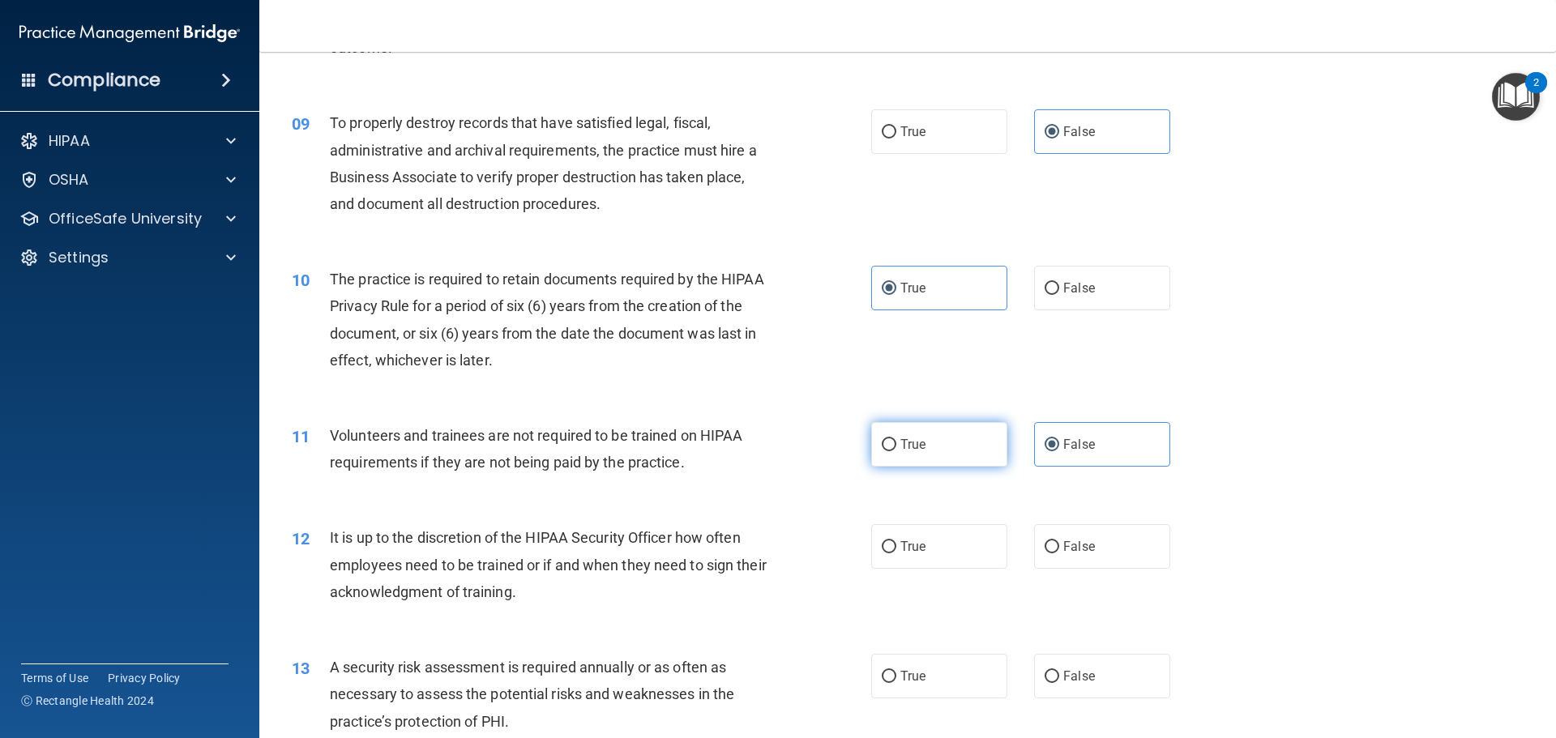
scroll to position [1215, 0]
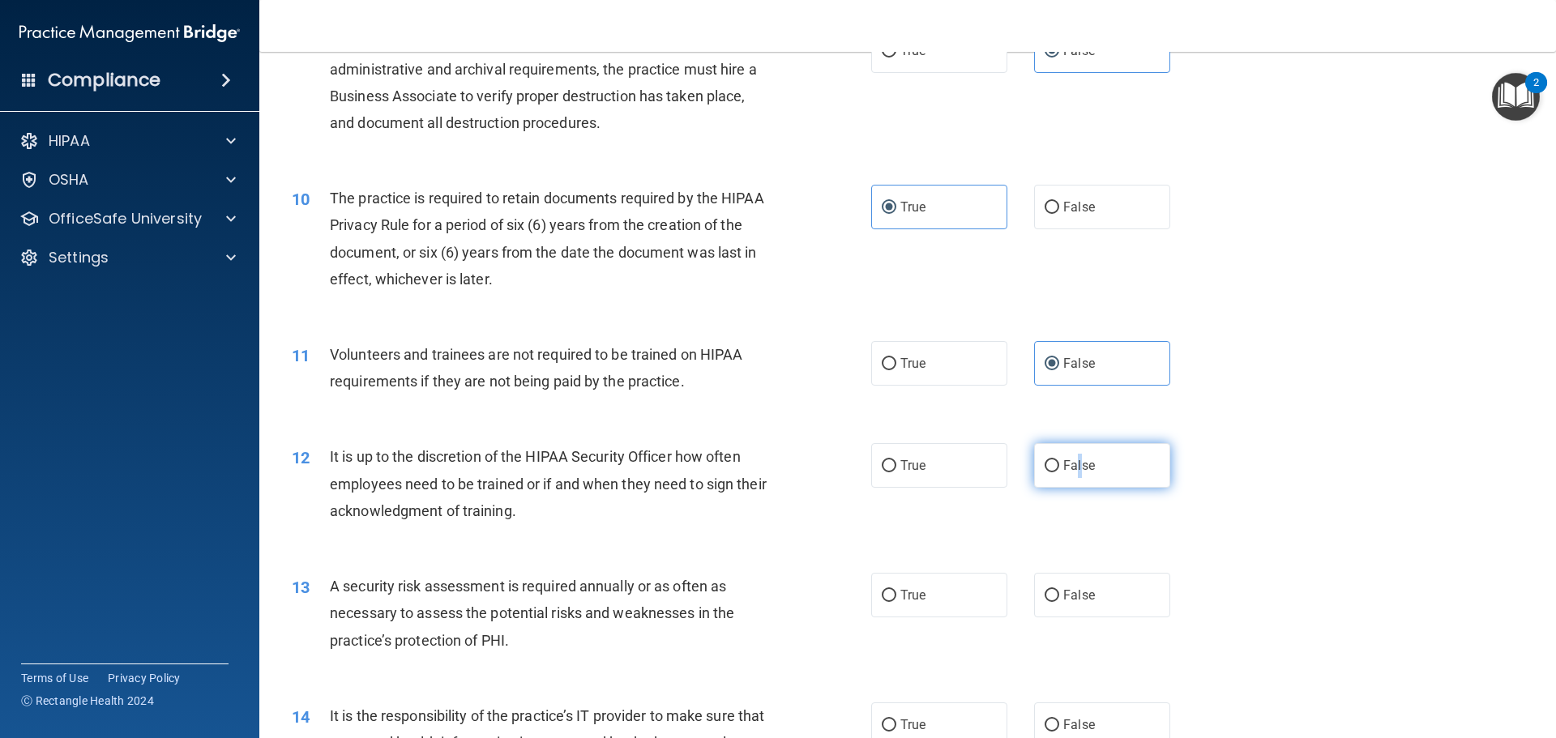
click at [1073, 477] on label "False" at bounding box center [1102, 465] width 136 height 45
click at [1070, 467] on span "False" at bounding box center [1079, 465] width 32 height 15
click at [1059, 467] on input "False" at bounding box center [1051, 466] width 15 height 12
radio input "true"
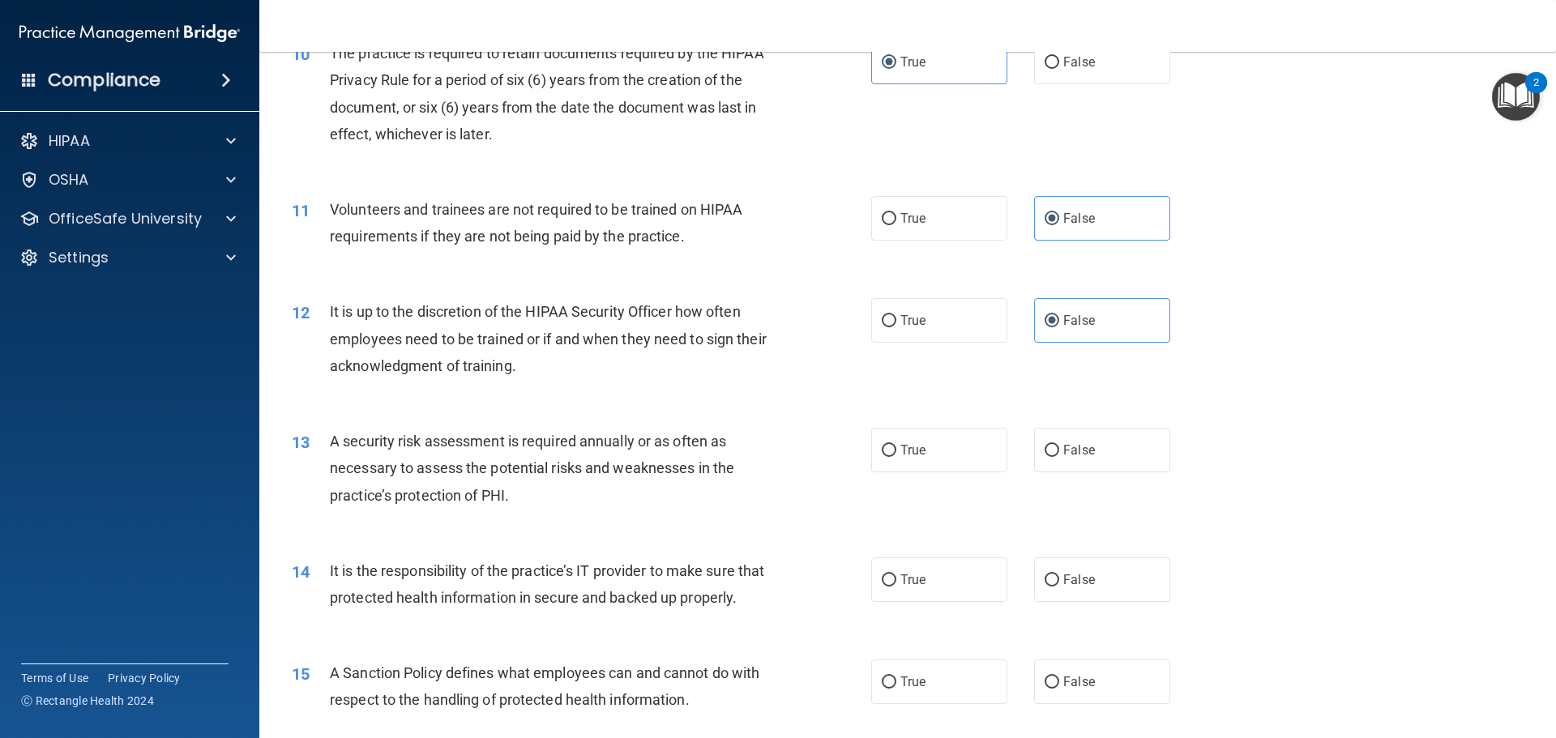
scroll to position [1377, 0]
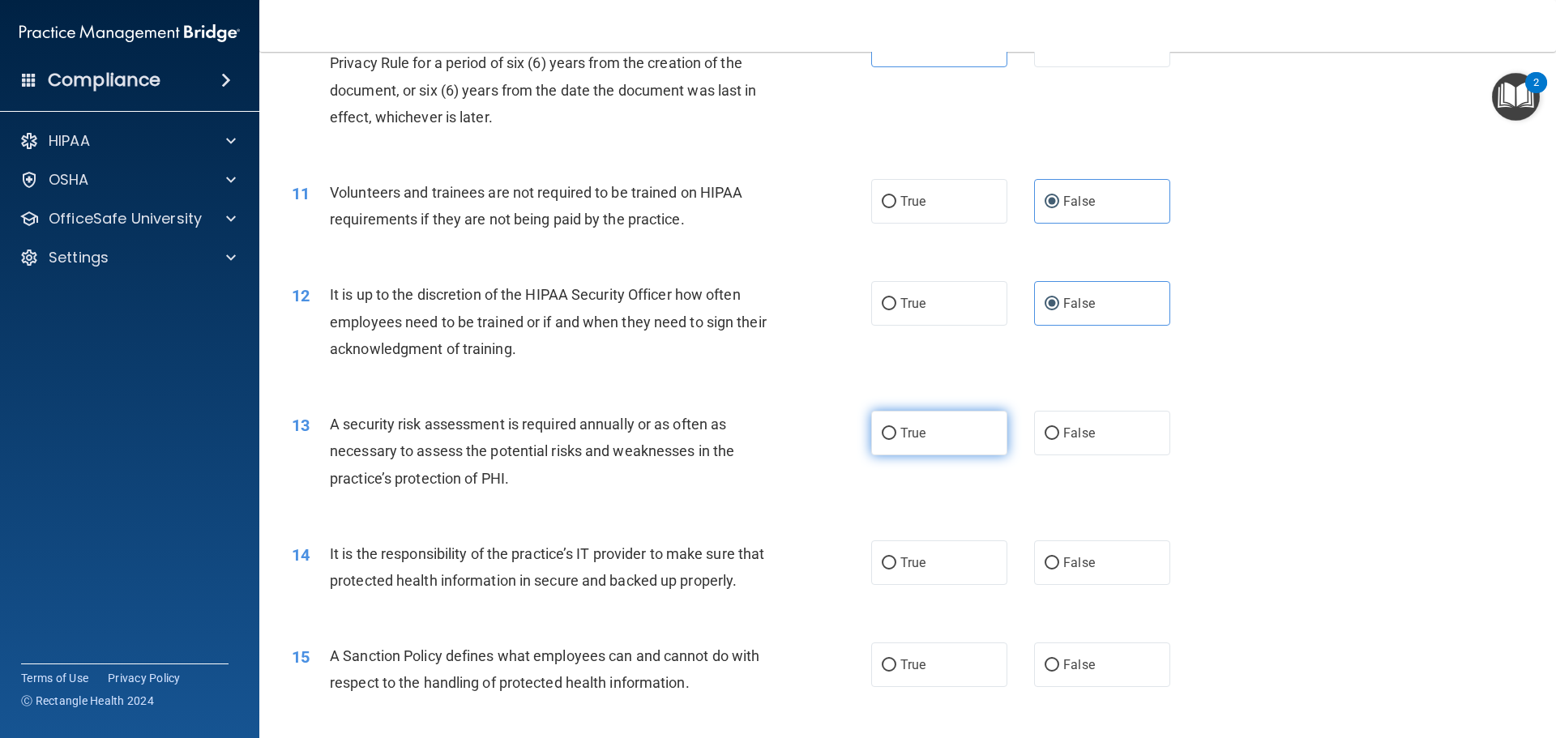
click at [941, 442] on label "True" at bounding box center [939, 433] width 136 height 45
click at [896, 440] on input "True" at bounding box center [889, 434] width 15 height 12
radio input "true"
click at [1083, 566] on span "False" at bounding box center [1079, 562] width 32 height 15
click at [1059, 566] on input "False" at bounding box center [1051, 563] width 15 height 12
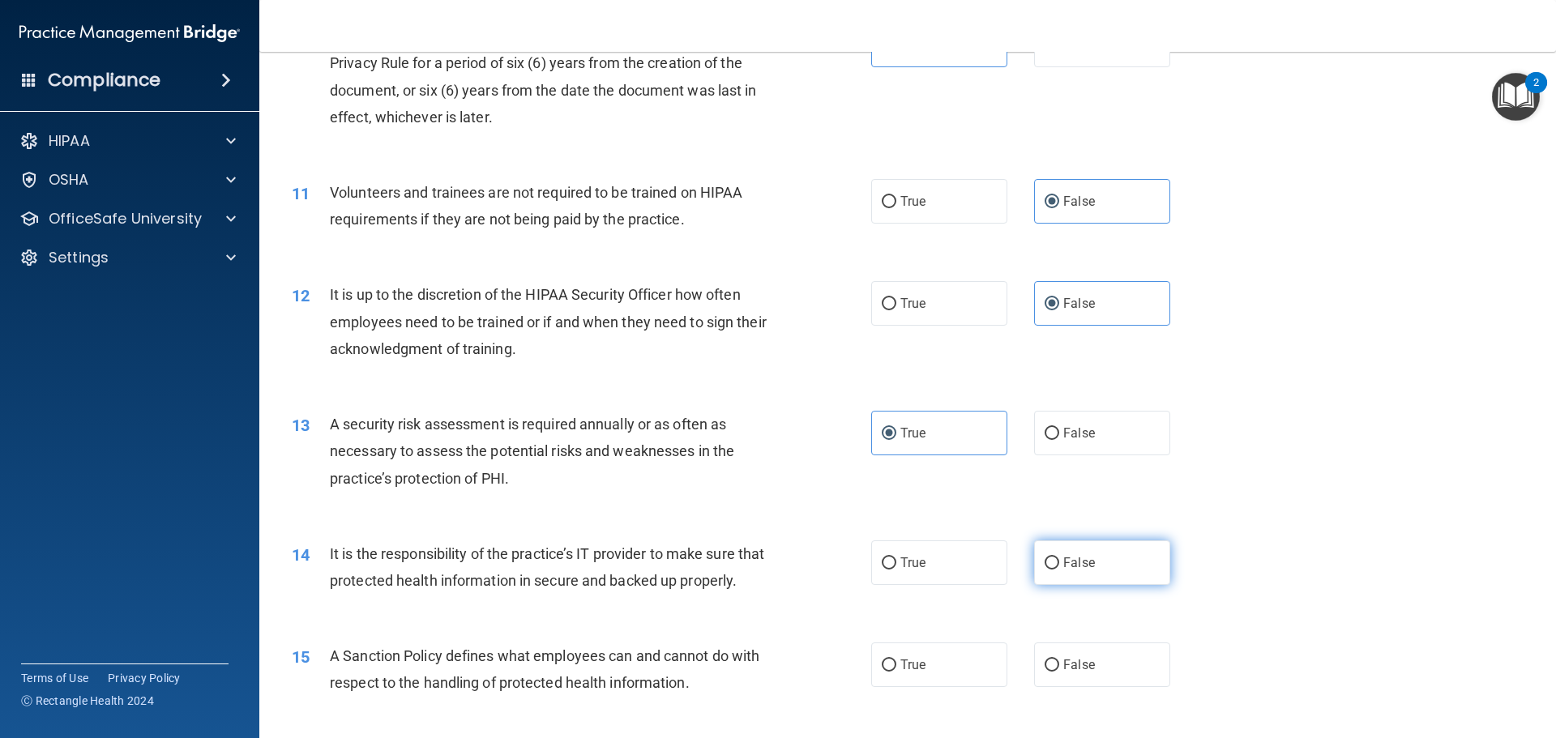
radio input "true"
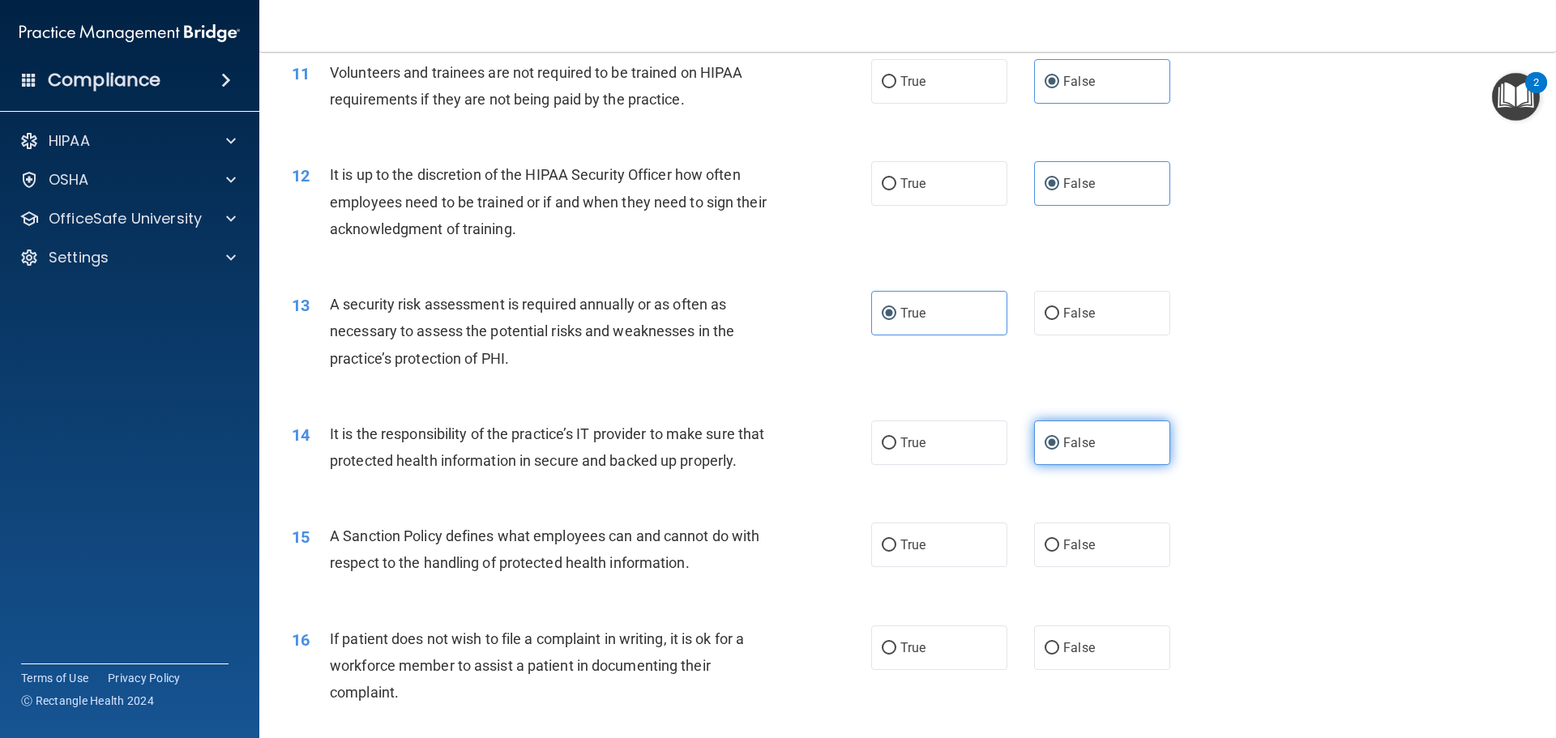
scroll to position [1540, 0]
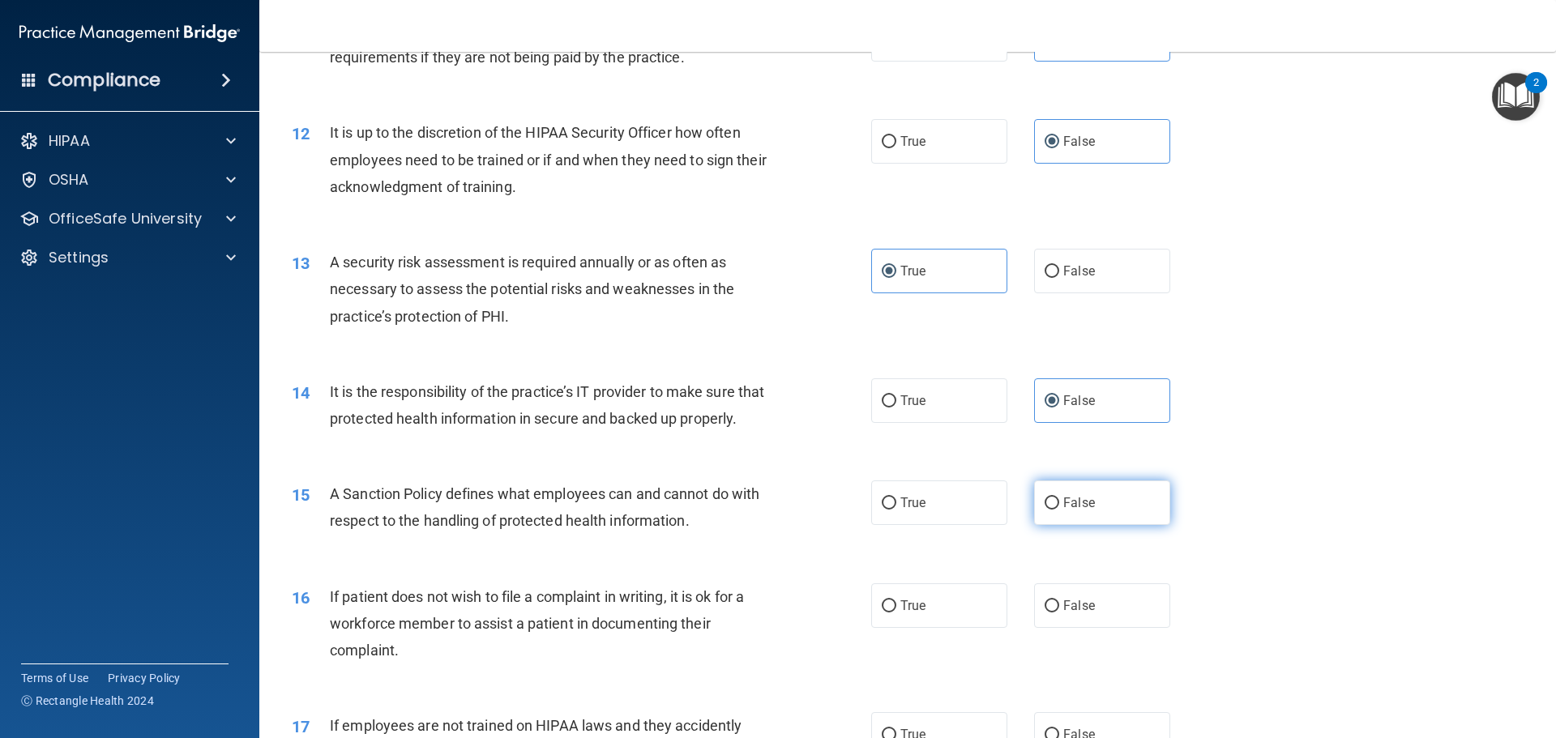
click at [1073, 520] on label "False" at bounding box center [1102, 503] width 136 height 45
click at [1059, 510] on input "False" at bounding box center [1051, 504] width 15 height 12
radio input "true"
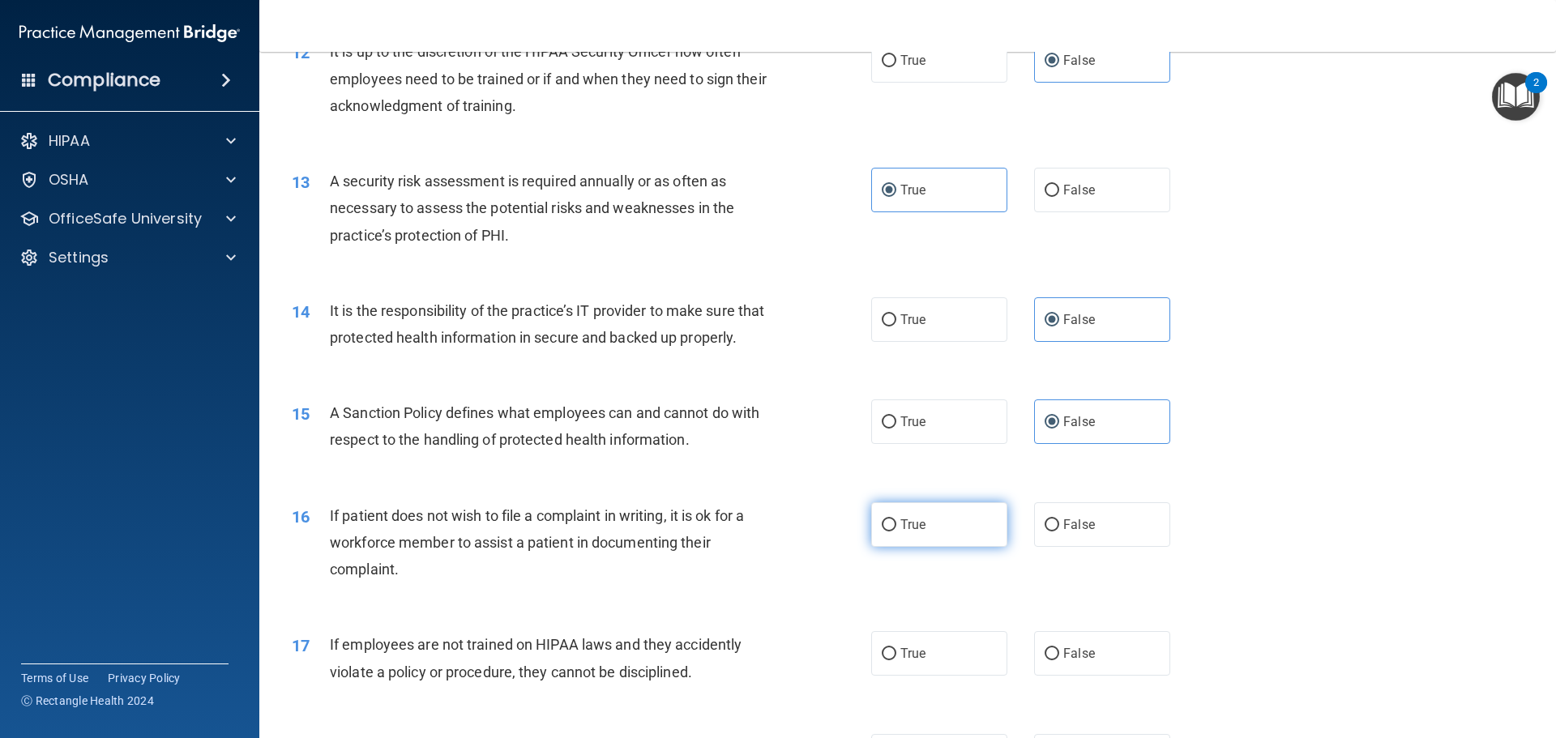
click at [940, 547] on label "True" at bounding box center [939, 524] width 136 height 45
click at [896, 532] on input "True" at bounding box center [889, 525] width 15 height 12
radio input "true"
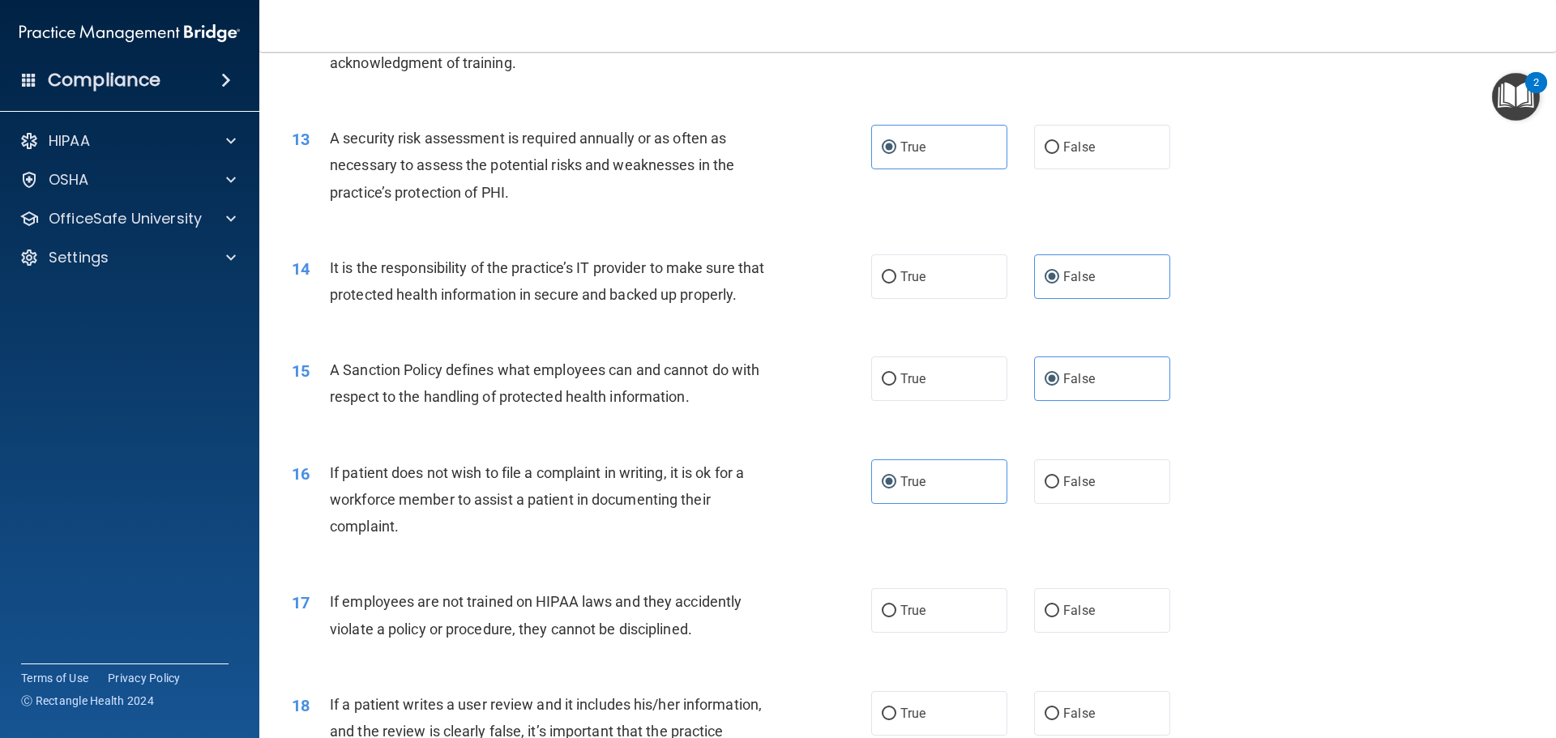
scroll to position [1783, 0]
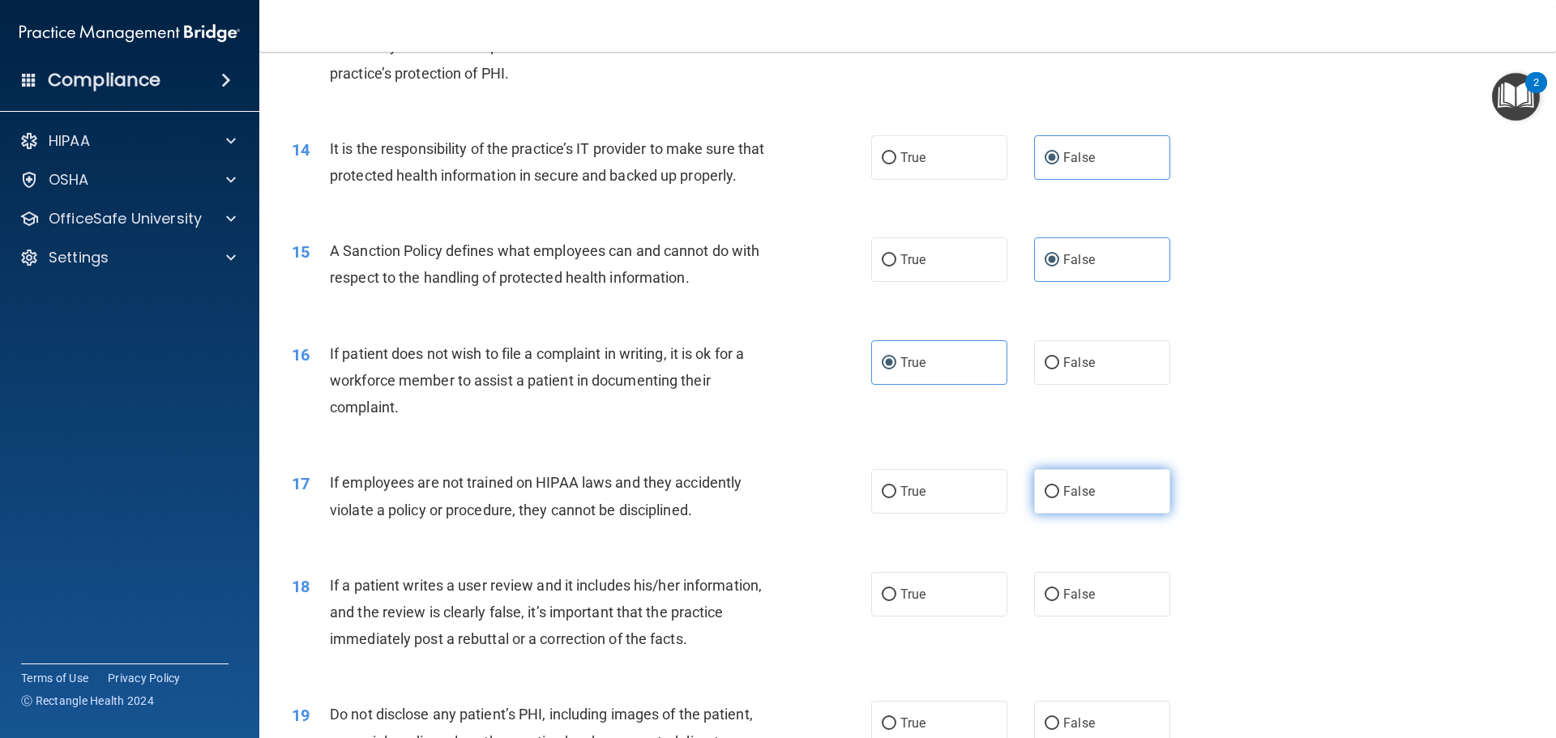
click at [1074, 514] on label "False" at bounding box center [1102, 491] width 136 height 45
click at [1059, 498] on input "False" at bounding box center [1051, 492] width 15 height 12
radio input "true"
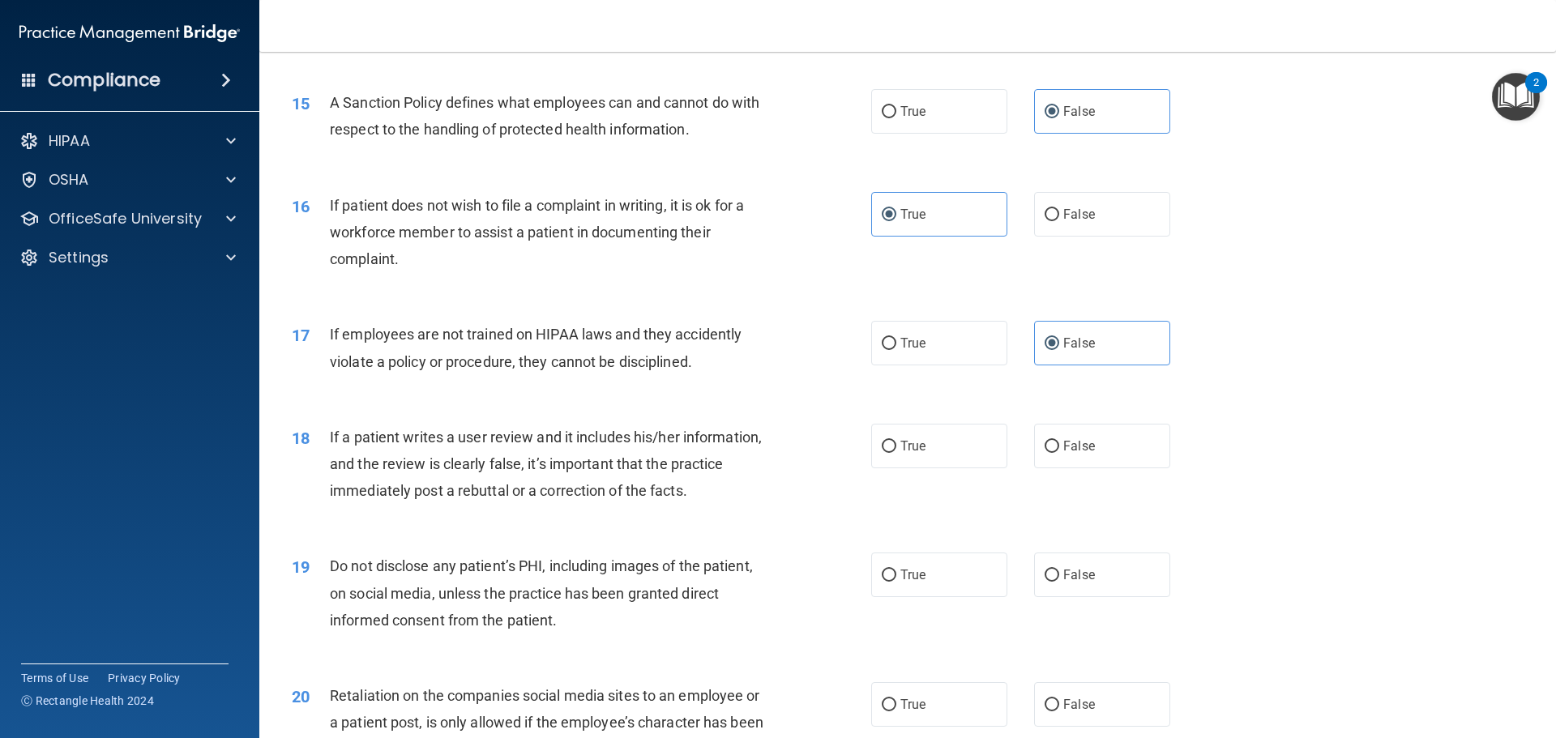
scroll to position [1945, 0]
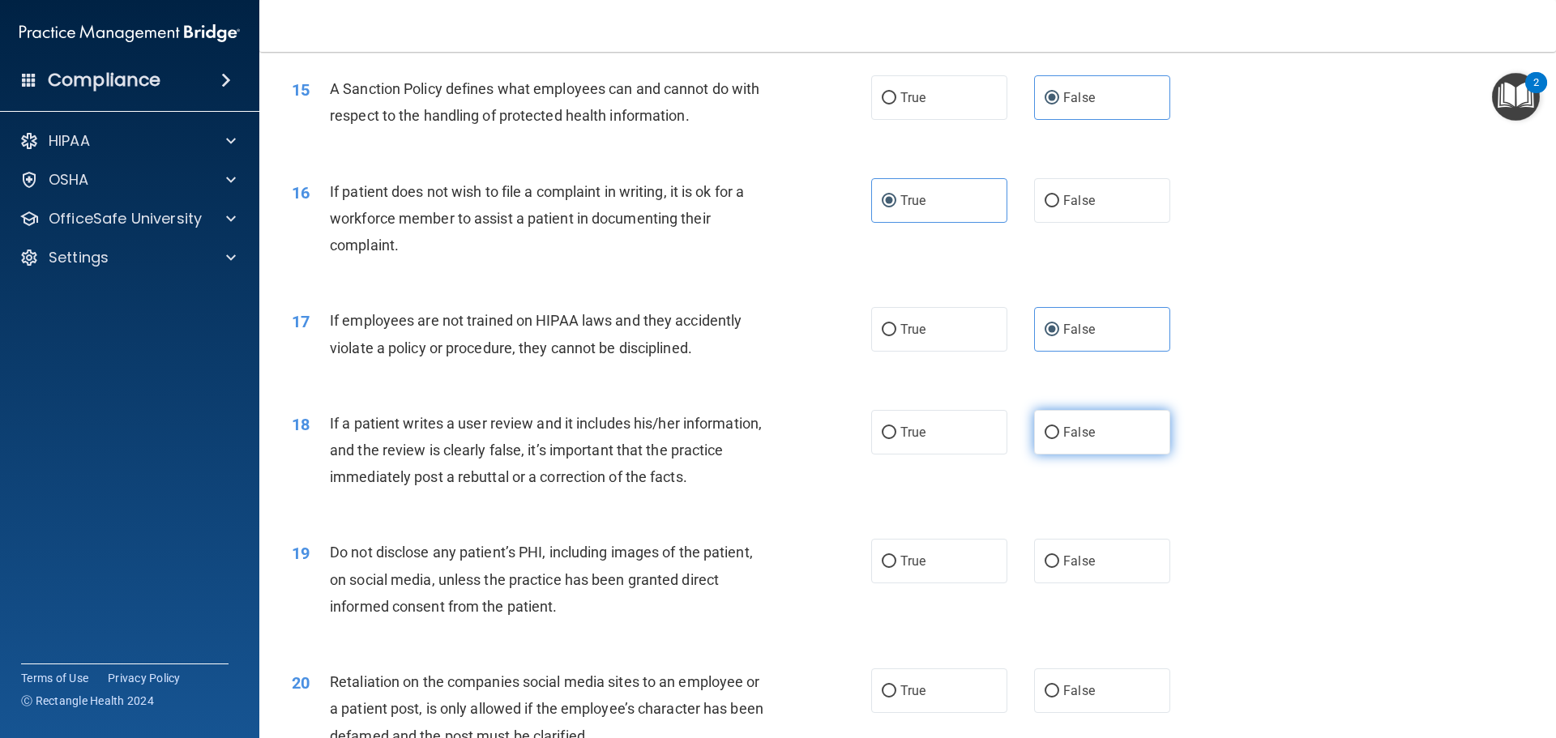
click at [1059, 455] on label "False" at bounding box center [1102, 432] width 136 height 45
click at [1059, 439] on input "False" at bounding box center [1051, 433] width 15 height 12
radio input "true"
click at [933, 582] on label "True" at bounding box center [939, 561] width 136 height 45
click at [896, 568] on input "True" at bounding box center [889, 562] width 15 height 12
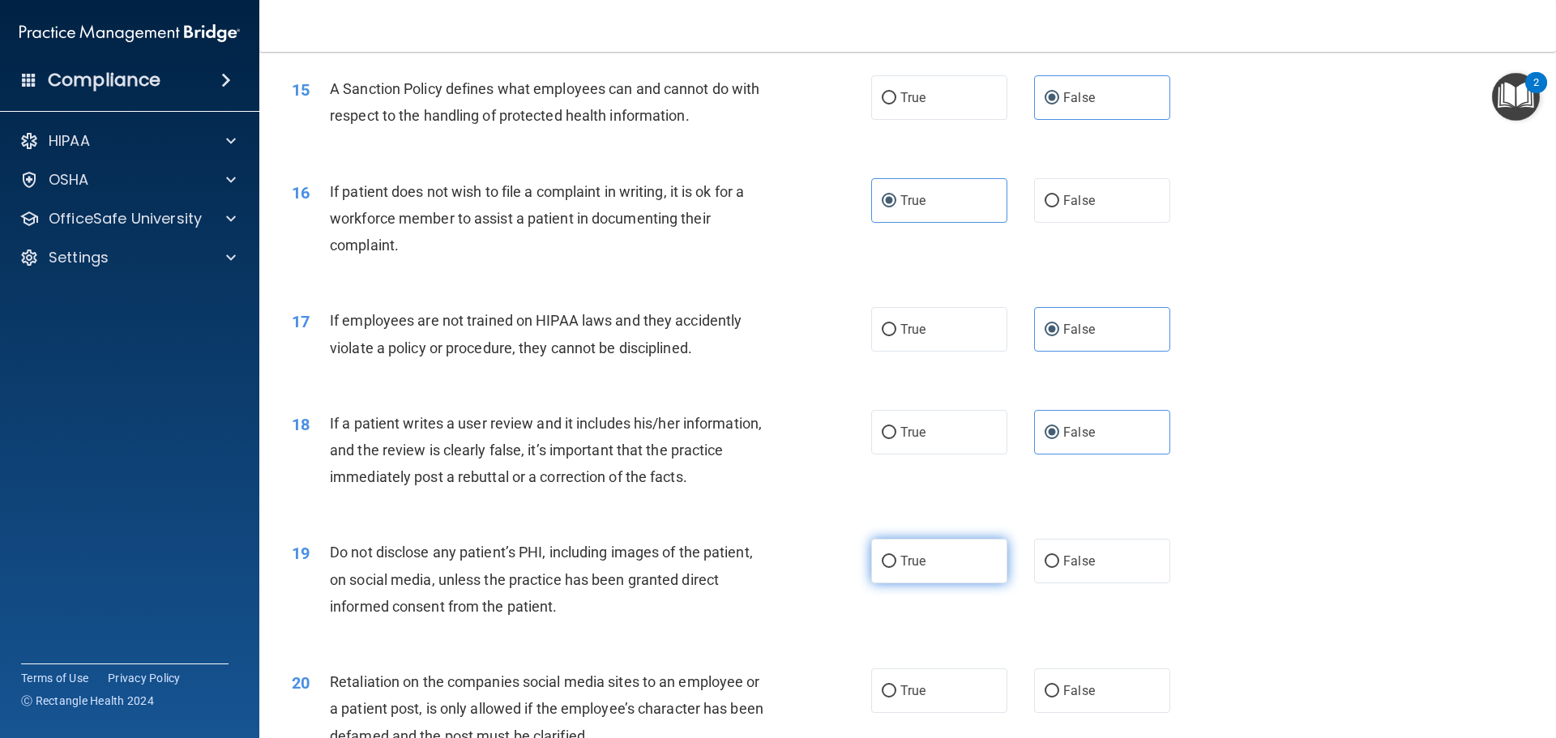
radio input "true"
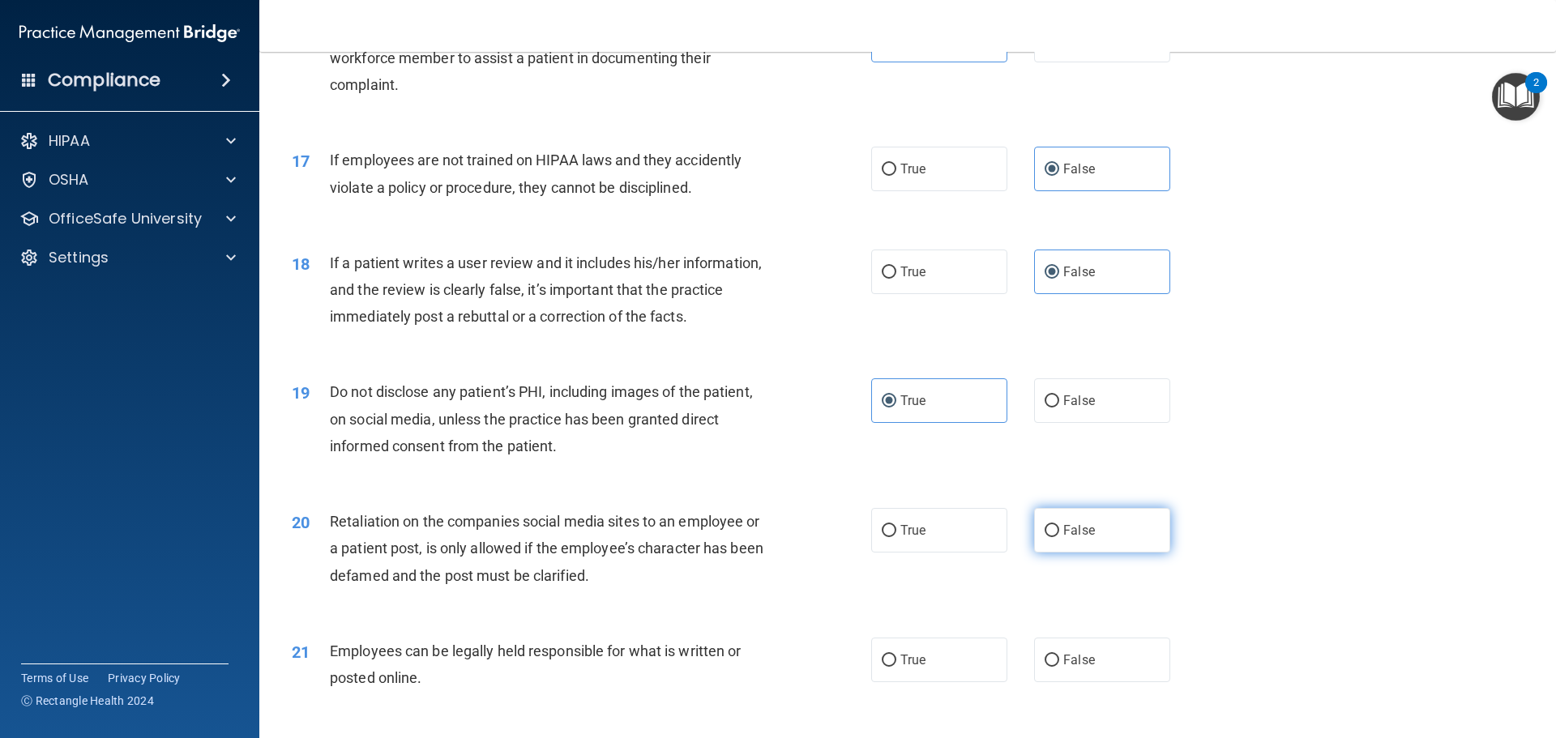
scroll to position [2107, 0]
click at [1053, 542] on label "False" at bounding box center [1102, 528] width 136 height 45
click at [1053, 536] on input "False" at bounding box center [1051, 529] width 15 height 12
radio input "true"
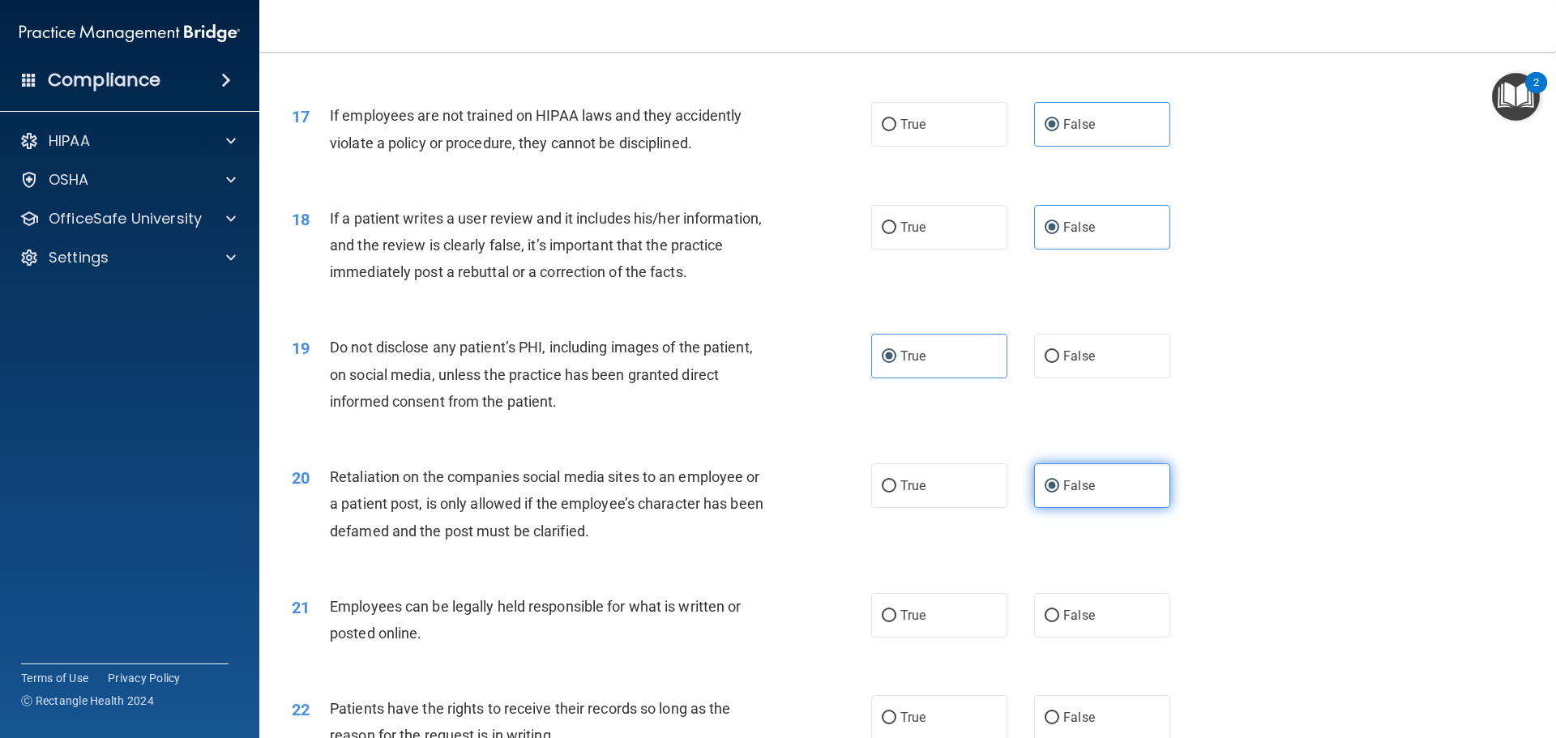
scroll to position [2188, 0]
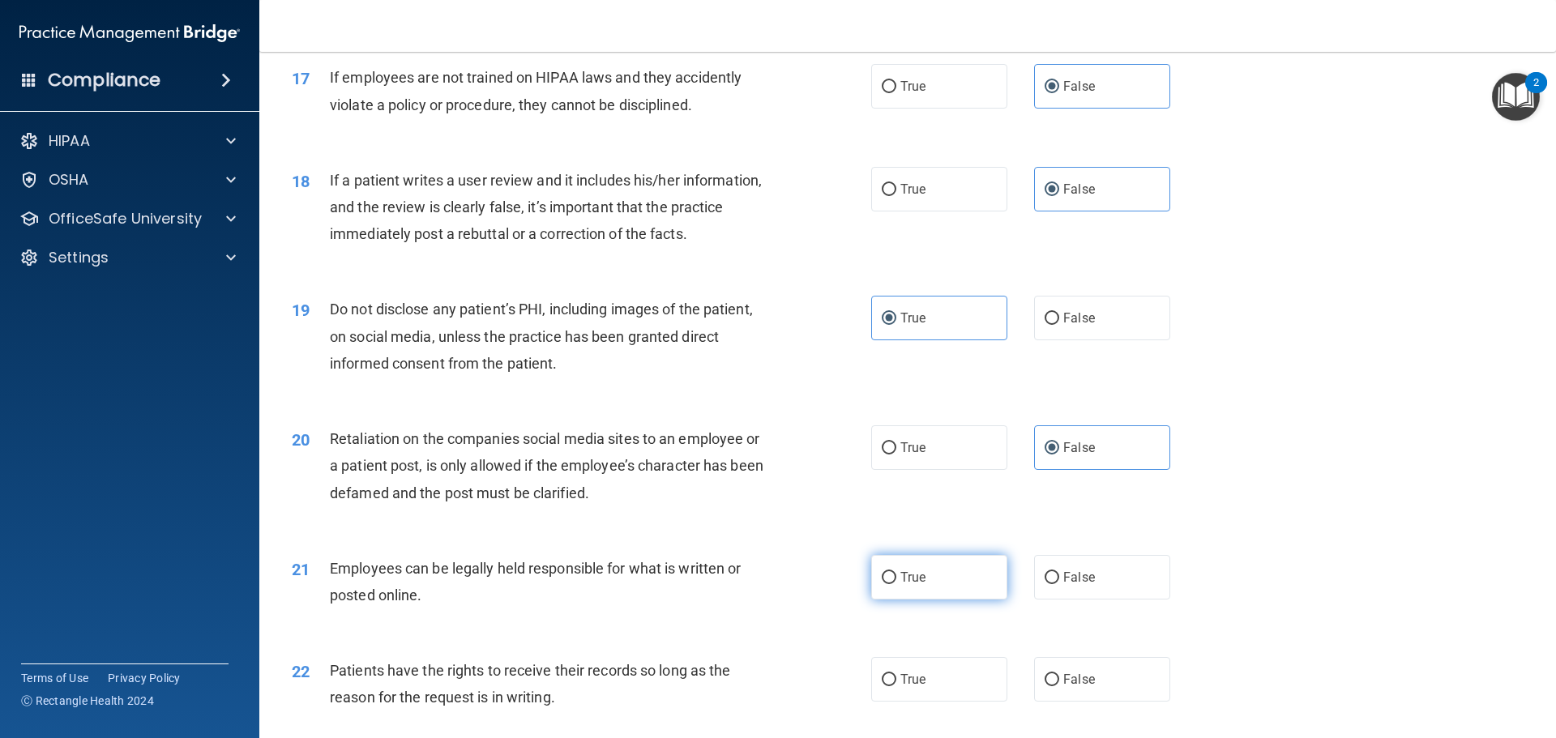
click at [908, 594] on label "True" at bounding box center [939, 577] width 136 height 45
click at [896, 584] on input "True" at bounding box center [889, 578] width 15 height 12
radio input "true"
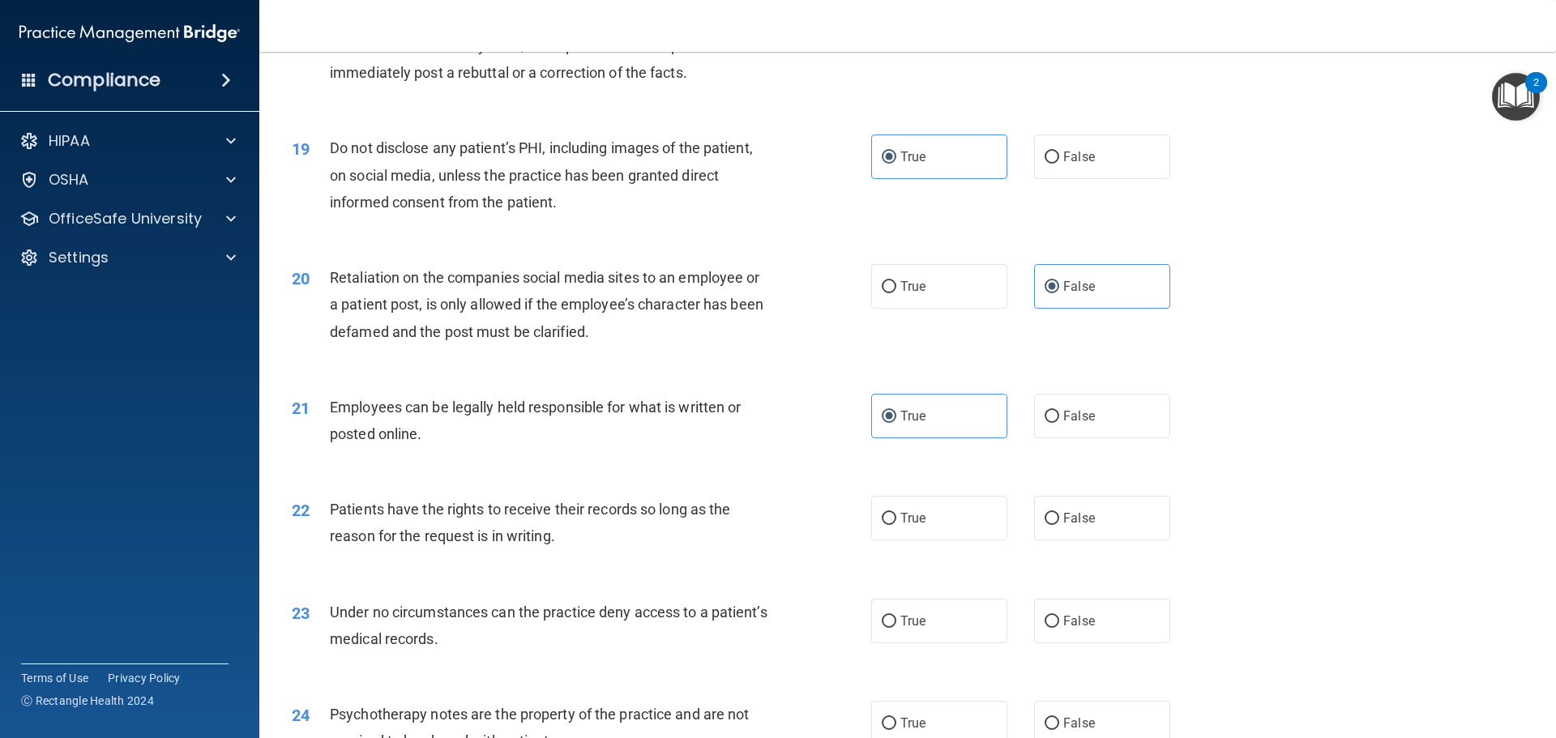
scroll to position [2350, 0]
click at [1062, 540] on label "False" at bounding box center [1102, 517] width 136 height 45
click at [1059, 524] on input "False" at bounding box center [1051, 518] width 15 height 12
radio input "true"
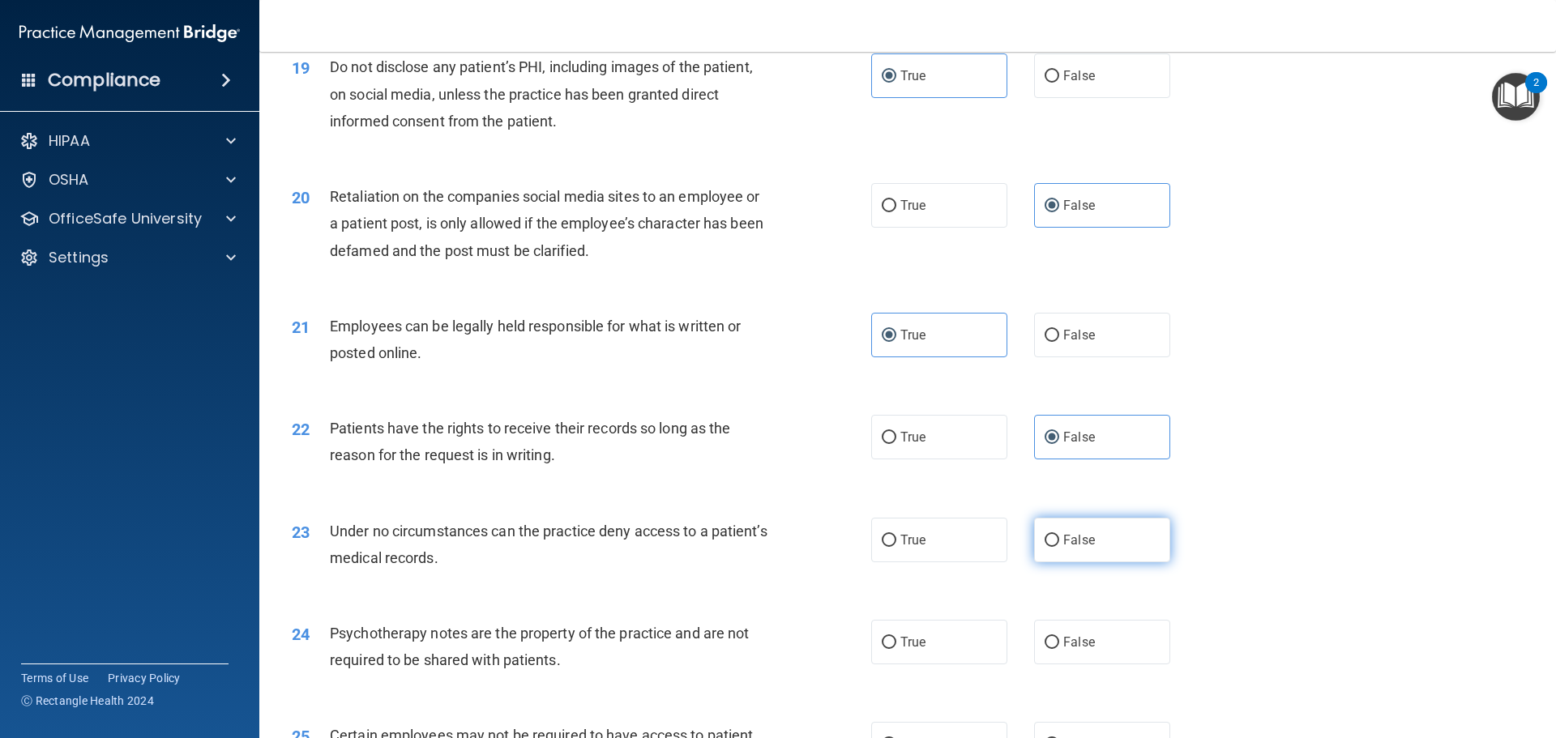
scroll to position [2431, 0]
click at [1070, 557] on label "False" at bounding box center [1102, 539] width 136 height 45
click at [1059, 546] on input "False" at bounding box center [1051, 540] width 15 height 12
radio input "true"
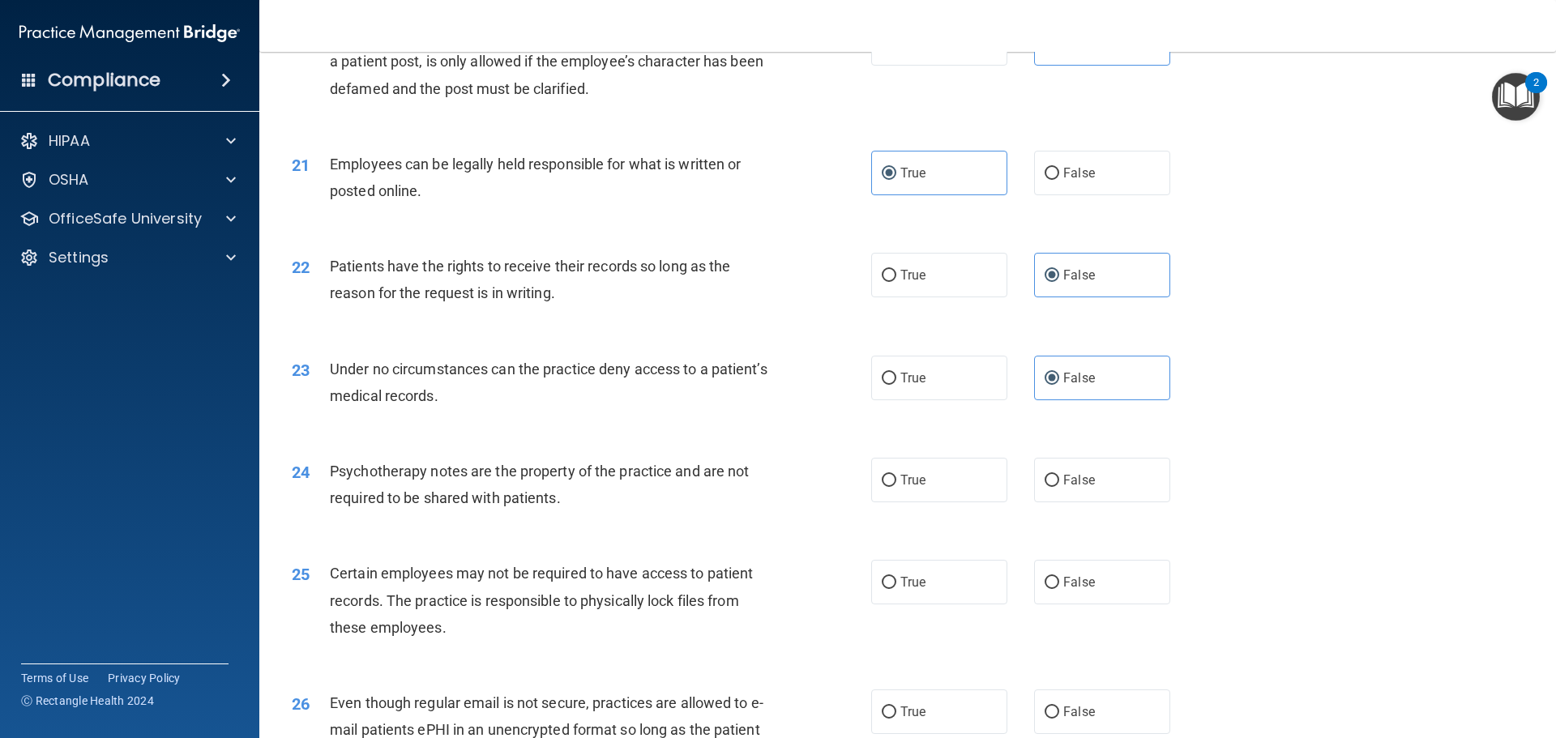
scroll to position [2593, 0]
click at [919, 487] on span "True" at bounding box center [912, 479] width 25 height 15
click at [896, 486] on input "True" at bounding box center [889, 480] width 15 height 12
radio input "true"
click at [909, 595] on label "True" at bounding box center [939, 581] width 136 height 45
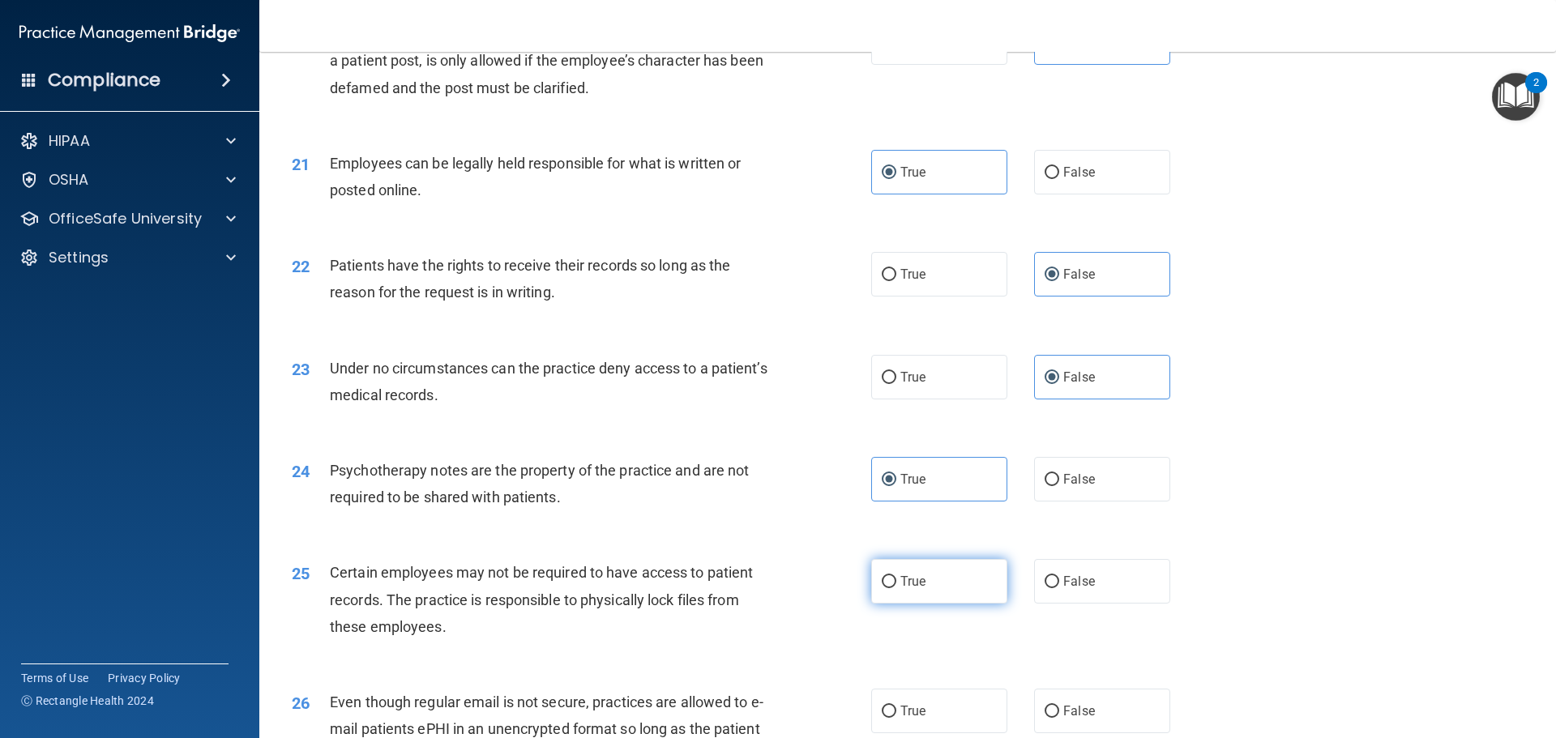
click at [896, 588] on input "True" at bounding box center [889, 582] width 15 height 12
radio input "true"
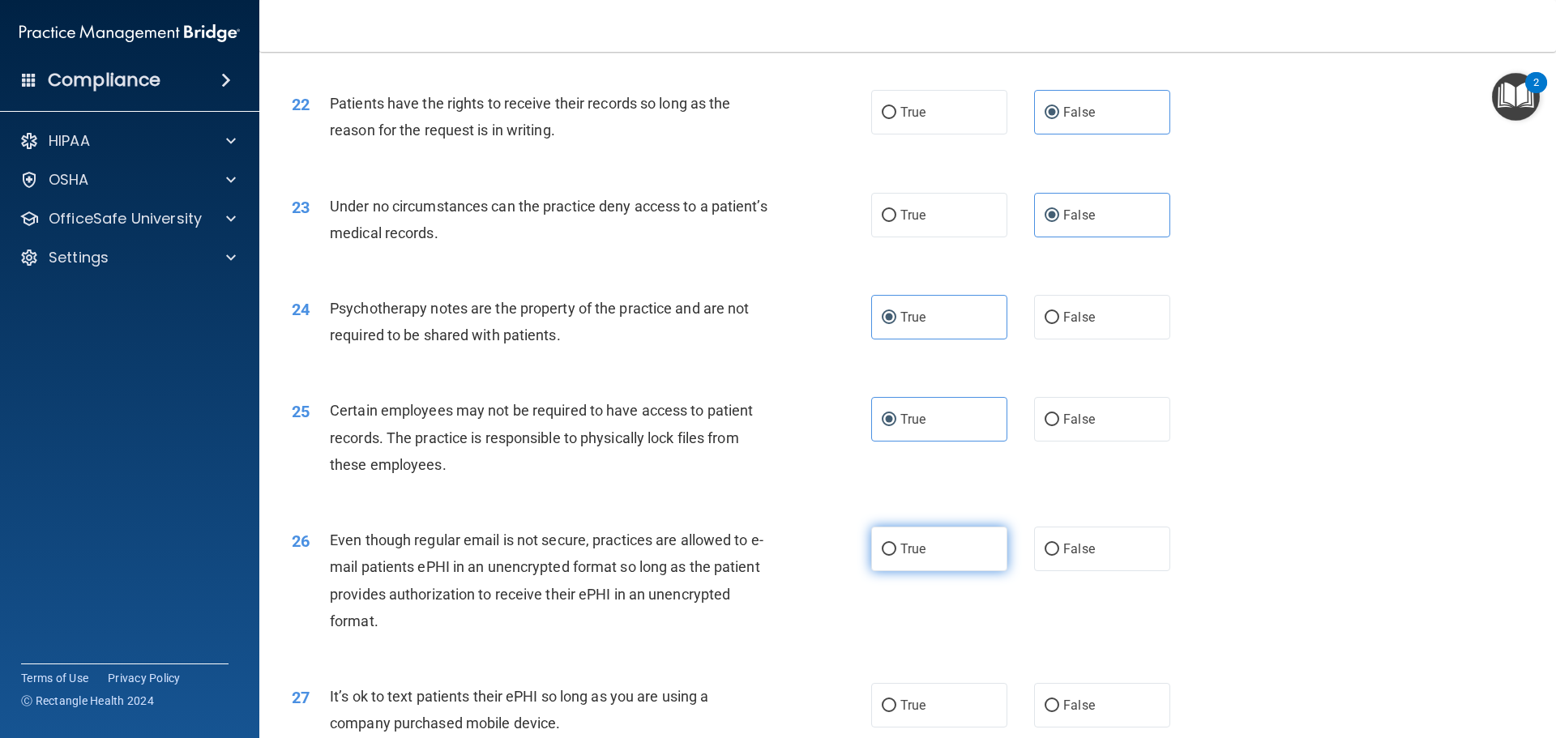
click at [934, 571] on label "True" at bounding box center [939, 549] width 136 height 45
click at [896, 556] on input "True" at bounding box center [889, 550] width 15 height 12
radio input "true"
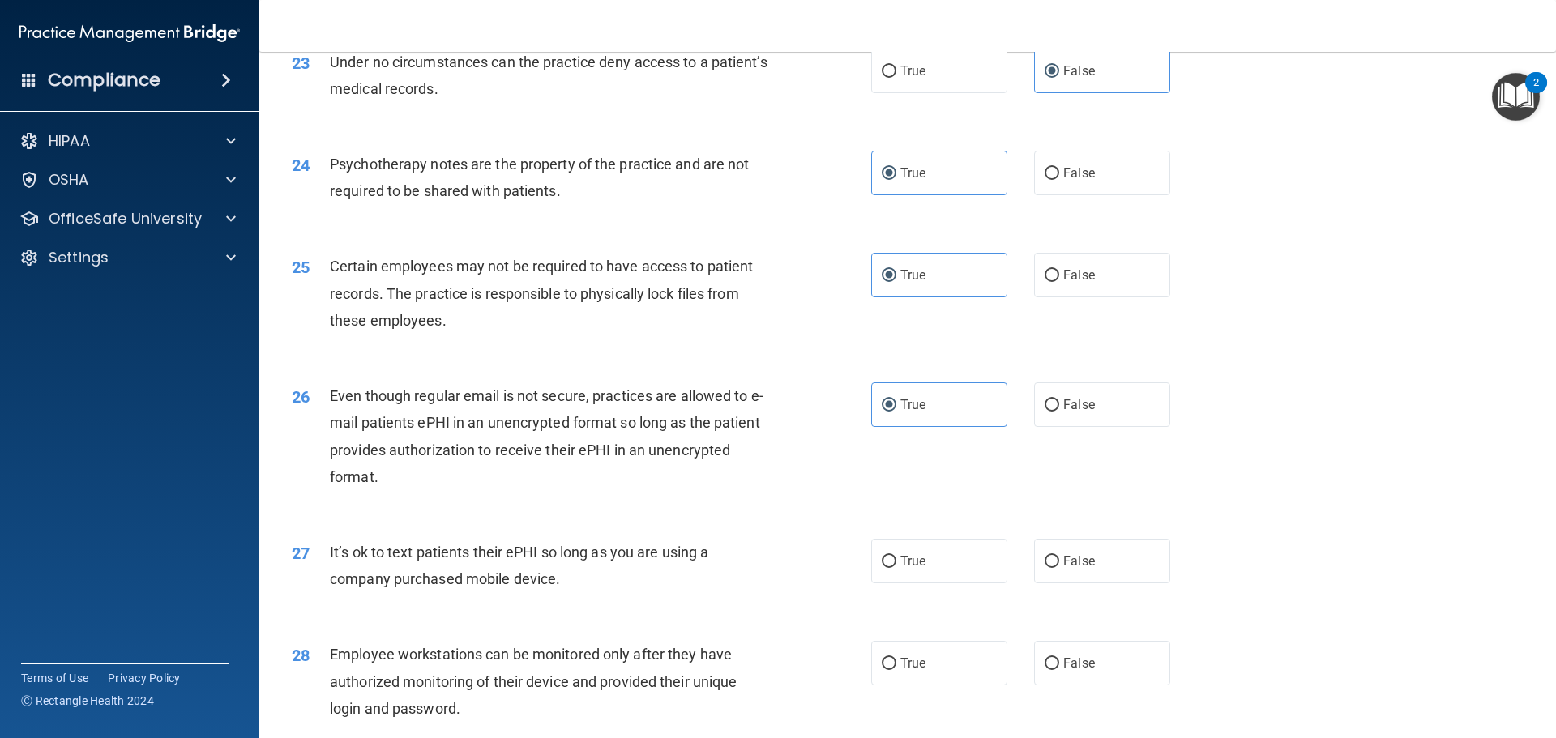
scroll to position [2917, 0]
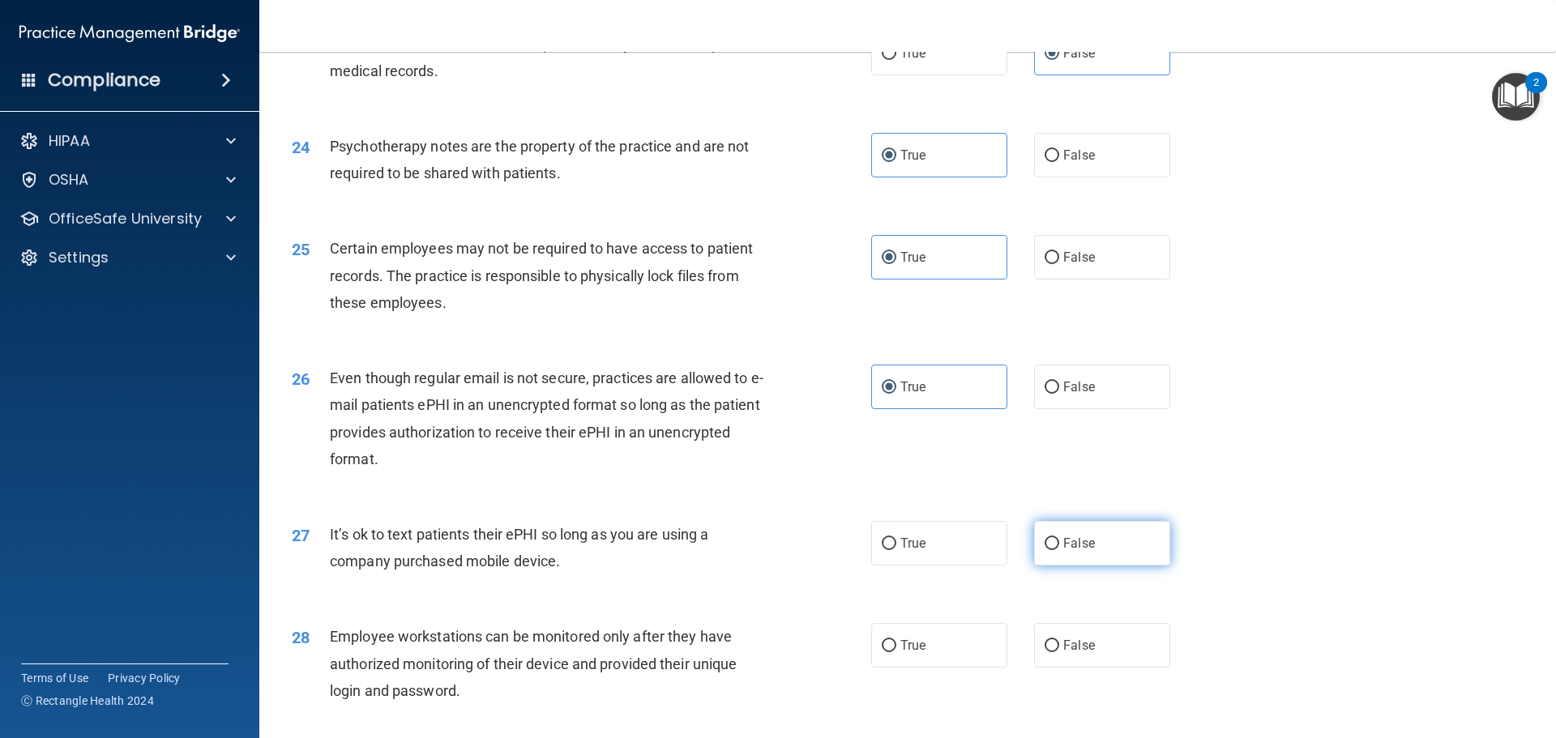
click at [1049, 566] on label "False" at bounding box center [1102, 543] width 136 height 45
click at [1049, 550] on input "False" at bounding box center [1051, 544] width 15 height 12
radio input "true"
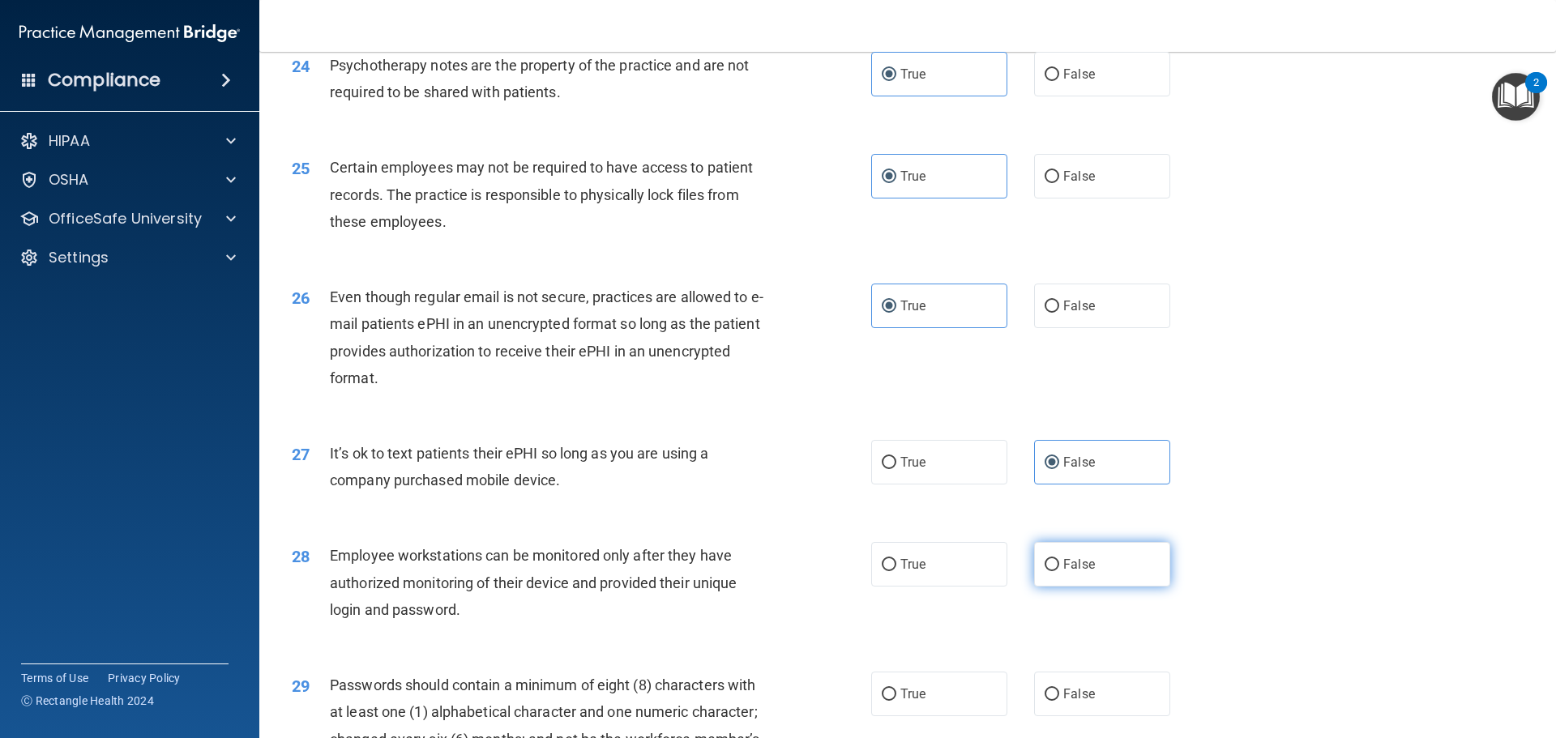
click at [1068, 572] on span "False" at bounding box center [1079, 564] width 32 height 15
click at [1059, 571] on input "False" at bounding box center [1051, 565] width 15 height 12
radio input "true"
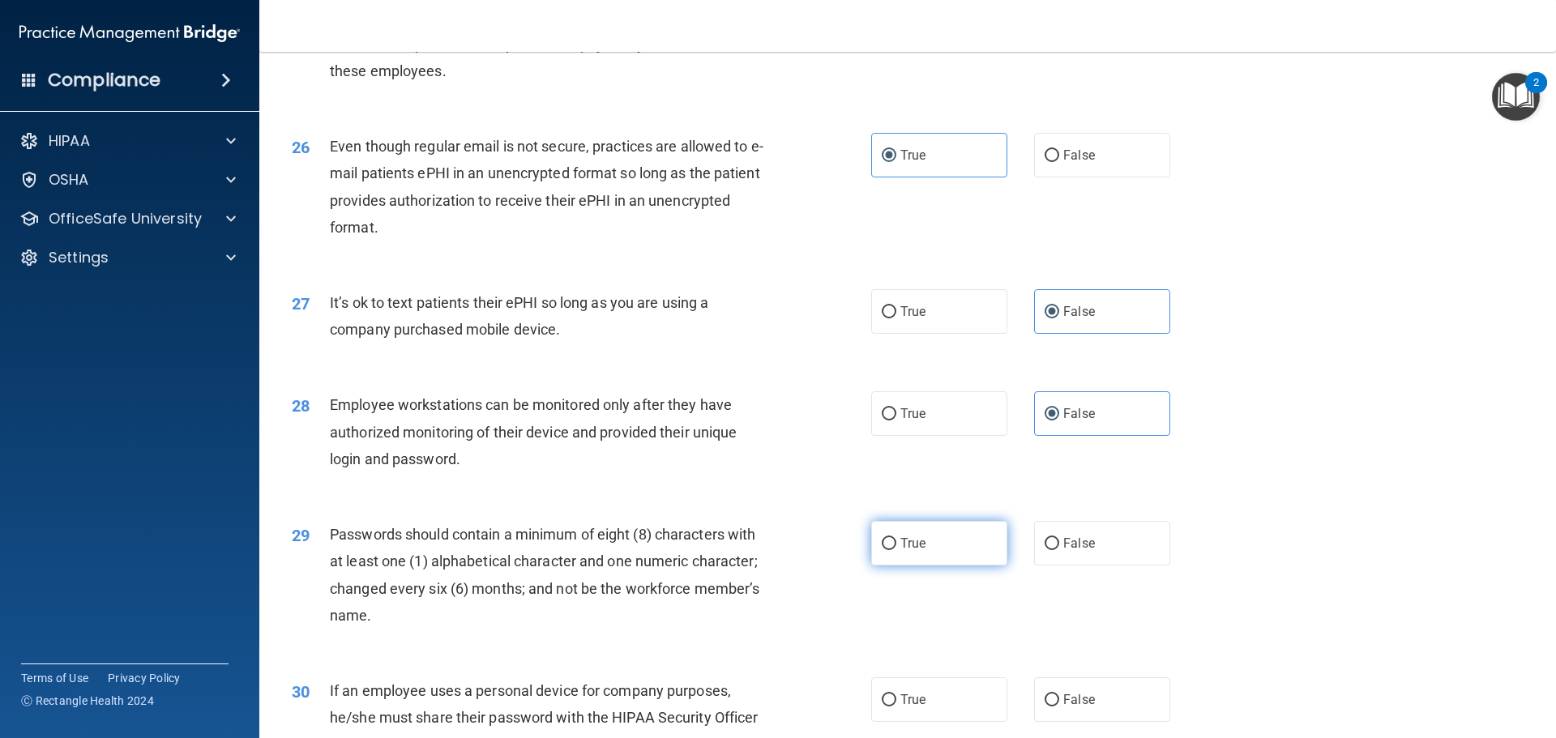
scroll to position [3160, 0]
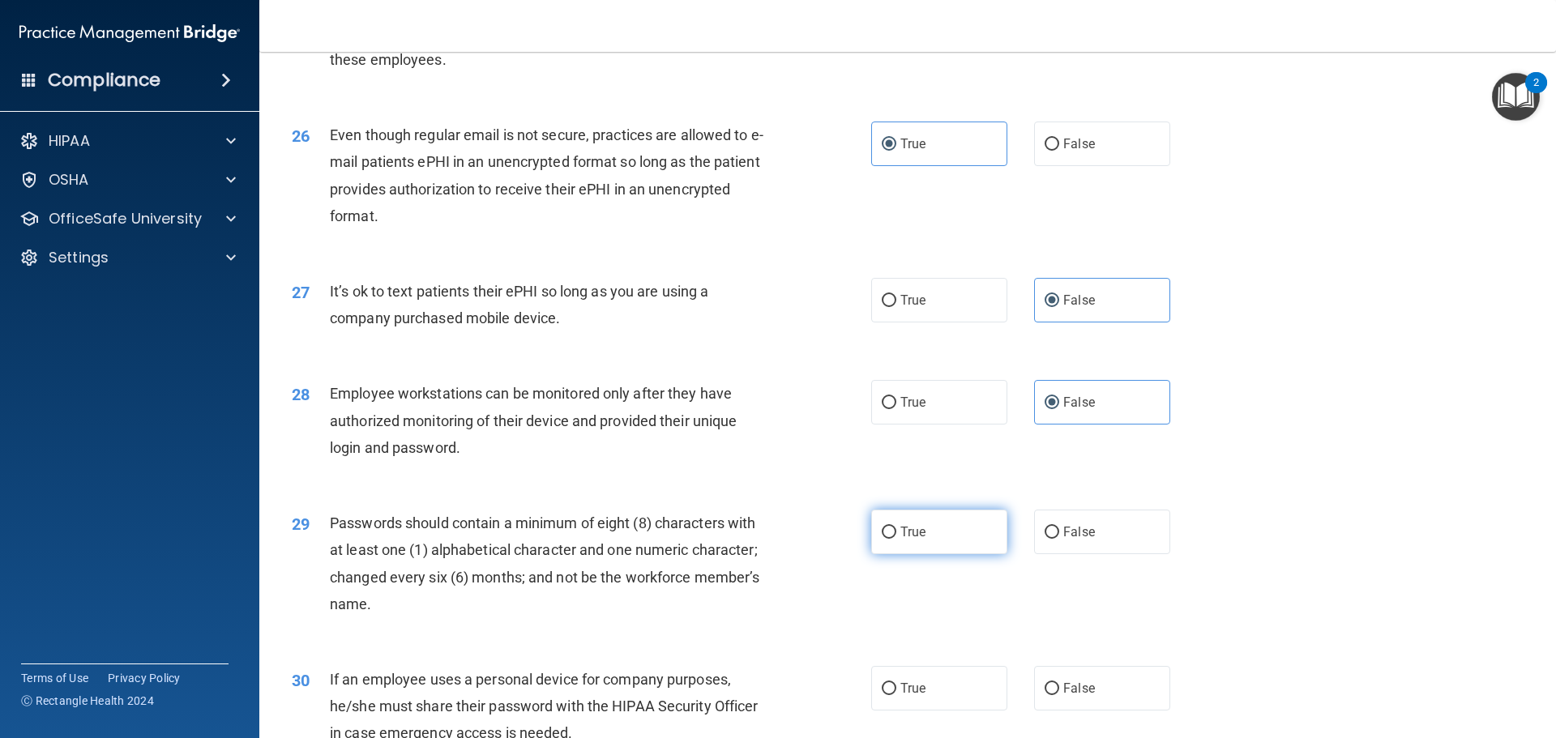
click at [930, 554] on label "True" at bounding box center [939, 532] width 136 height 45
click at [896, 539] on input "True" at bounding box center [889, 533] width 15 height 12
radio input "true"
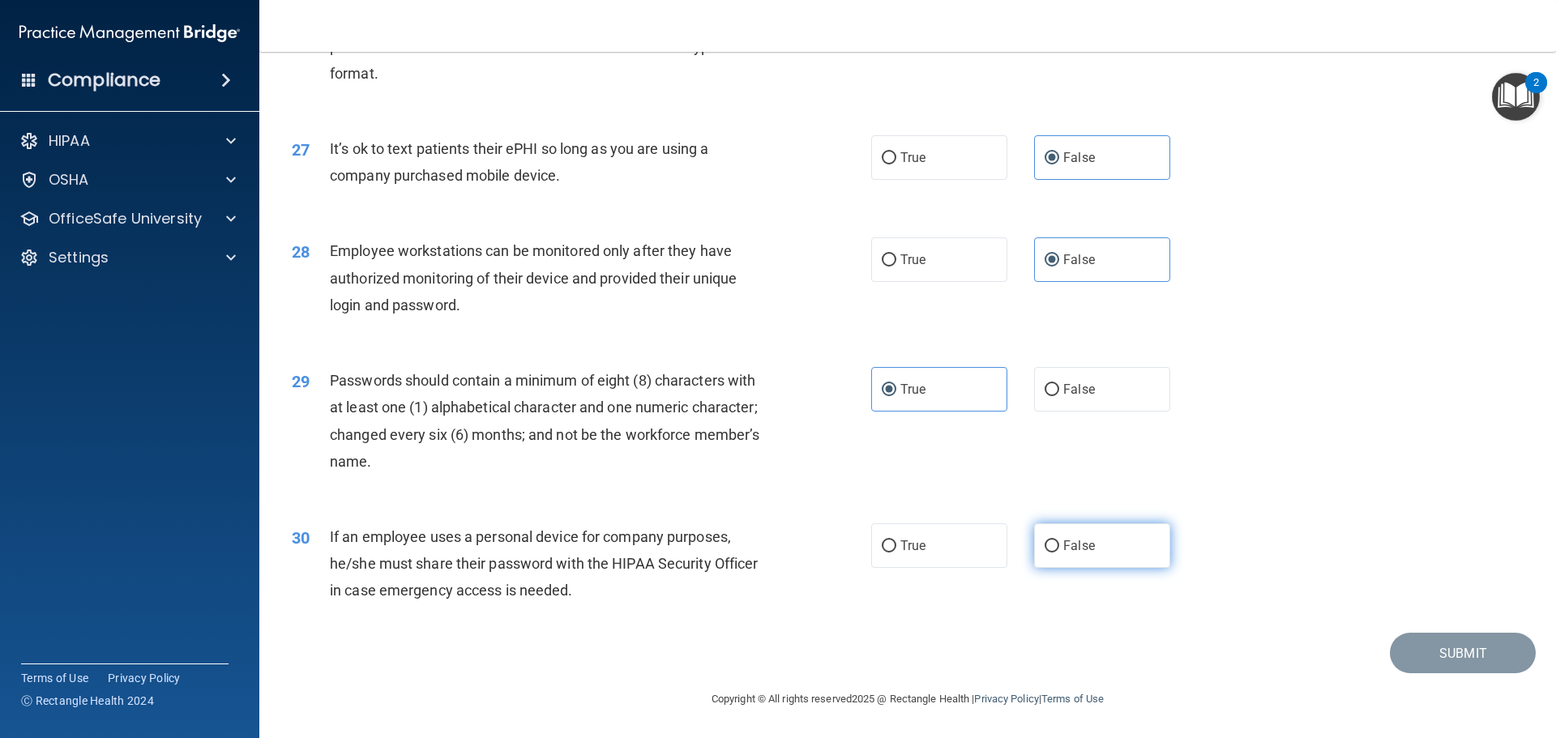
click at [1040, 561] on label "False" at bounding box center [1102, 545] width 136 height 45
click at [1044, 553] on input "False" at bounding box center [1051, 546] width 15 height 12
radio input "true"
click at [1396, 637] on button "Submit" at bounding box center [1463, 653] width 146 height 41
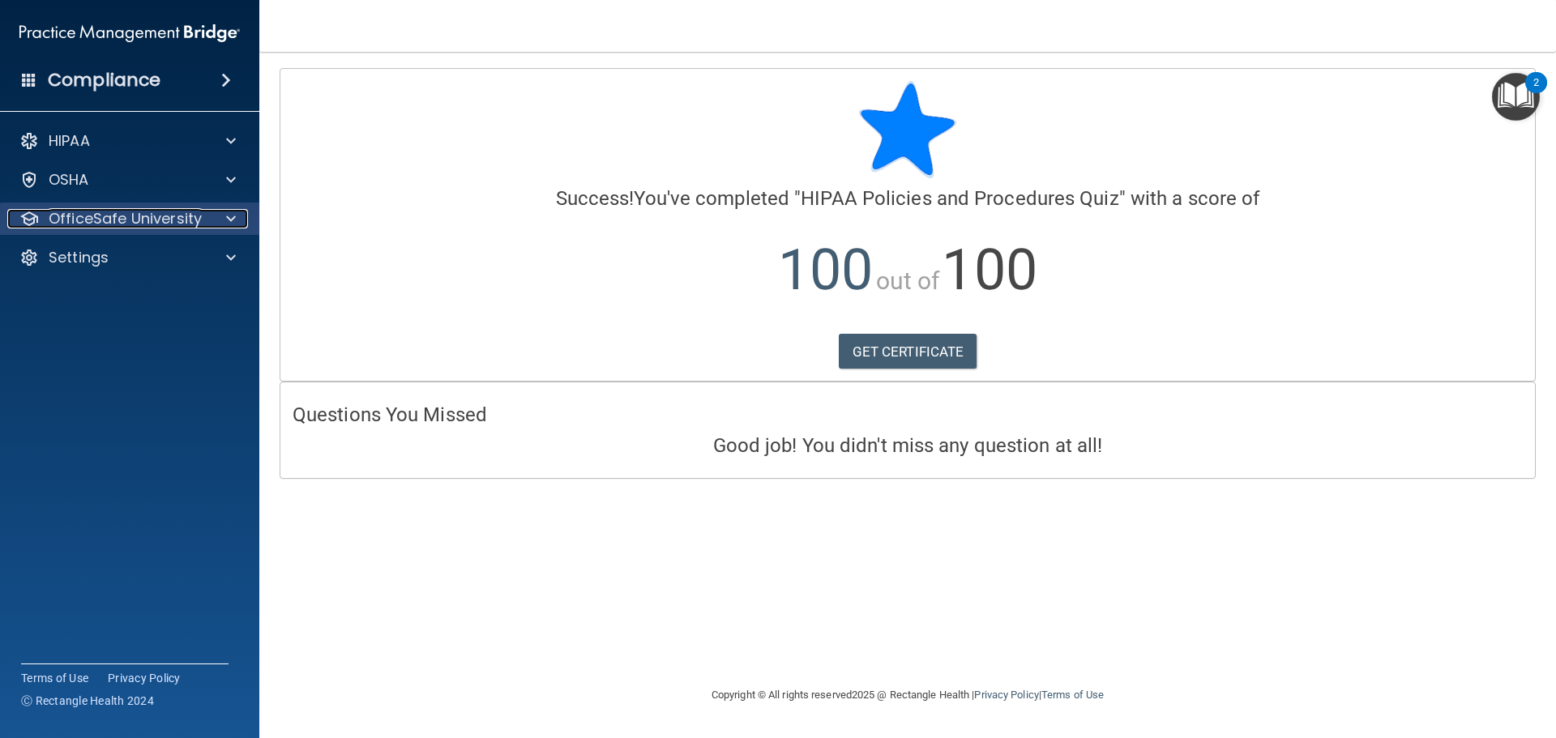
click at [146, 216] on p "OfficeSafe University" at bounding box center [125, 218] width 153 height 19
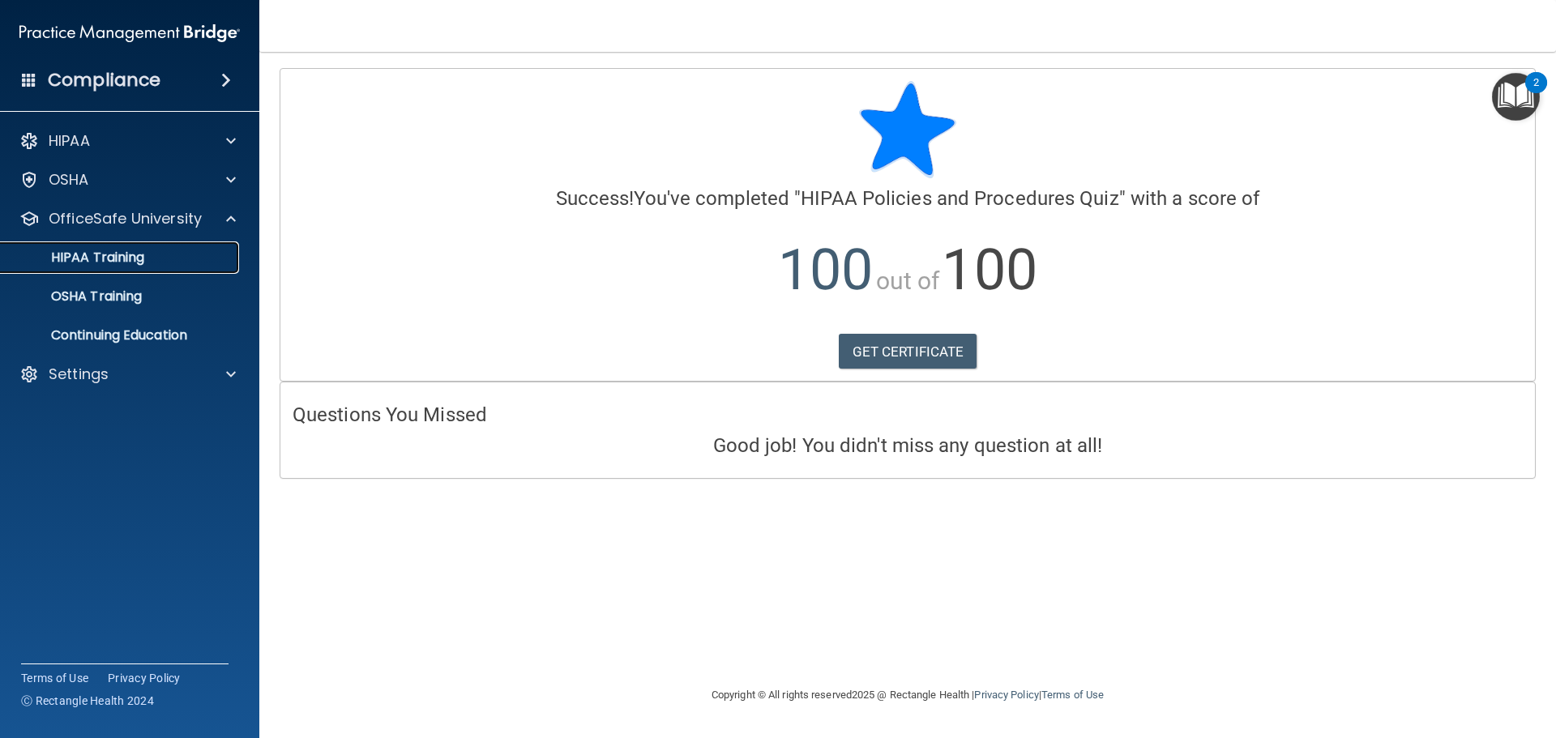
click at [117, 268] on link "HIPAA Training" at bounding box center [111, 257] width 255 height 32
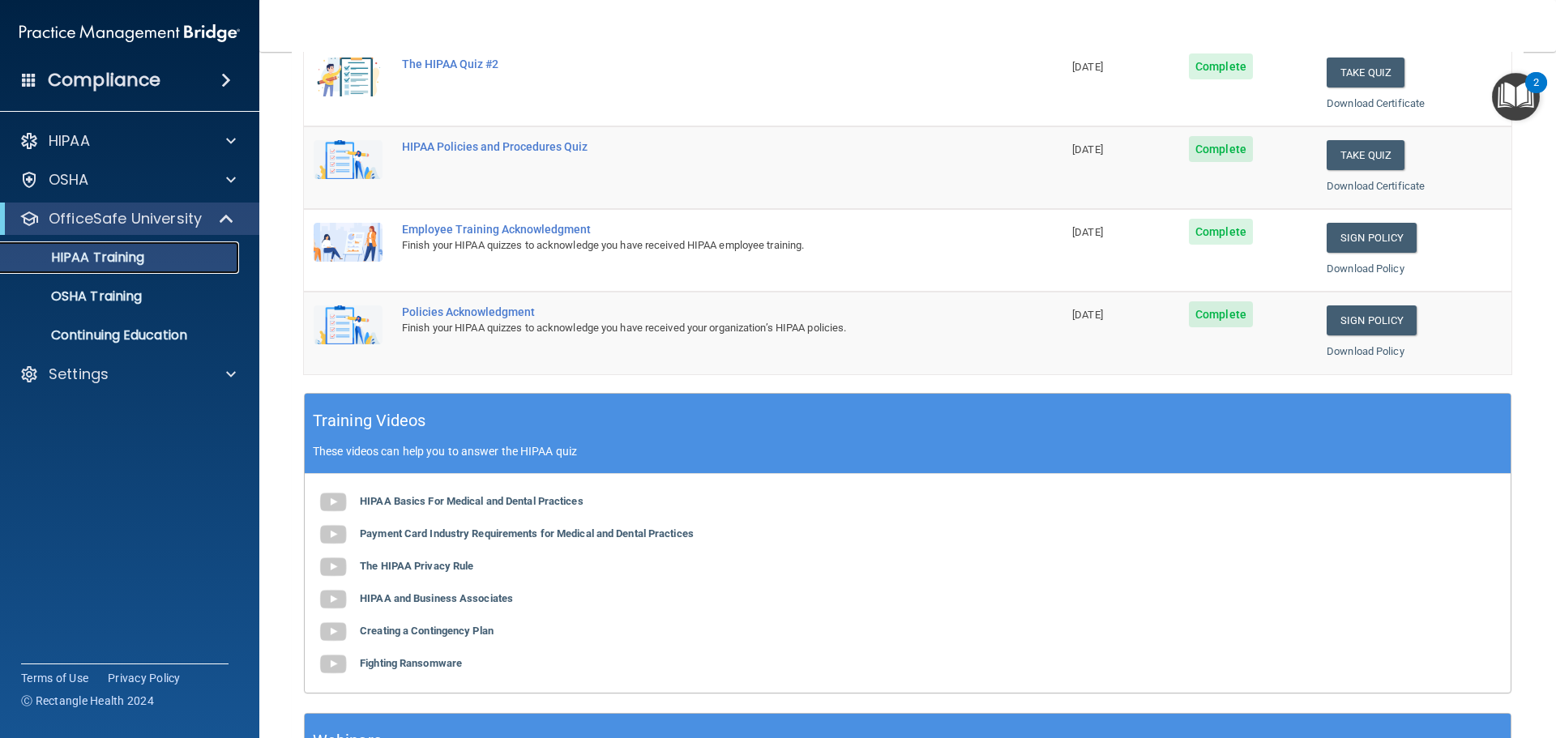
scroll to position [482, 0]
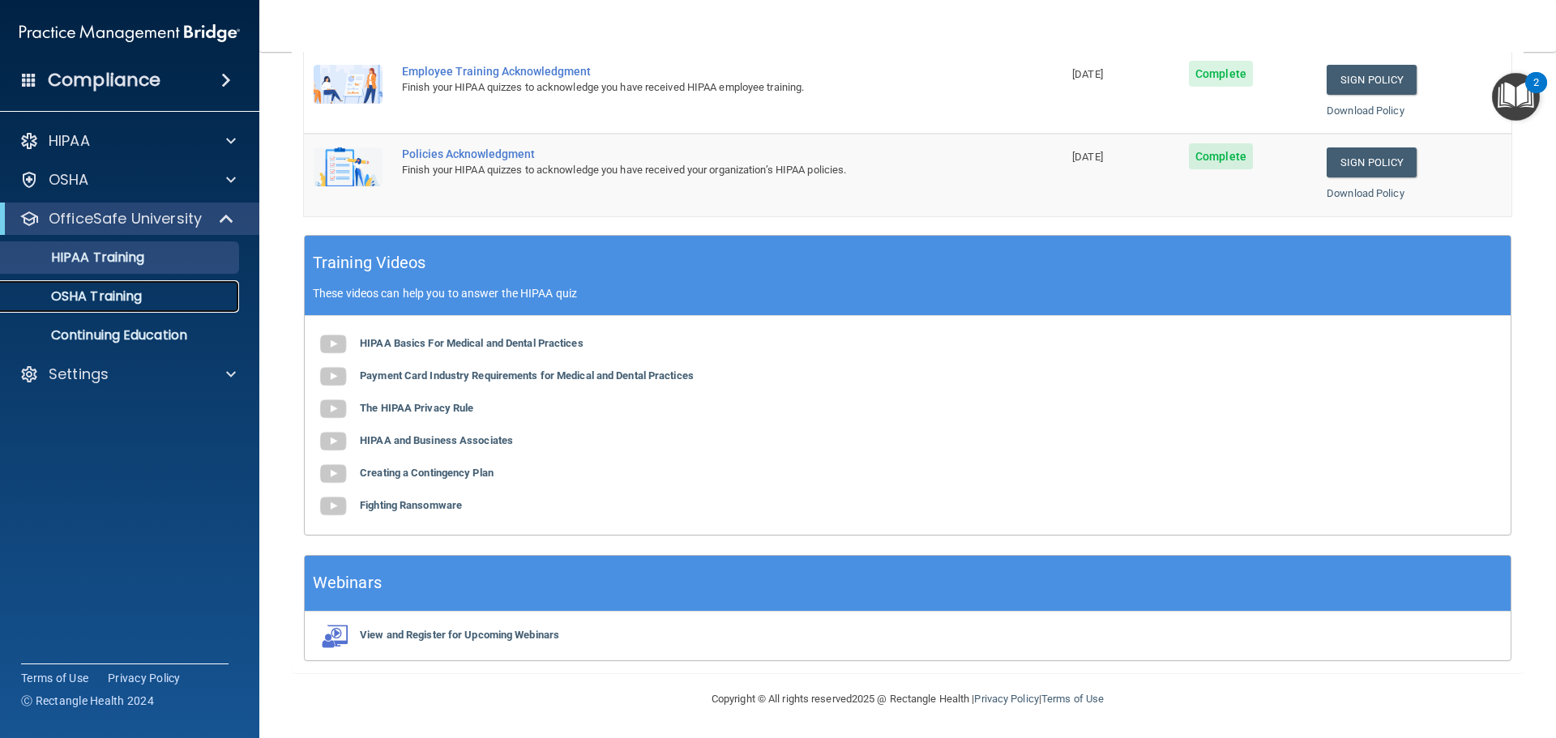
click at [85, 301] on p "OSHA Training" at bounding box center [76, 296] width 131 height 16
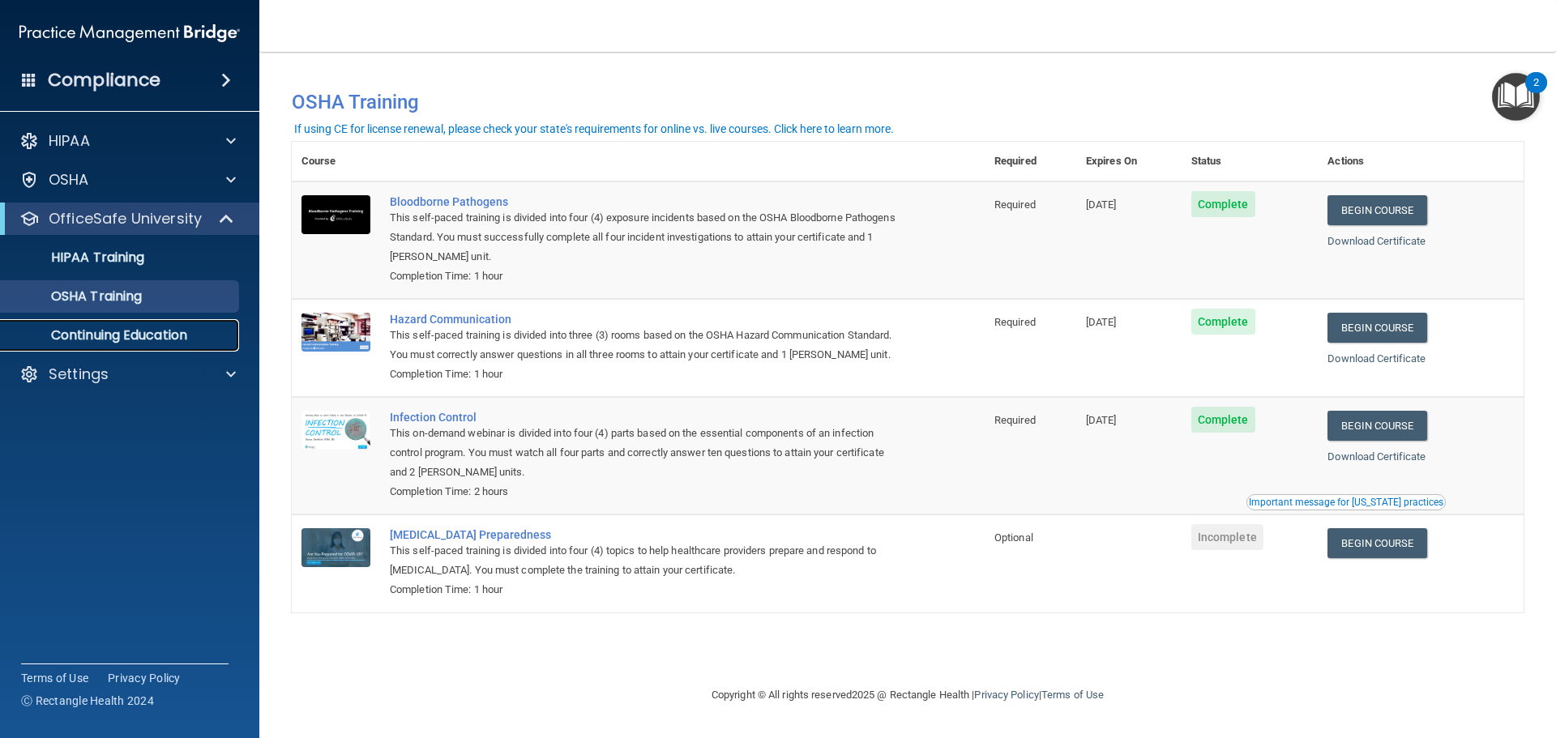
click at [159, 340] on p "Continuing Education" at bounding box center [121, 335] width 221 height 16
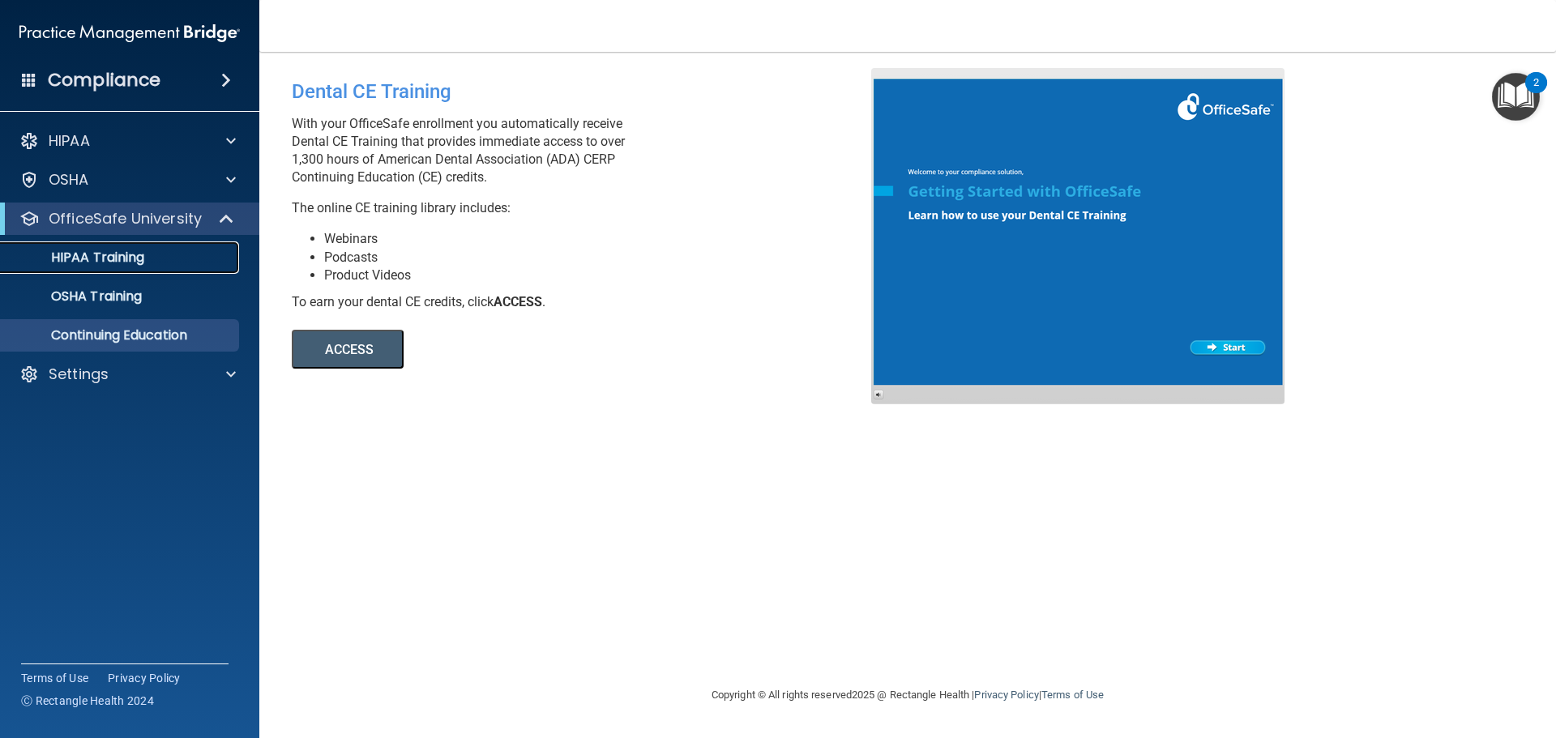
click at [141, 267] on link "HIPAA Training" at bounding box center [111, 257] width 255 height 32
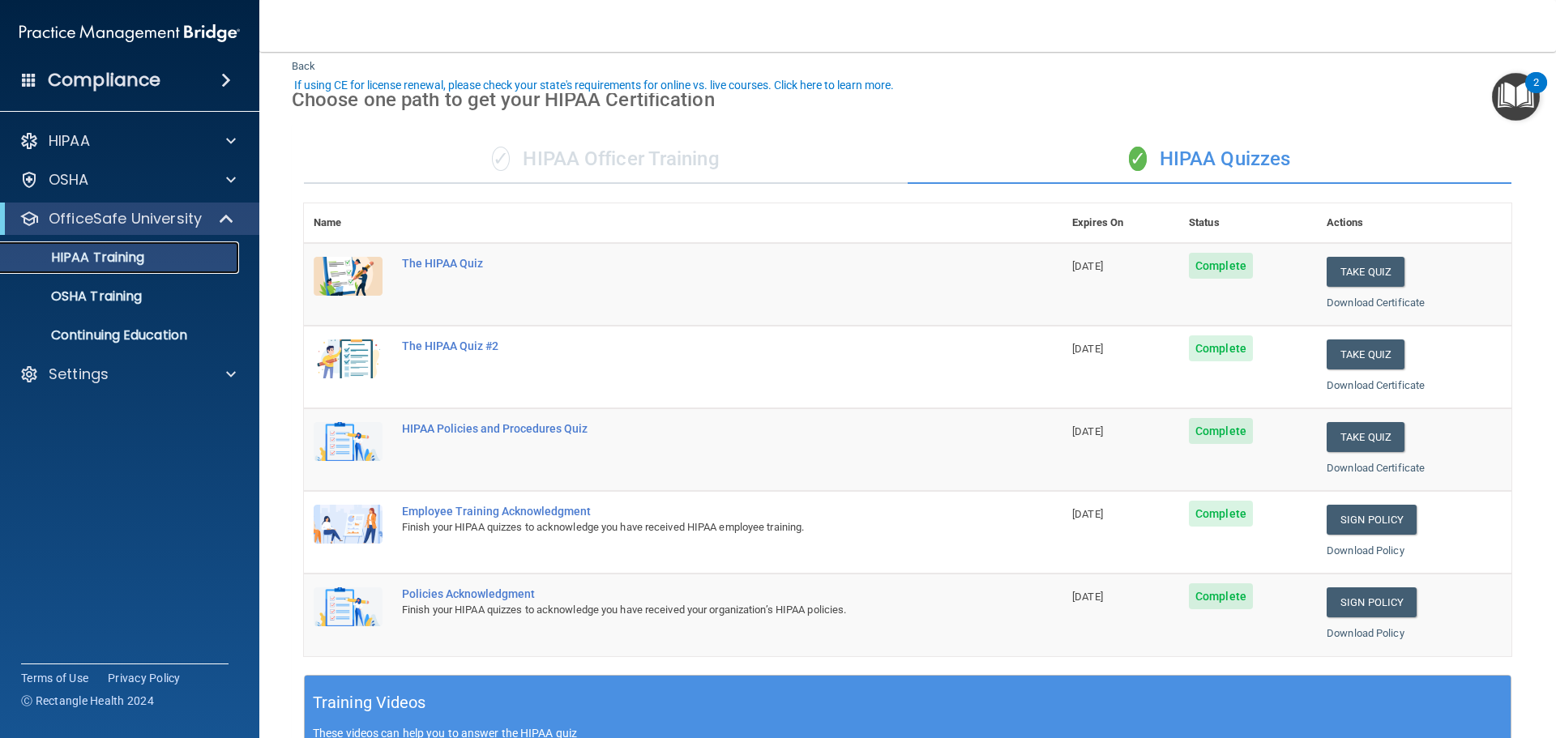
scroll to position [81, 0]
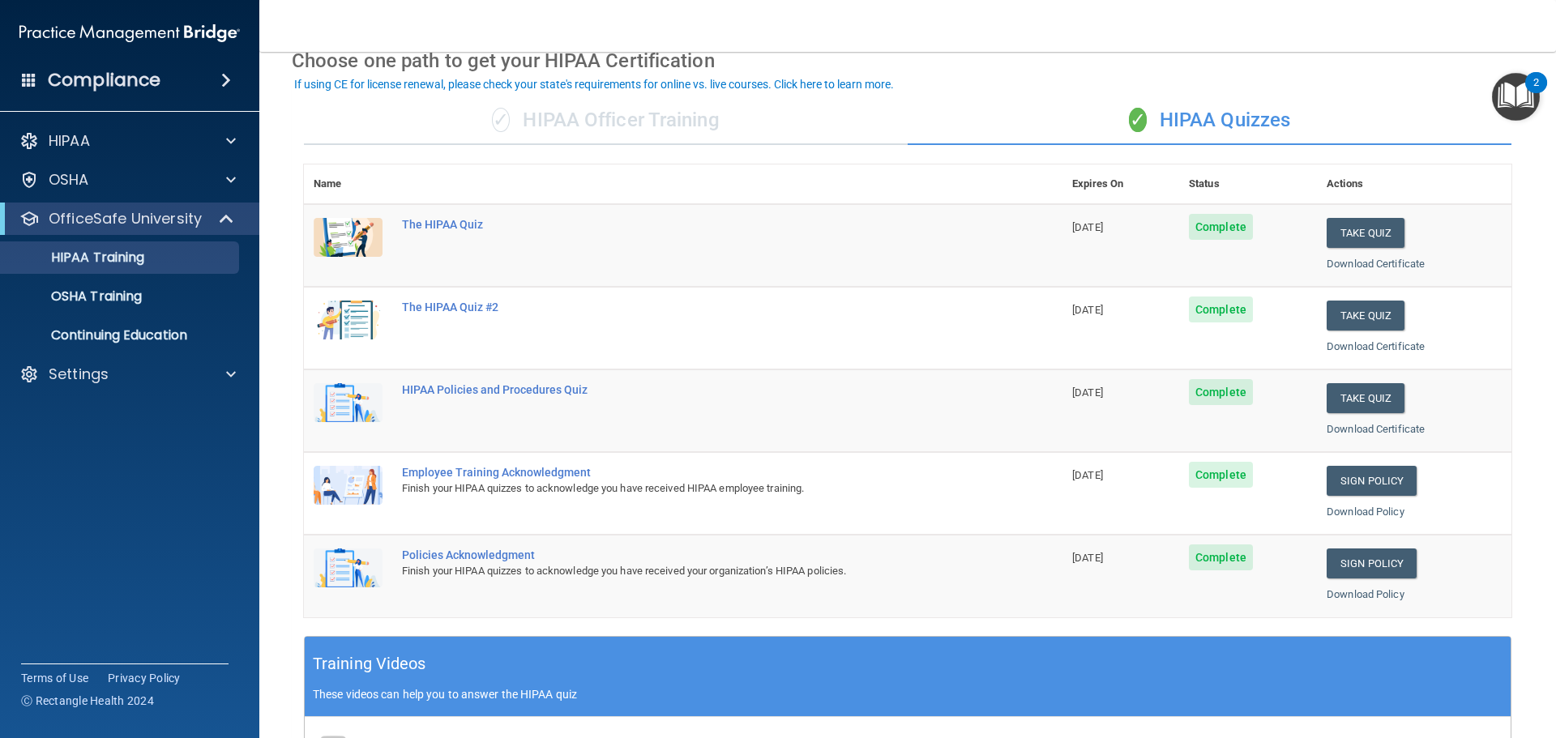
click at [686, 112] on div "✓ HIPAA Officer Training" at bounding box center [606, 120] width 604 height 49
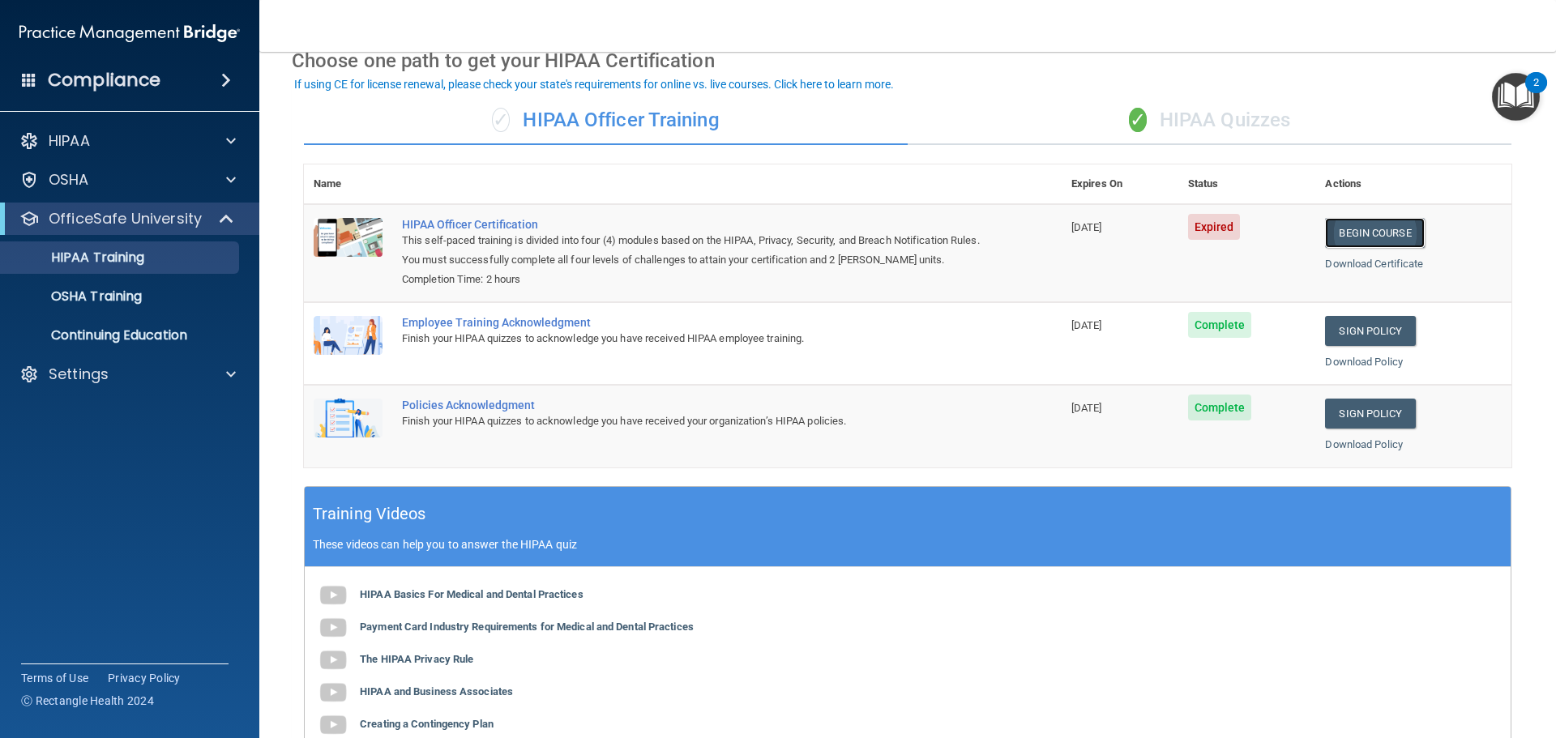
click at [1397, 243] on link "Begin Course" at bounding box center [1374, 233] width 99 height 30
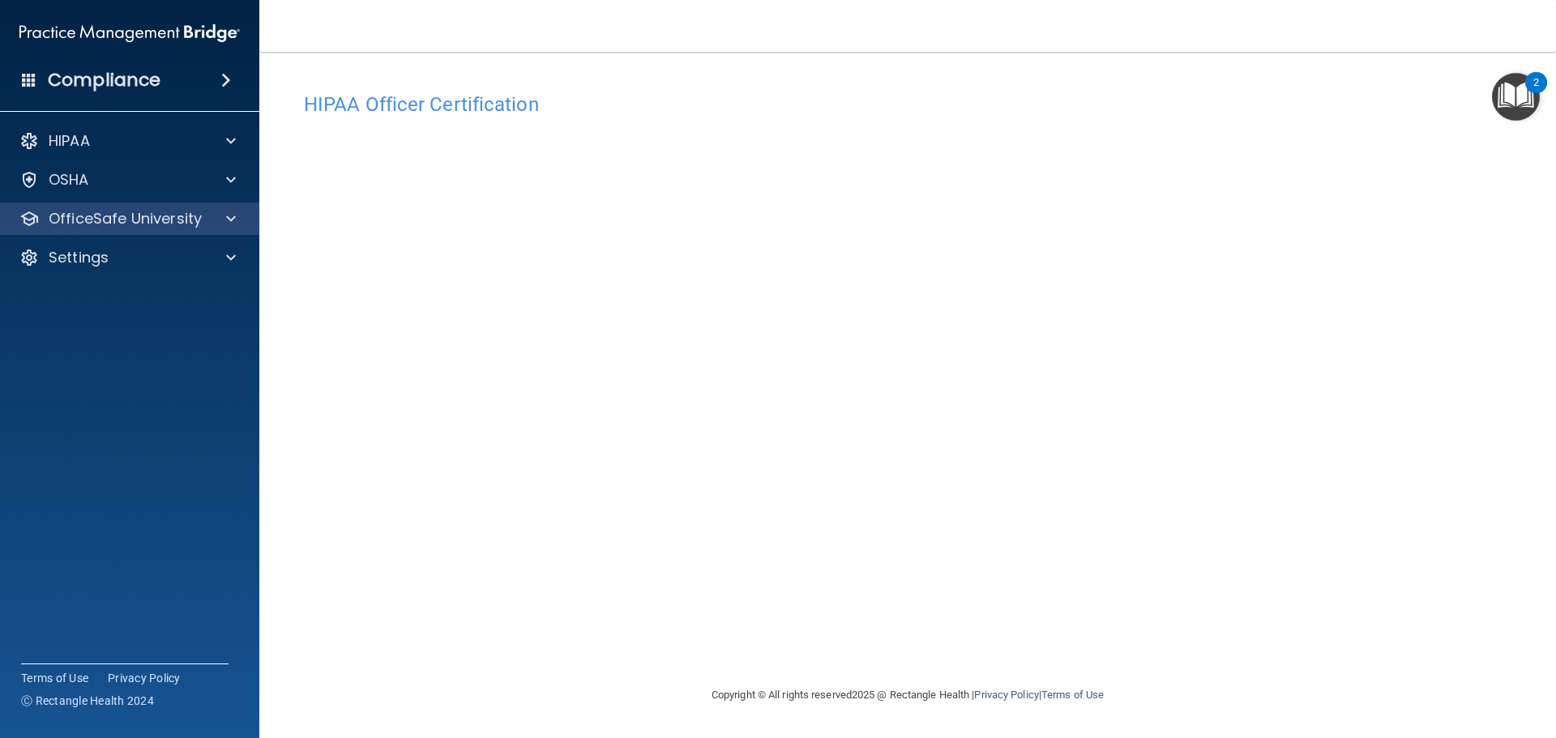
click at [205, 229] on div "OfficeSafe University" at bounding box center [130, 219] width 260 height 32
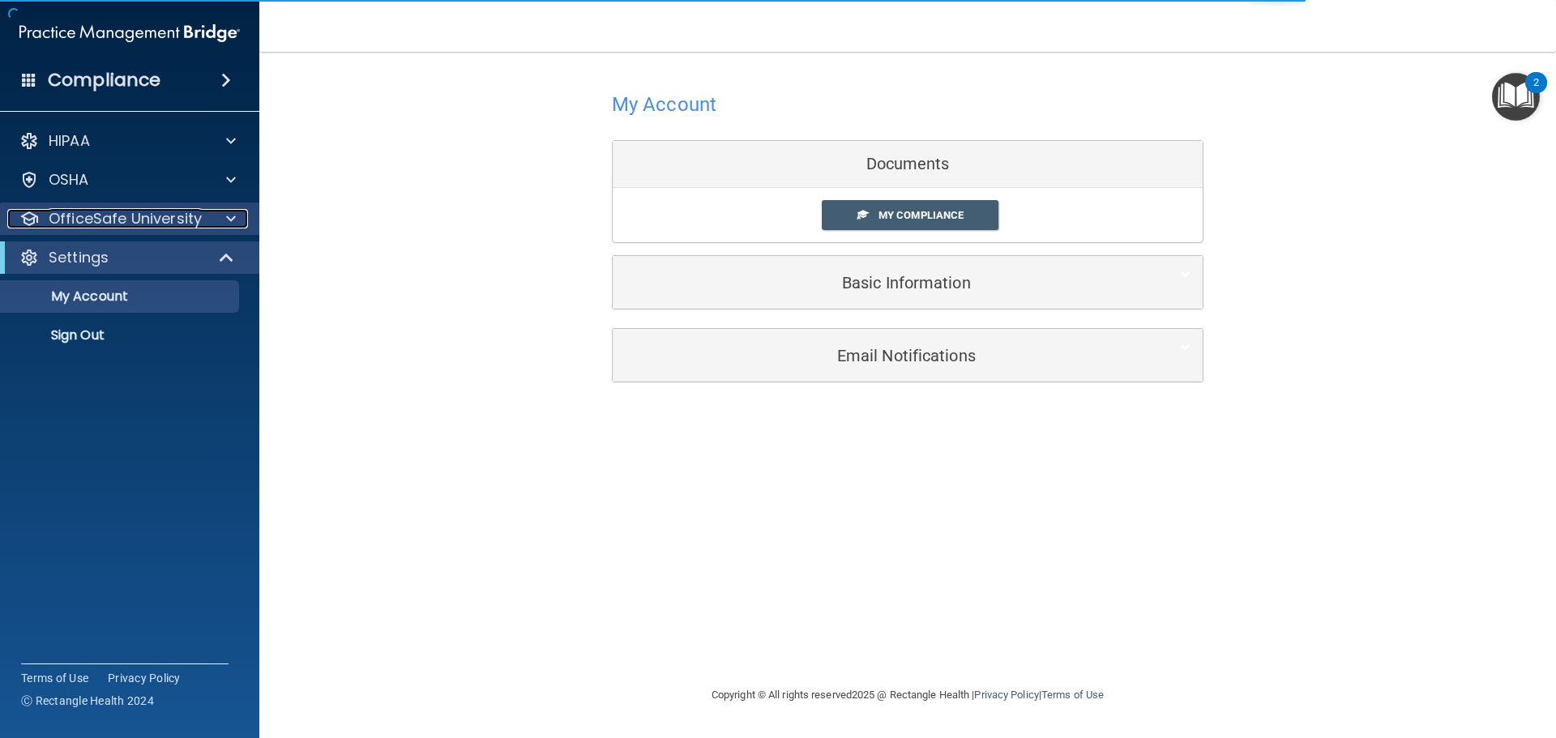
click at [105, 227] on p "OfficeSafe University" at bounding box center [125, 218] width 153 height 19
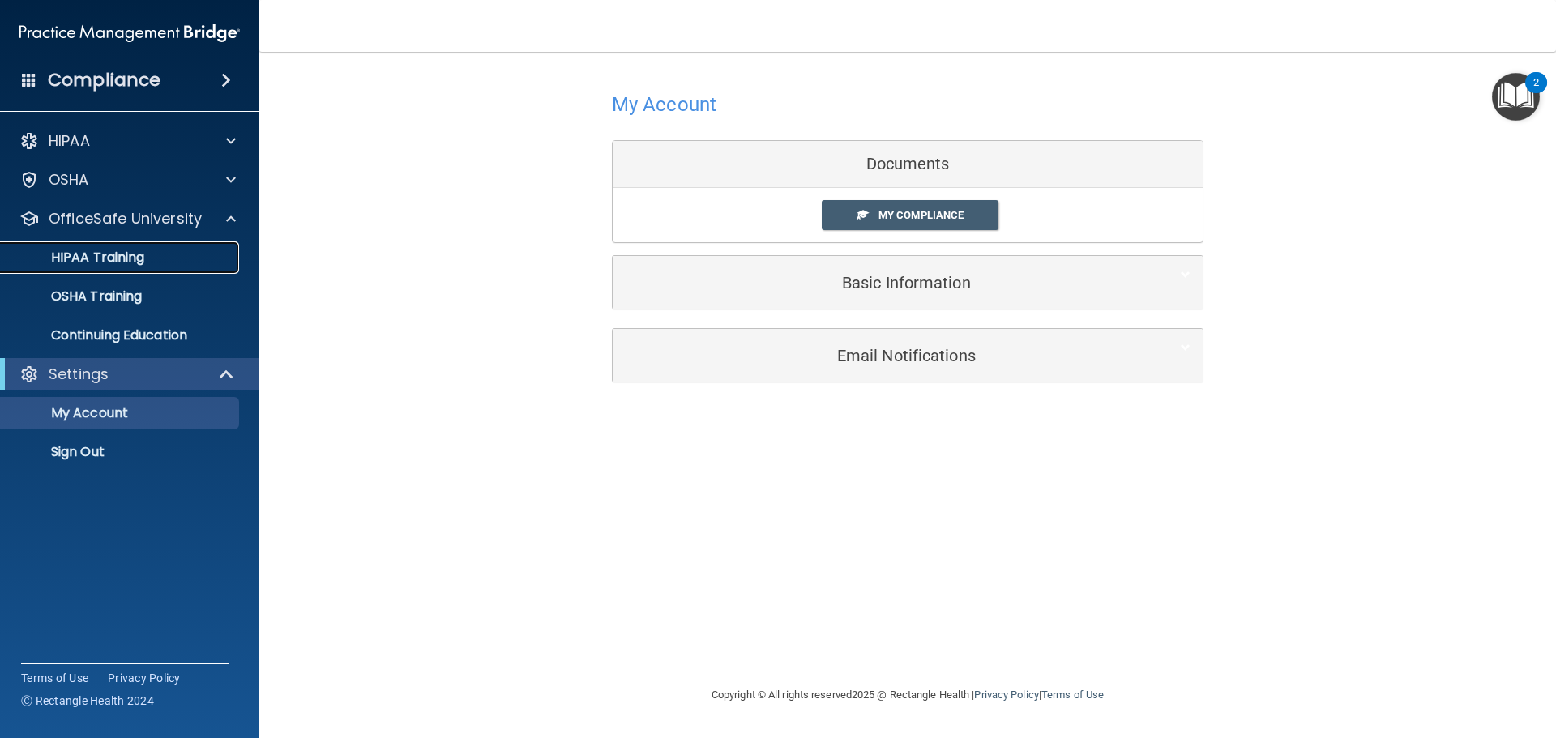
click at [161, 271] on link "HIPAA Training" at bounding box center [111, 257] width 255 height 32
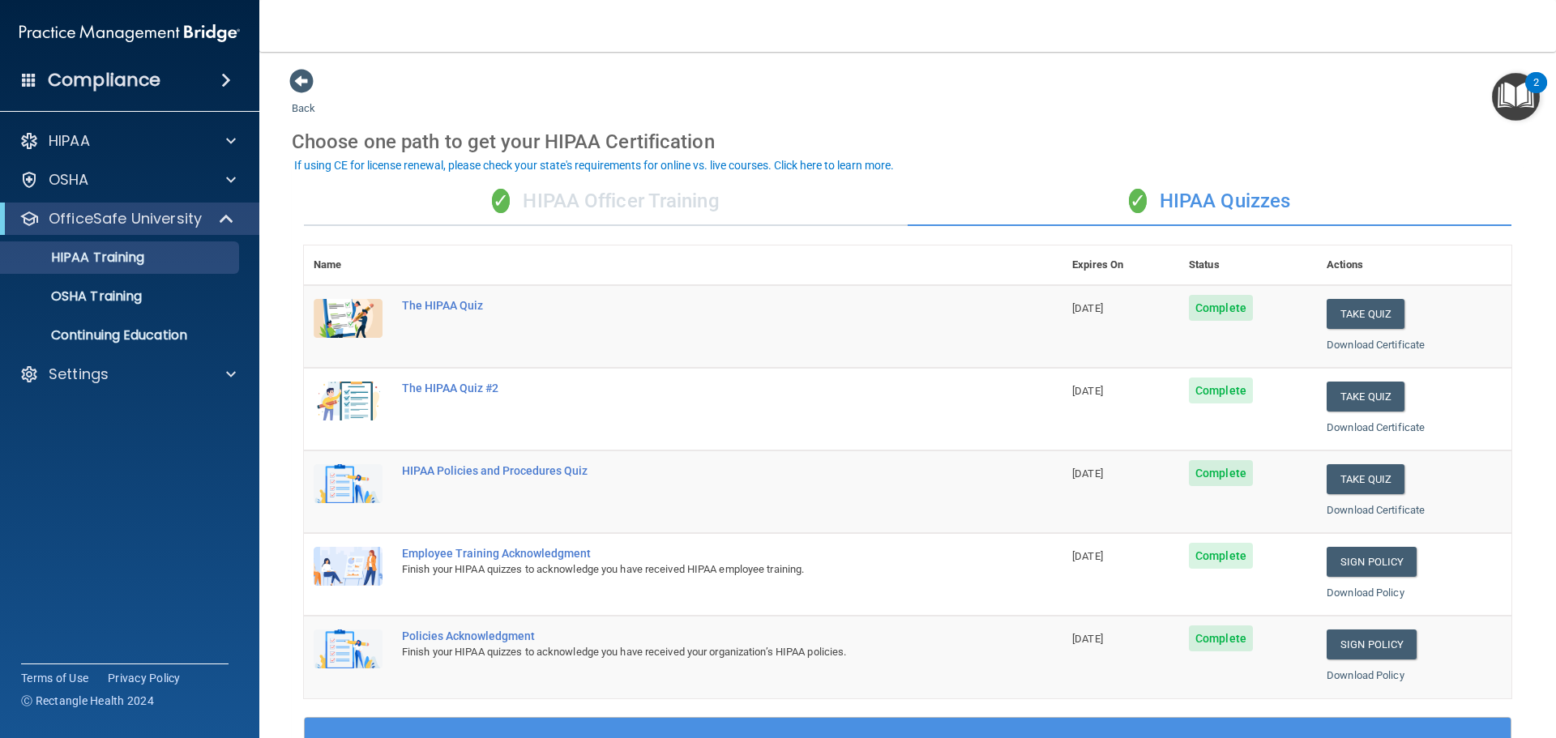
click at [587, 211] on div "✓ HIPAA Officer Training" at bounding box center [606, 201] width 604 height 49
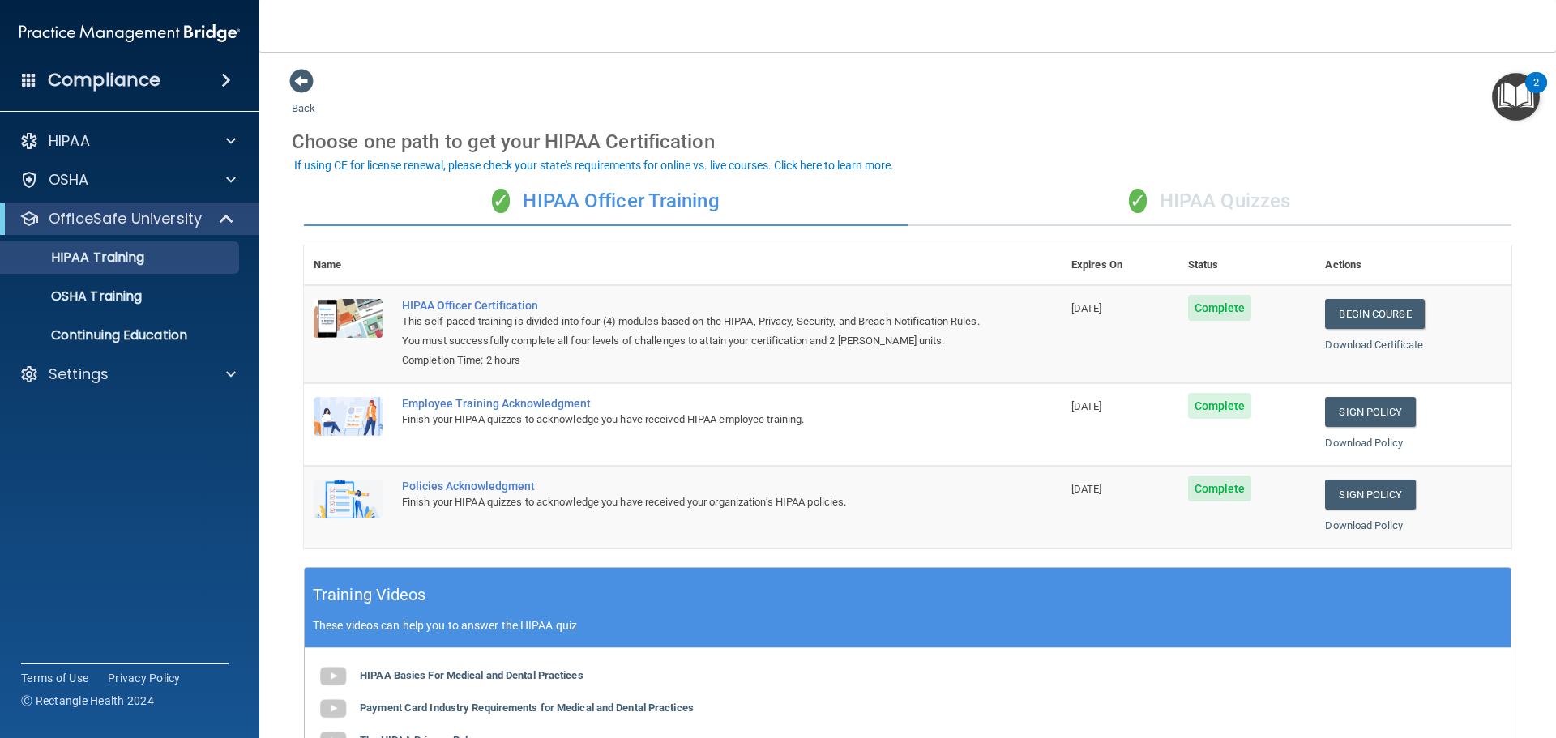
click at [1281, 189] on div "✓ HIPAA Quizzes" at bounding box center [1210, 201] width 604 height 49
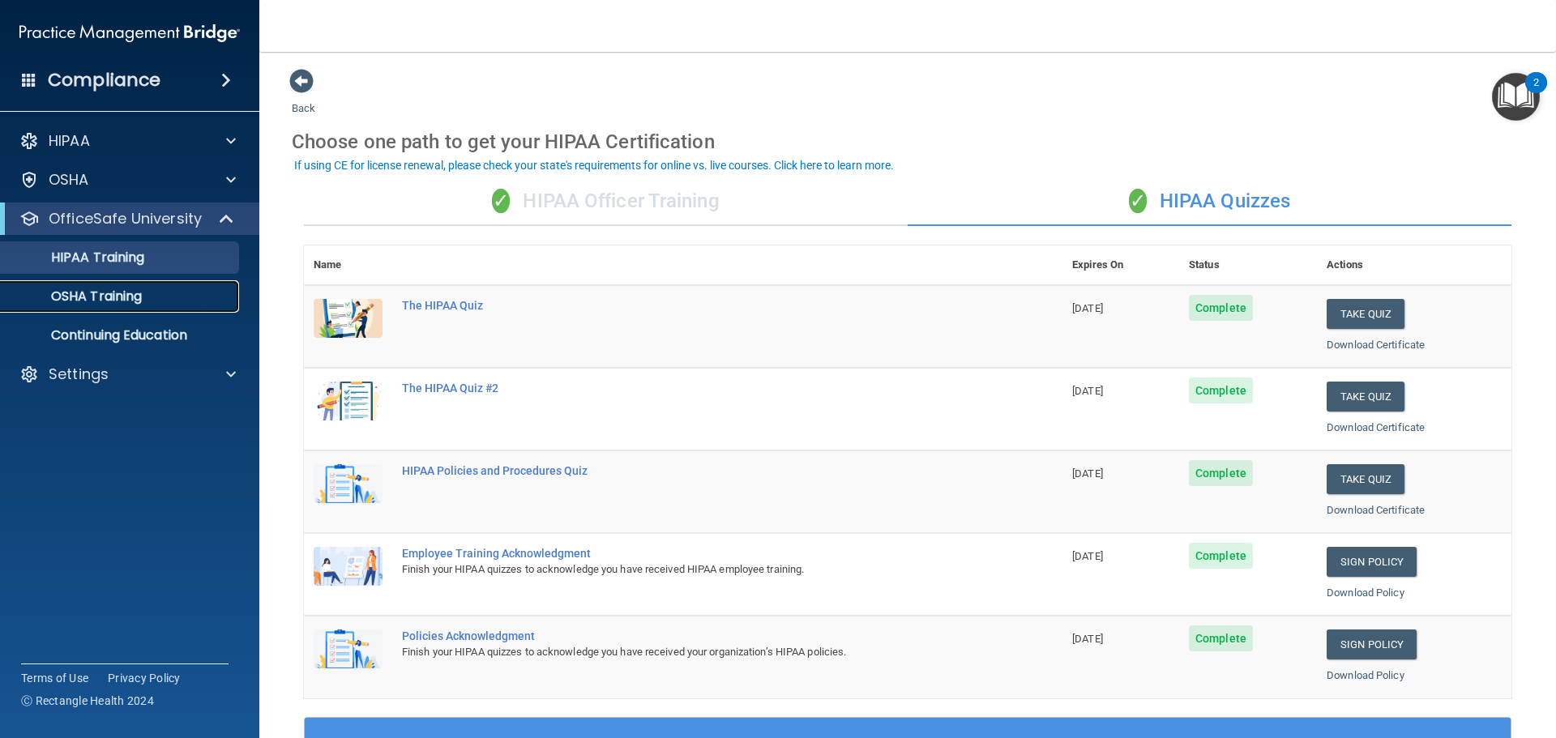
click at [65, 305] on link "OSHA Training" at bounding box center [111, 296] width 255 height 32
